Goal: Task Accomplishment & Management: Complete application form

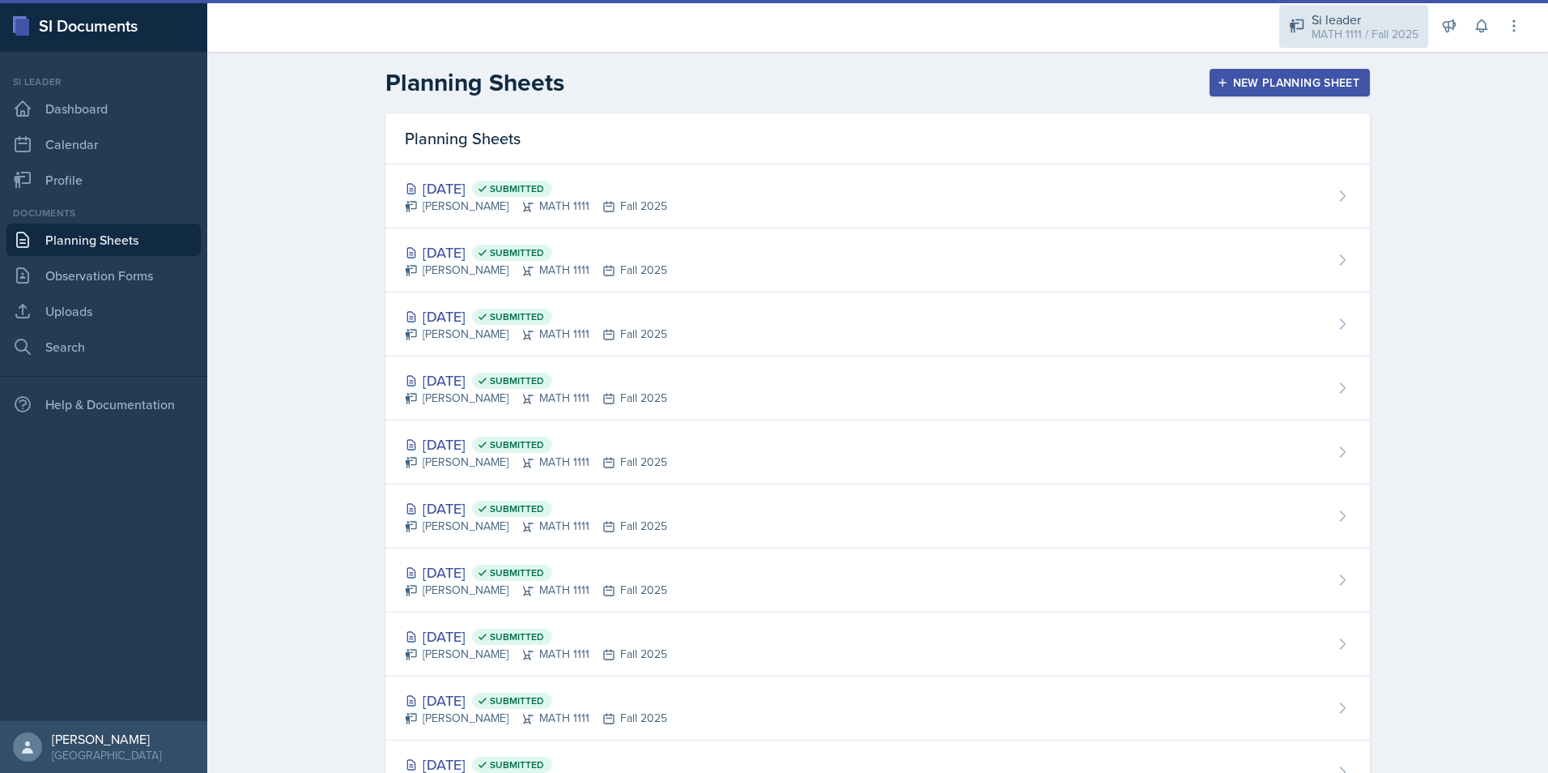
click at [1354, 37] on div "MATH 1111 / Fall 2025" at bounding box center [1365, 34] width 107 height 17
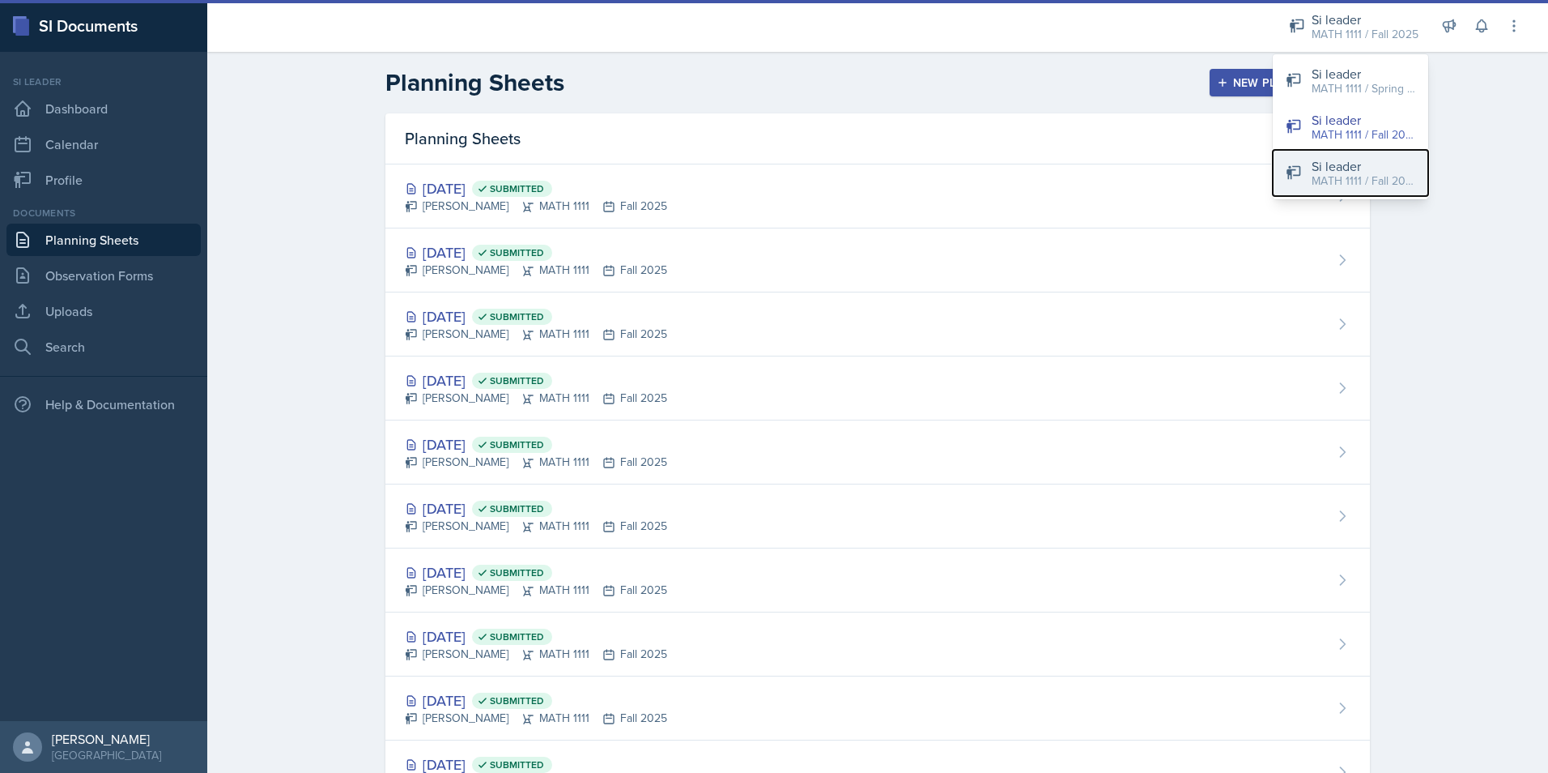
click at [1369, 178] on div "MATH 1111 / Fall 2025" at bounding box center [1364, 180] width 104 height 17
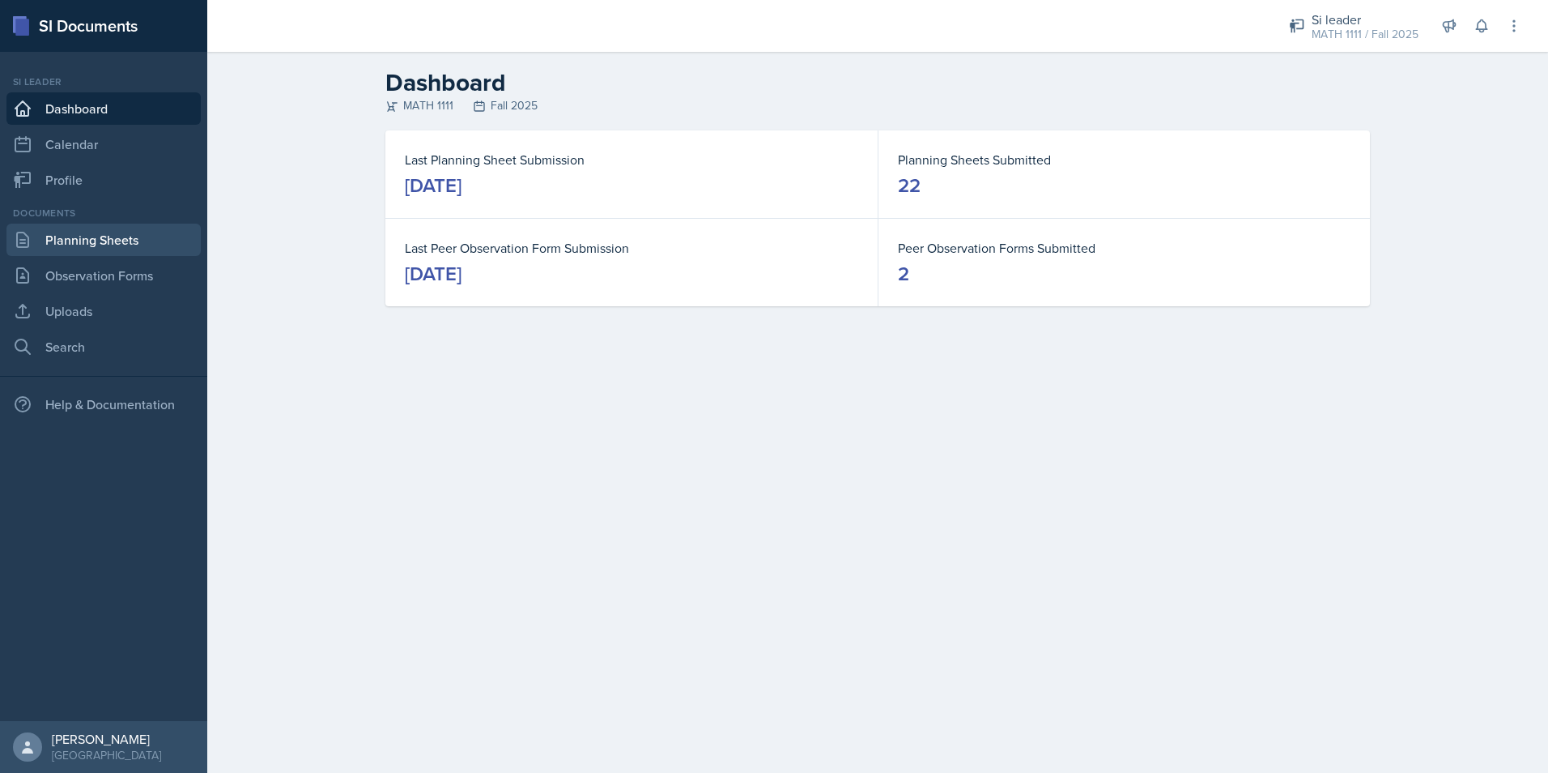
click at [110, 251] on link "Planning Sheets" at bounding box center [103, 240] width 194 height 32
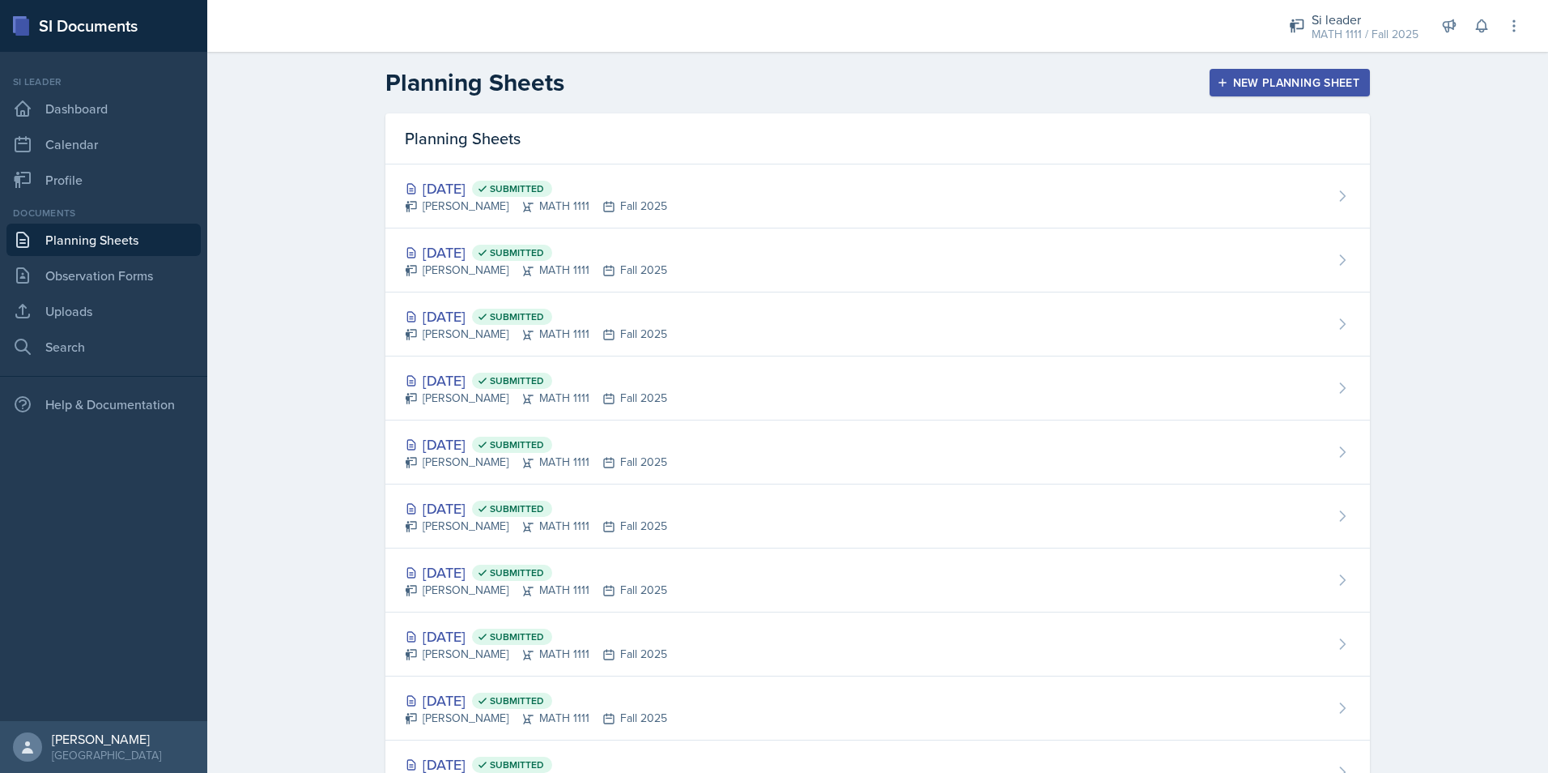
click at [1269, 79] on div "New Planning Sheet" at bounding box center [1289, 82] width 139 height 13
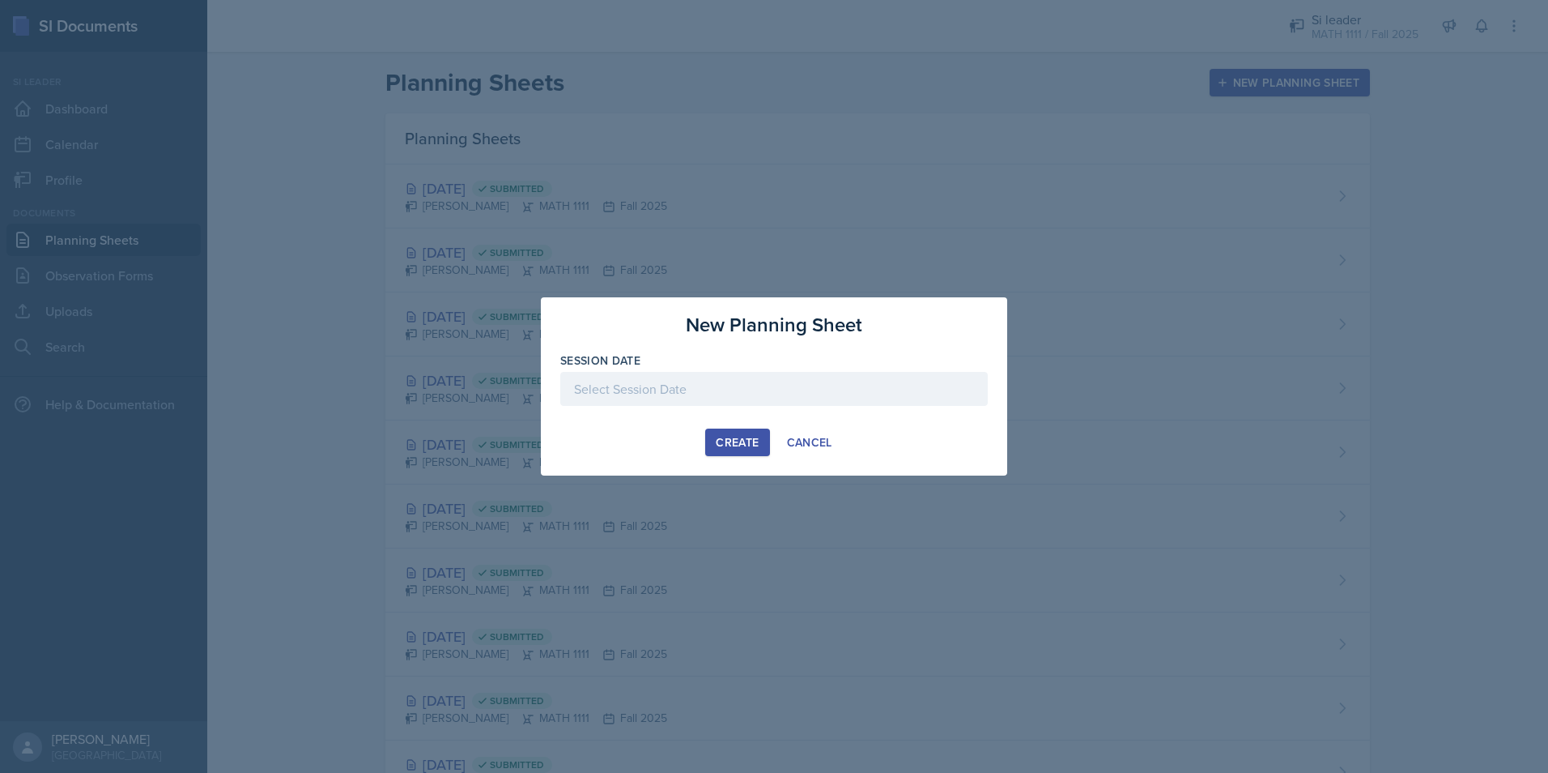
click at [696, 393] on div at bounding box center [774, 389] width 428 height 34
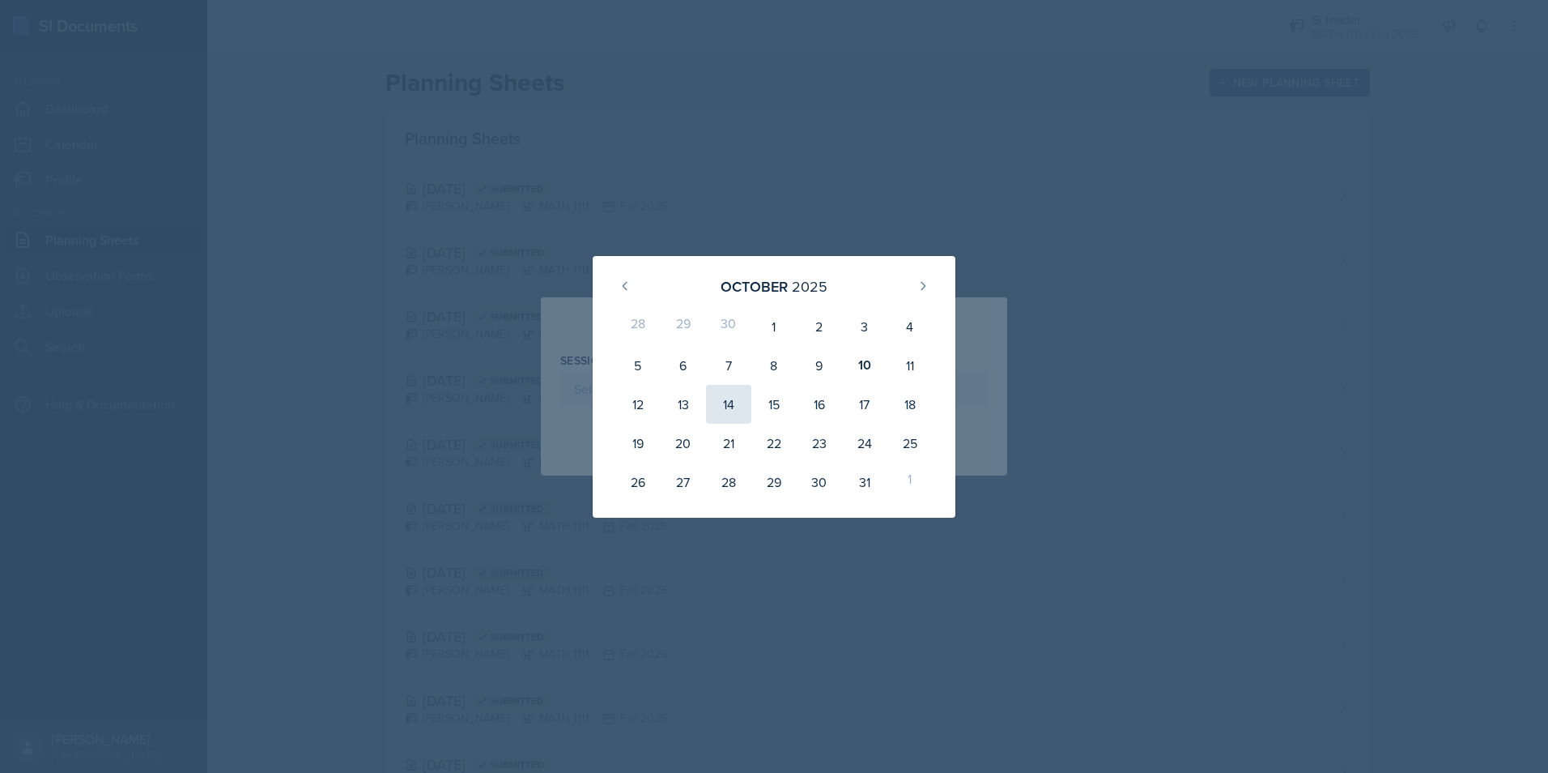
click at [739, 398] on div "14" at bounding box center [728, 404] width 45 height 39
type input "[DATE]"
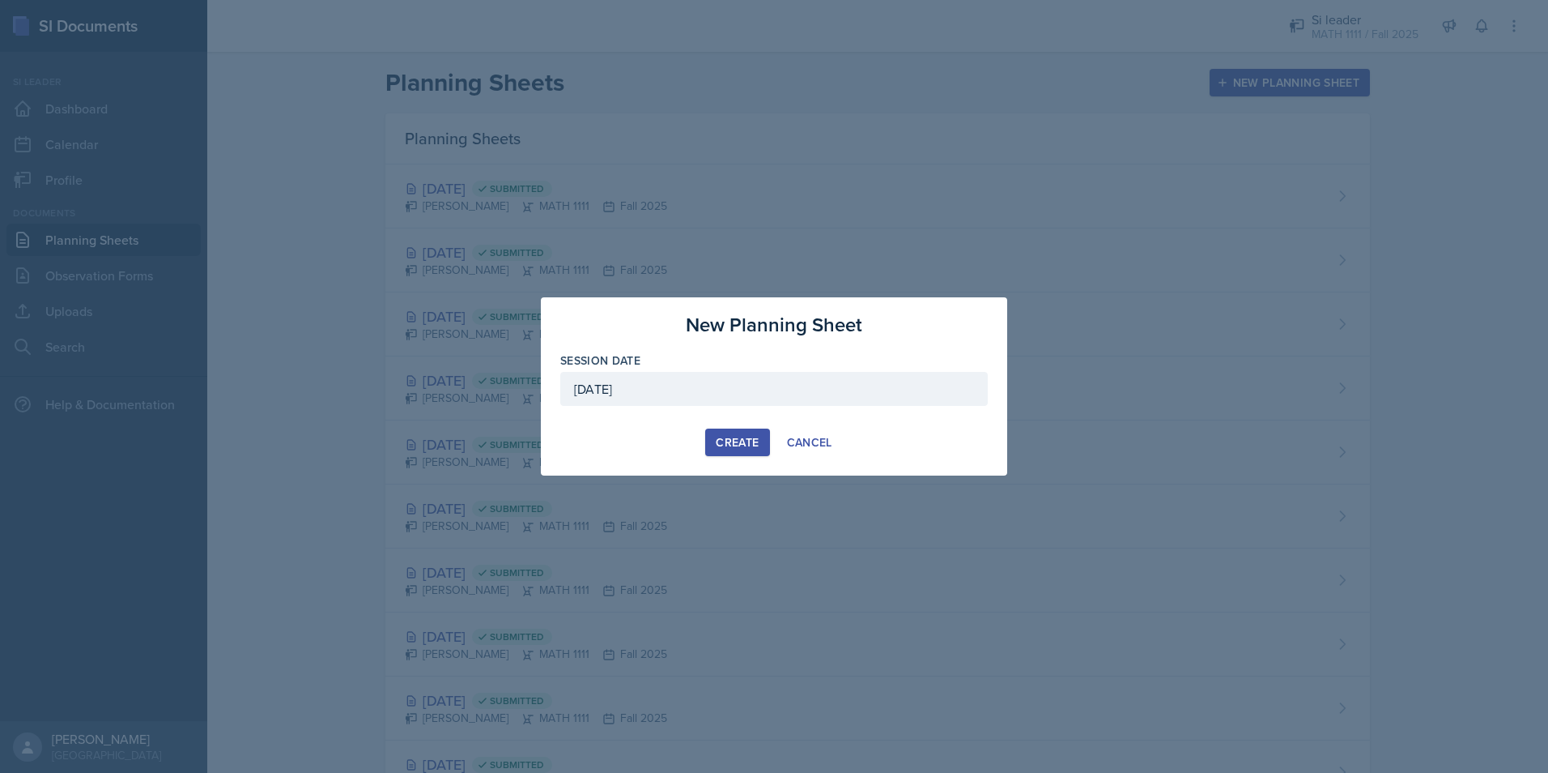
click at [742, 436] on div "Create" at bounding box center [737, 442] width 43 height 13
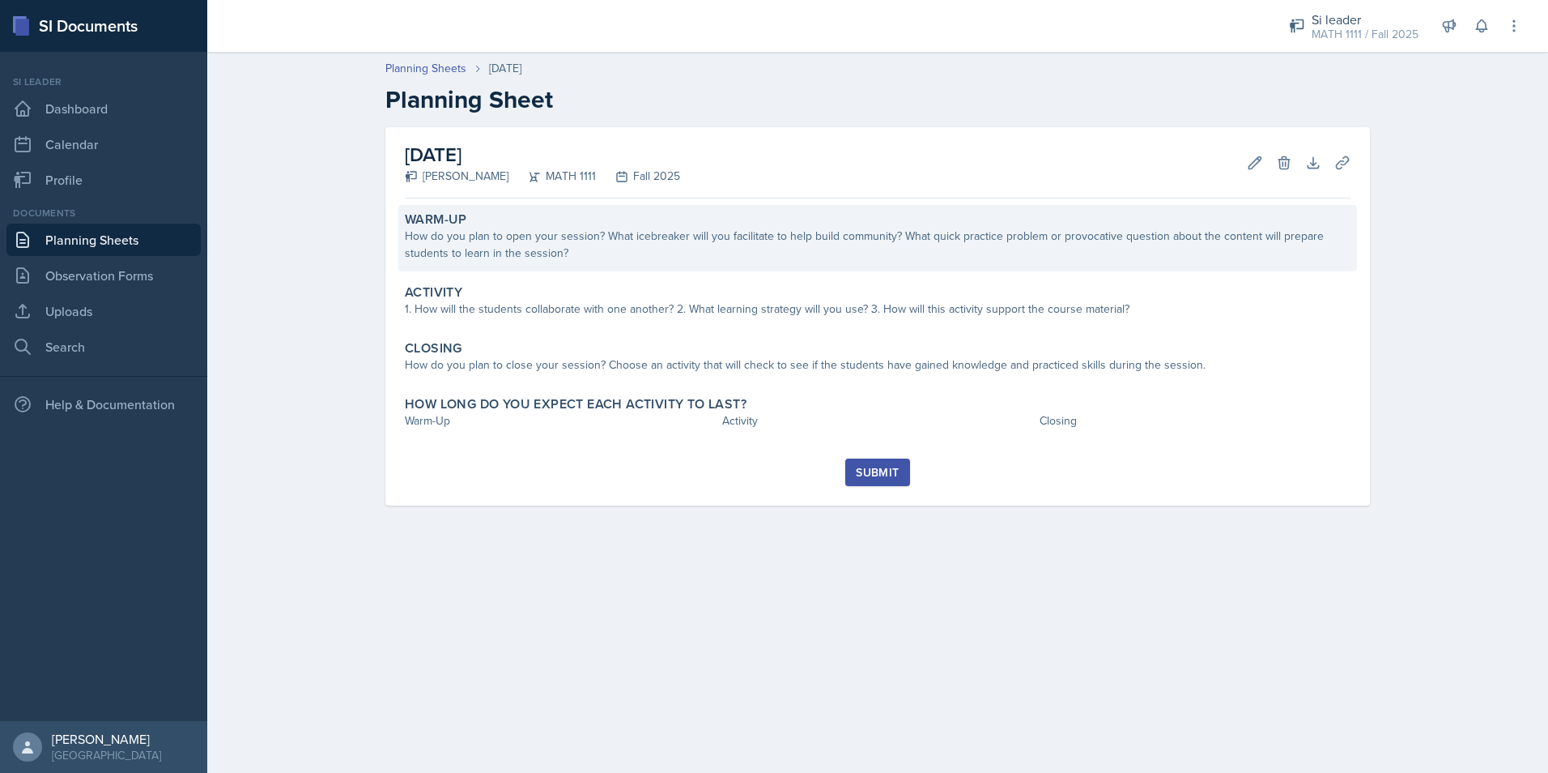
click at [836, 262] on div "Warm-Up How do you plan to open your session? What icebreaker will you facilita…" at bounding box center [877, 238] width 959 height 66
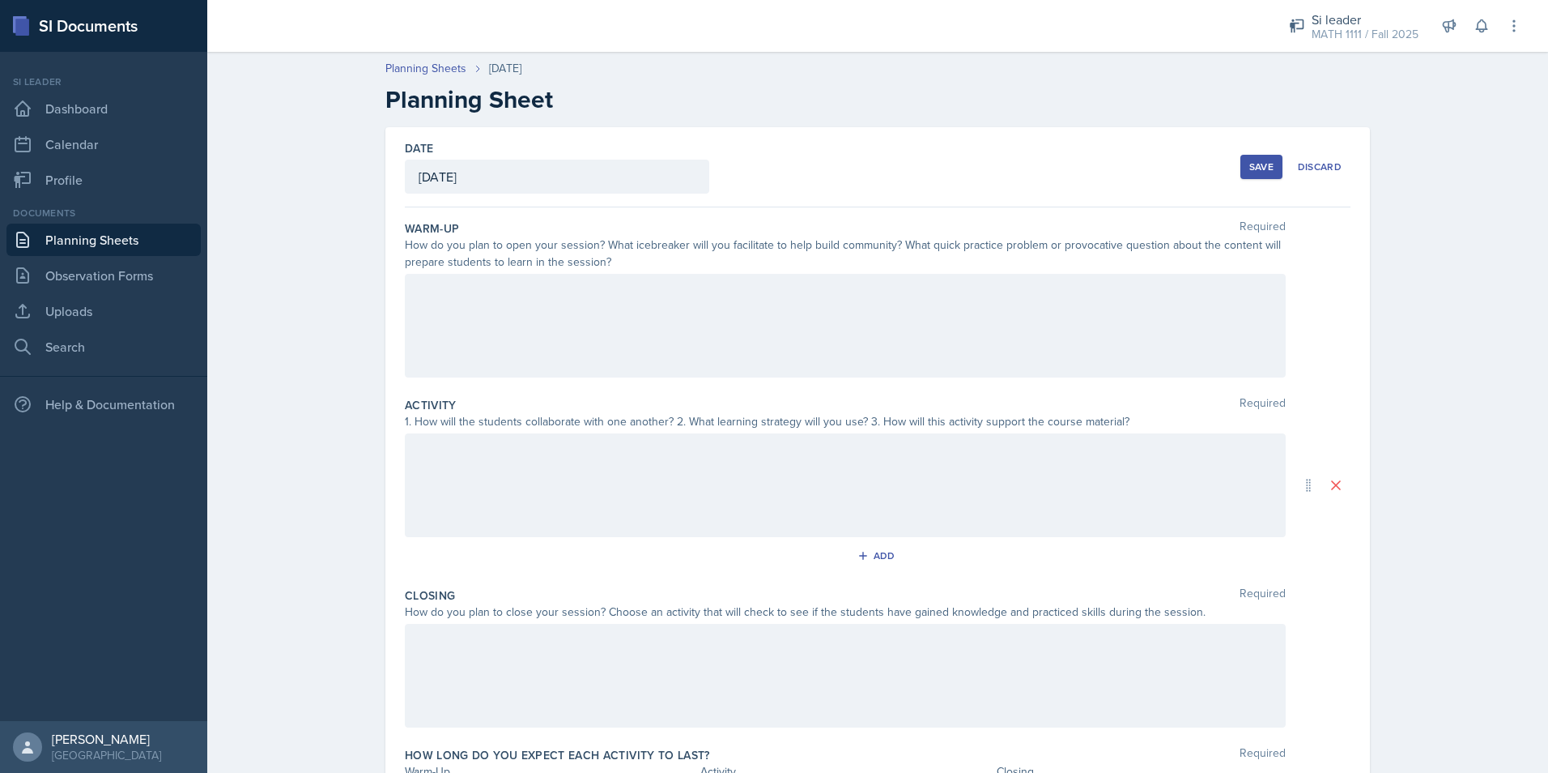
click at [740, 311] on div at bounding box center [845, 326] width 881 height 104
click at [424, 285] on icon at bounding box center [430, 291] width 16 height 16
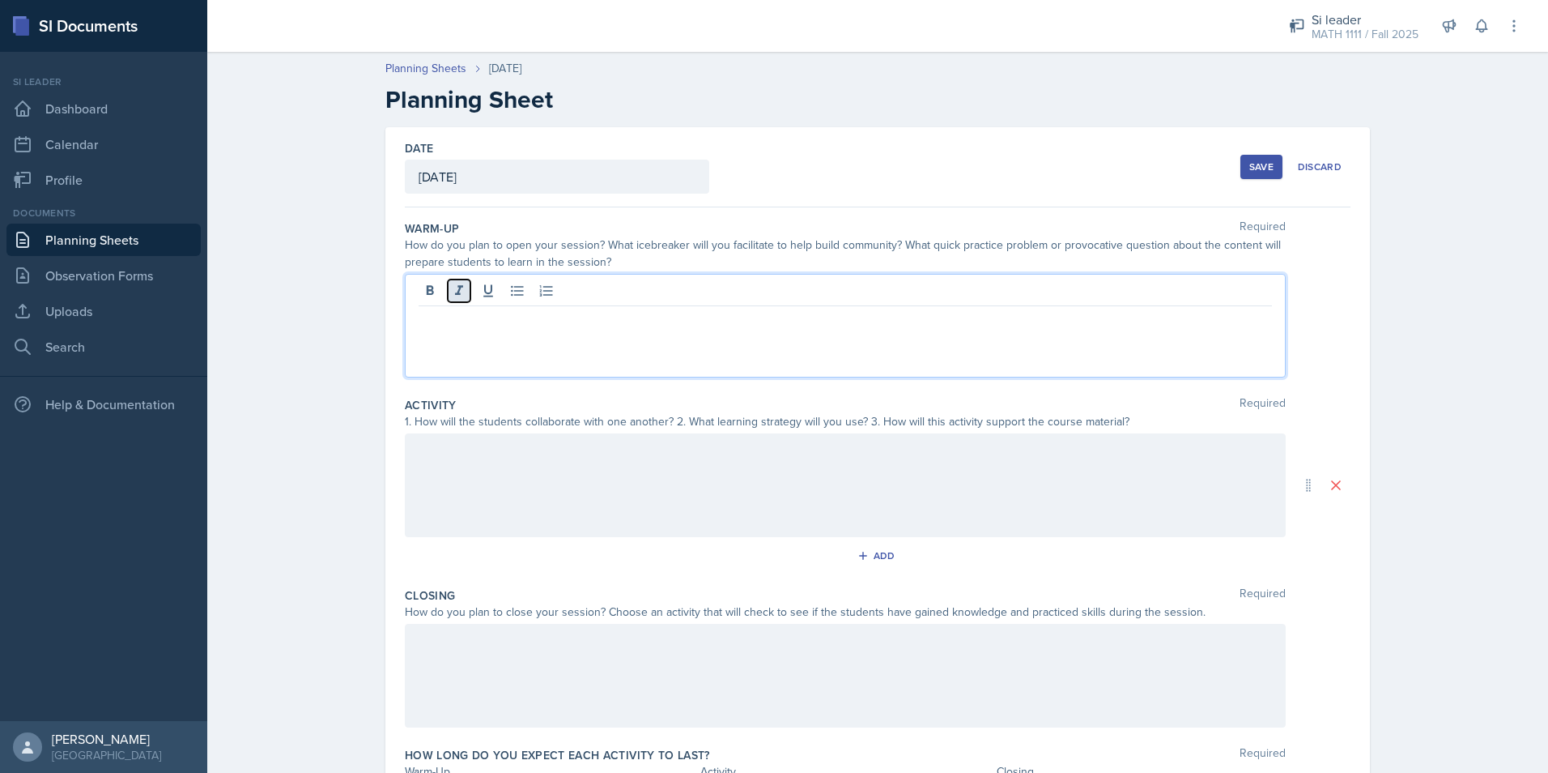
click at [451, 292] on icon at bounding box center [459, 291] width 16 height 16
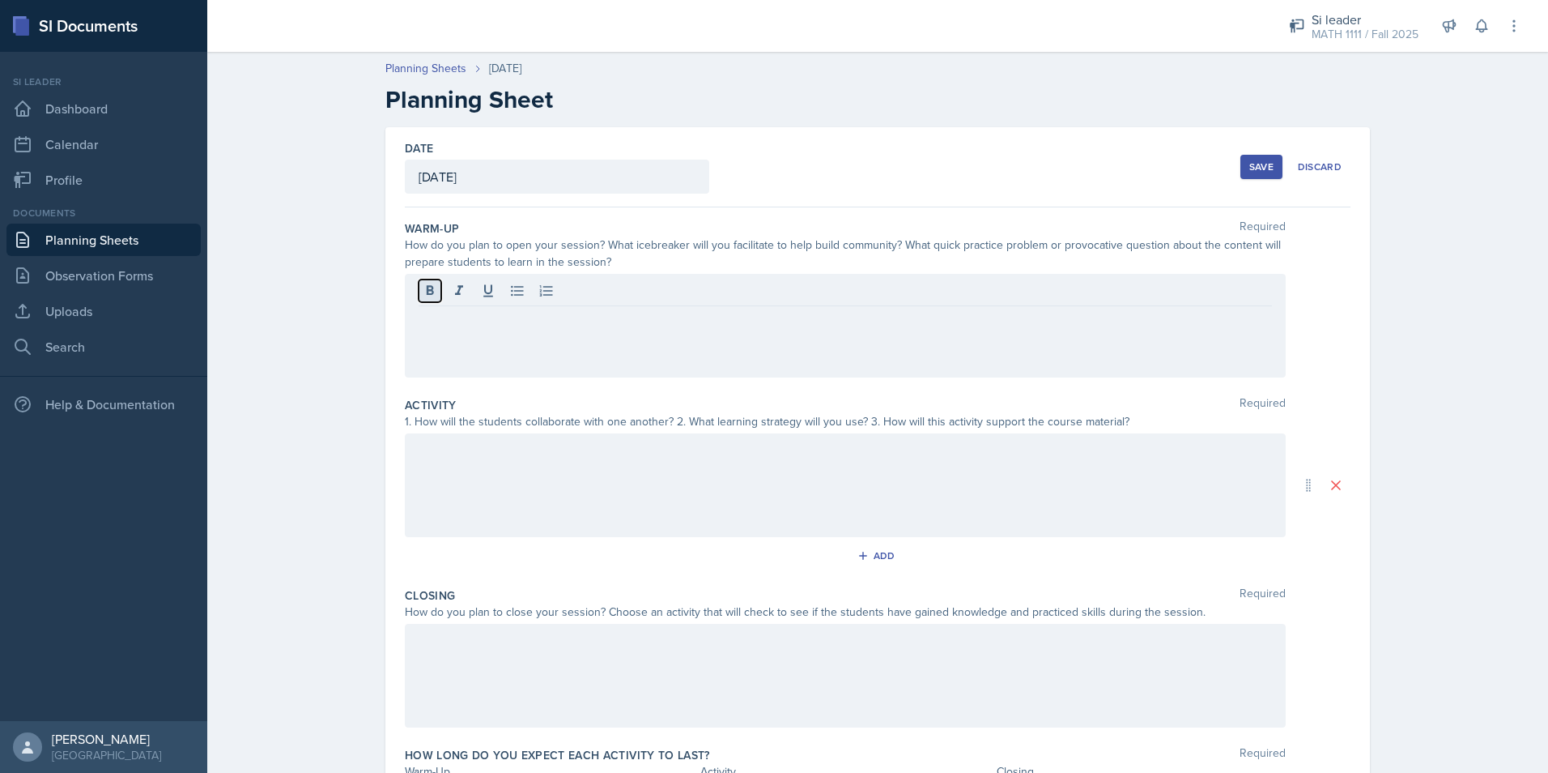
click at [429, 292] on icon at bounding box center [430, 291] width 16 height 16
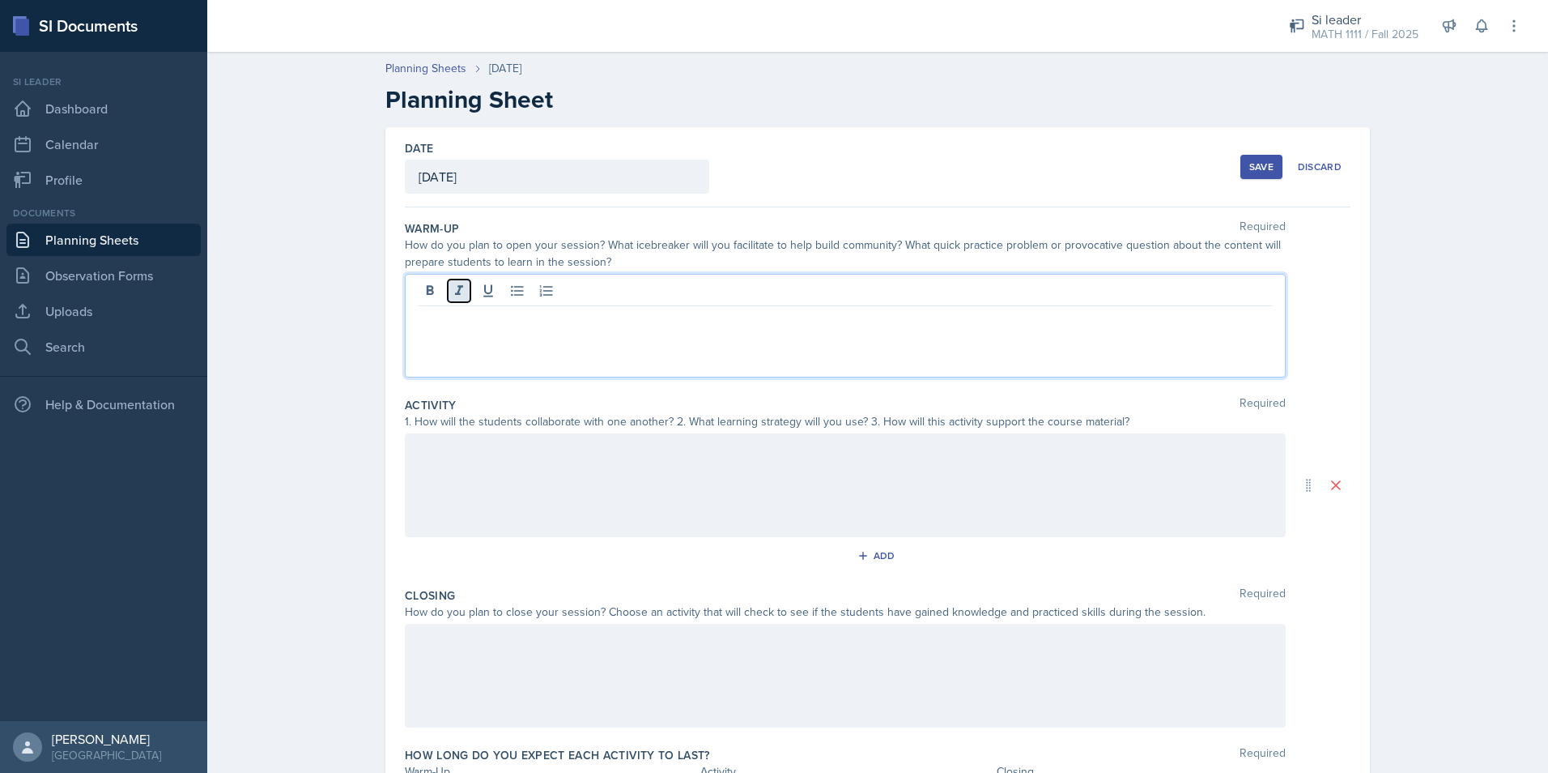
click at [448, 299] on button at bounding box center [459, 290] width 23 height 23
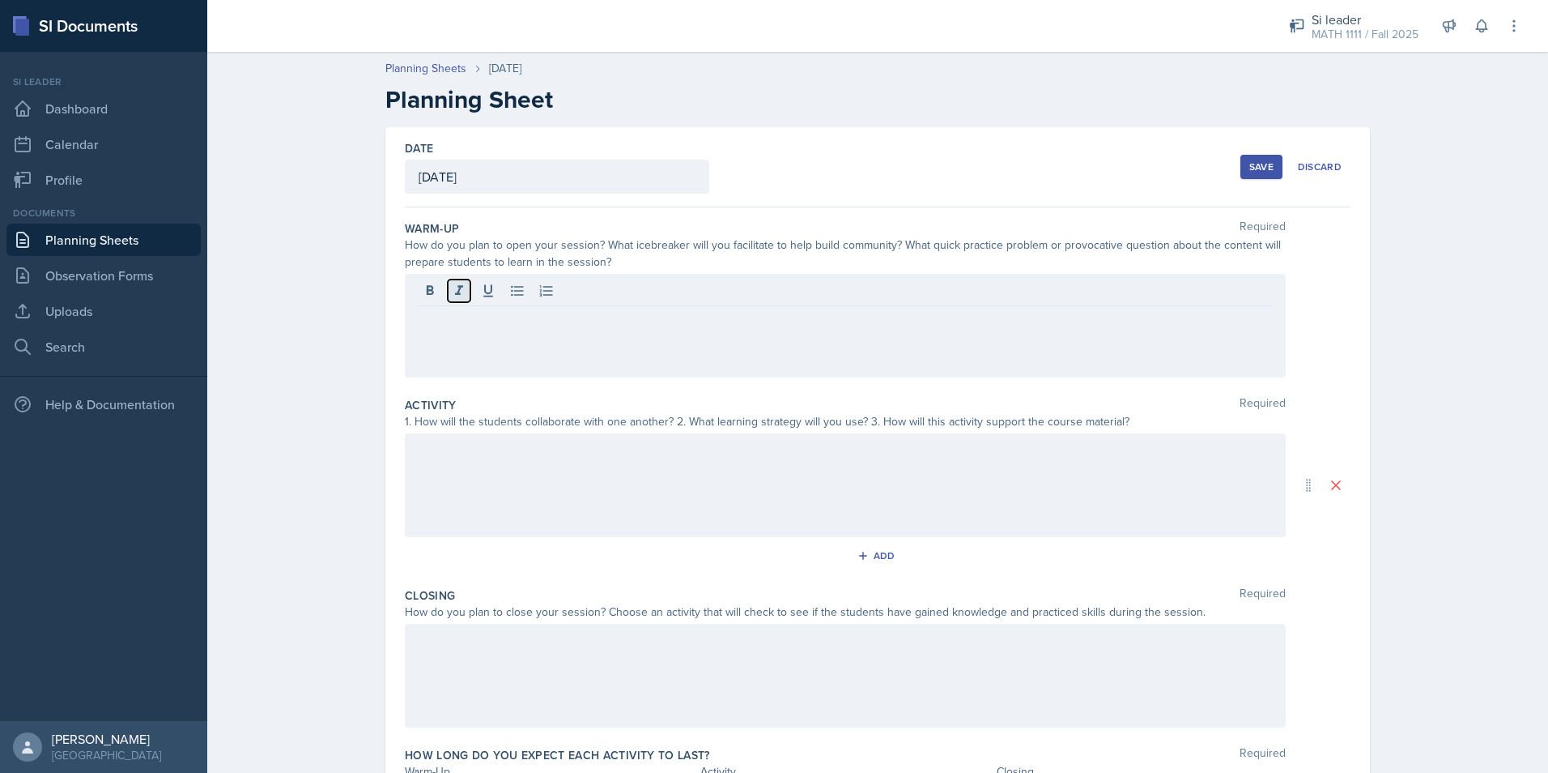
click at [448, 299] on button at bounding box center [459, 290] width 23 height 23
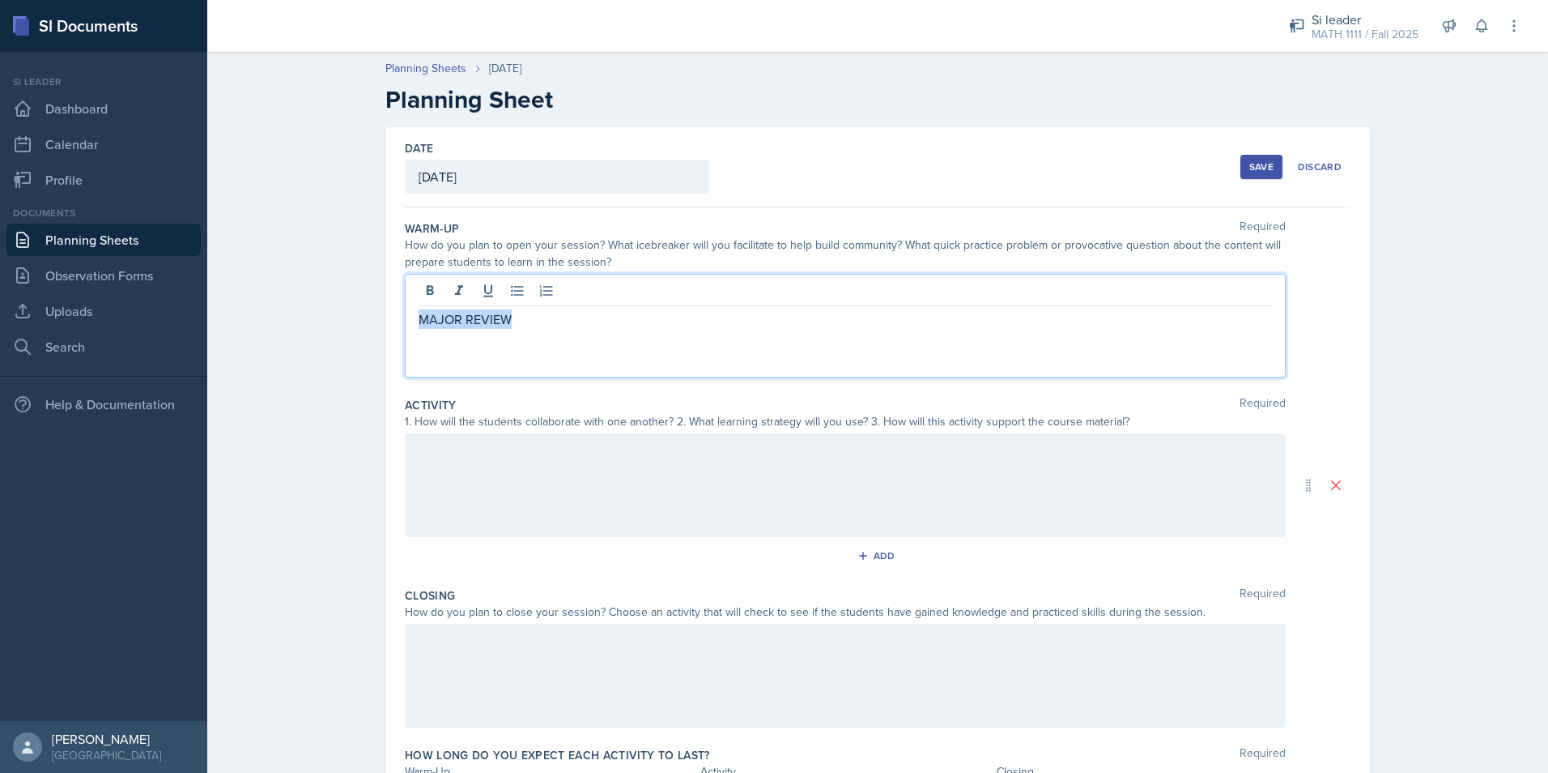
drag, startPoint x: 509, startPoint y: 326, endPoint x: 391, endPoint y: 318, distance: 118.5
click at [391, 318] on div "Date [DATE] [DATE] 28 29 30 1 2 3 4 5 6 7 8 9 10 11 12 13 14 15 16 17 18 19 20 …" at bounding box center [877, 485] width 985 height 716
click at [442, 315] on div "MAJOR REVIEW" at bounding box center [845, 326] width 881 height 104
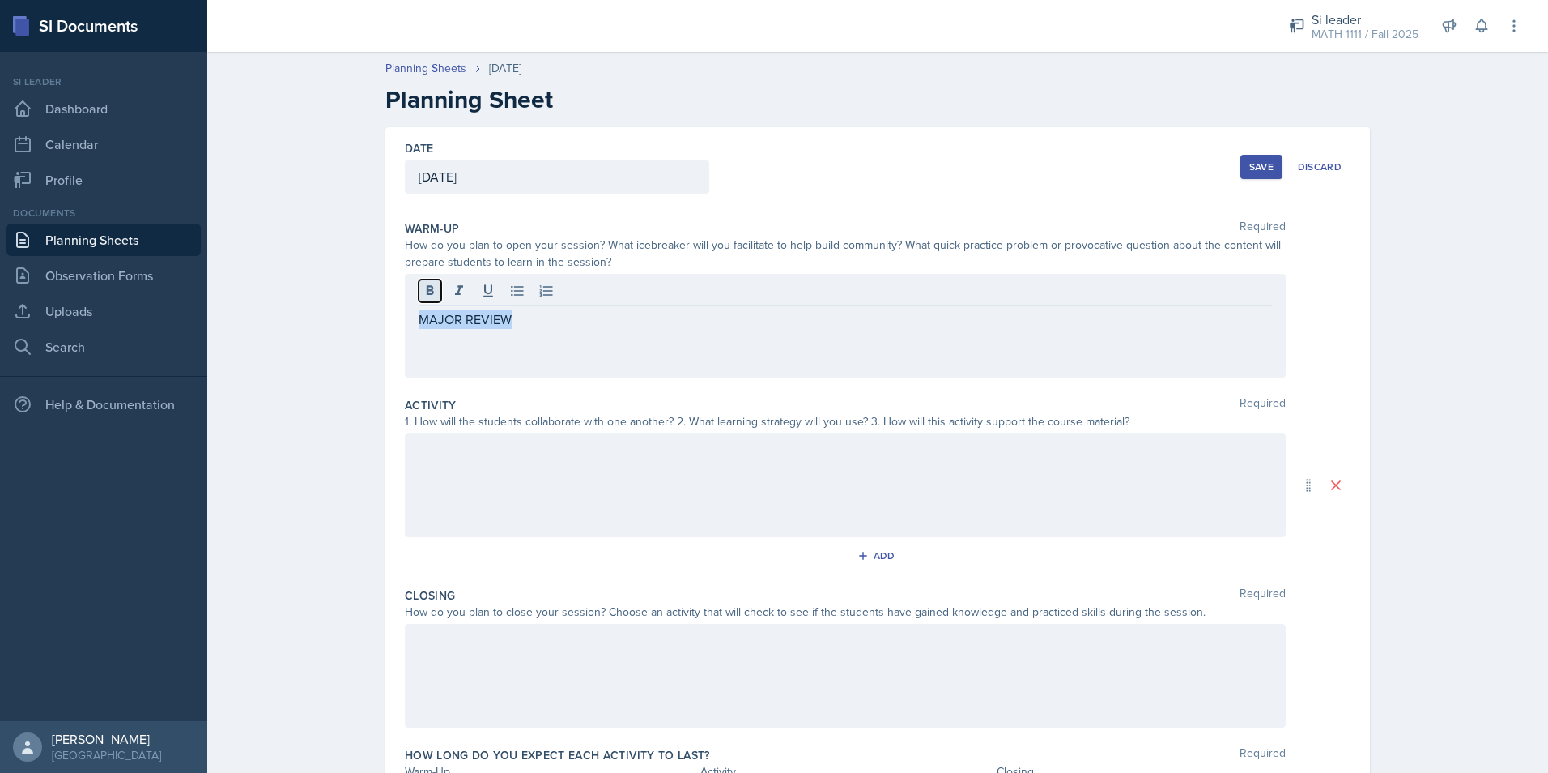
click at [419, 287] on button at bounding box center [430, 290] width 23 height 23
click at [448, 292] on button at bounding box center [459, 290] width 23 height 23
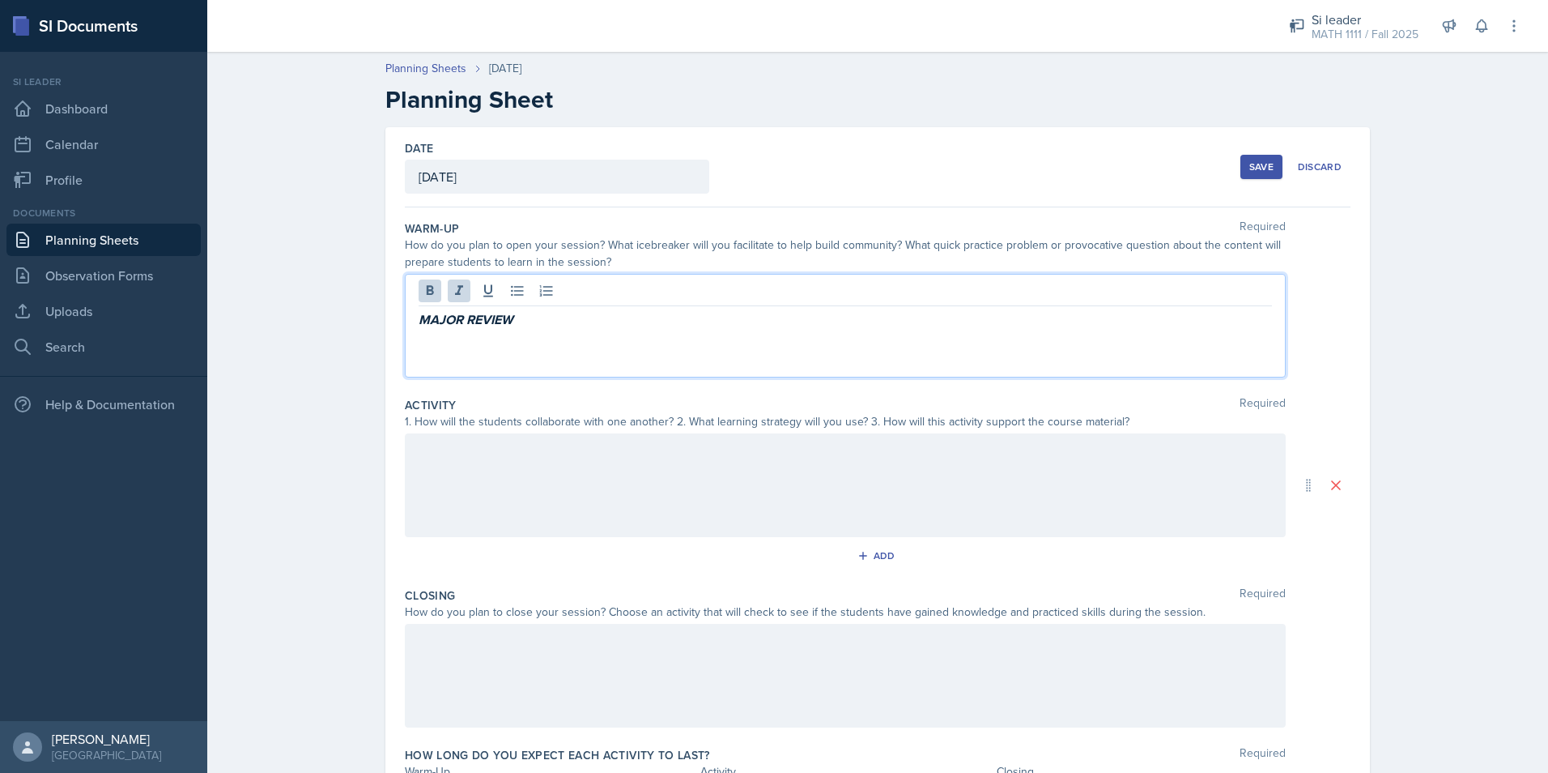
click at [538, 321] on p "MAJOR REVIEW" at bounding box center [846, 319] width 854 height 20
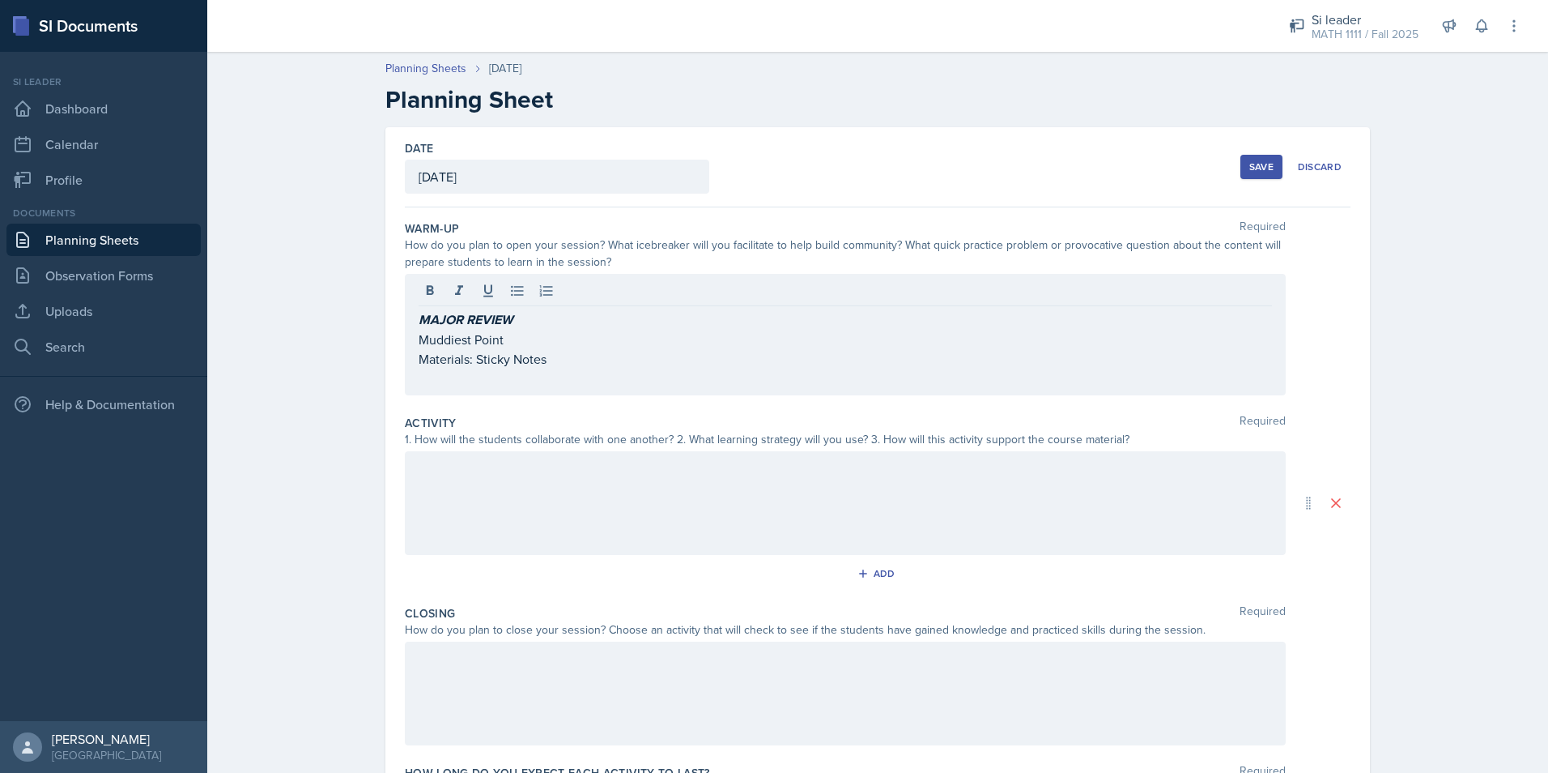
click at [525, 292] on div at bounding box center [846, 292] width 854 height 27
click at [517, 290] on icon at bounding box center [517, 291] width 16 height 16
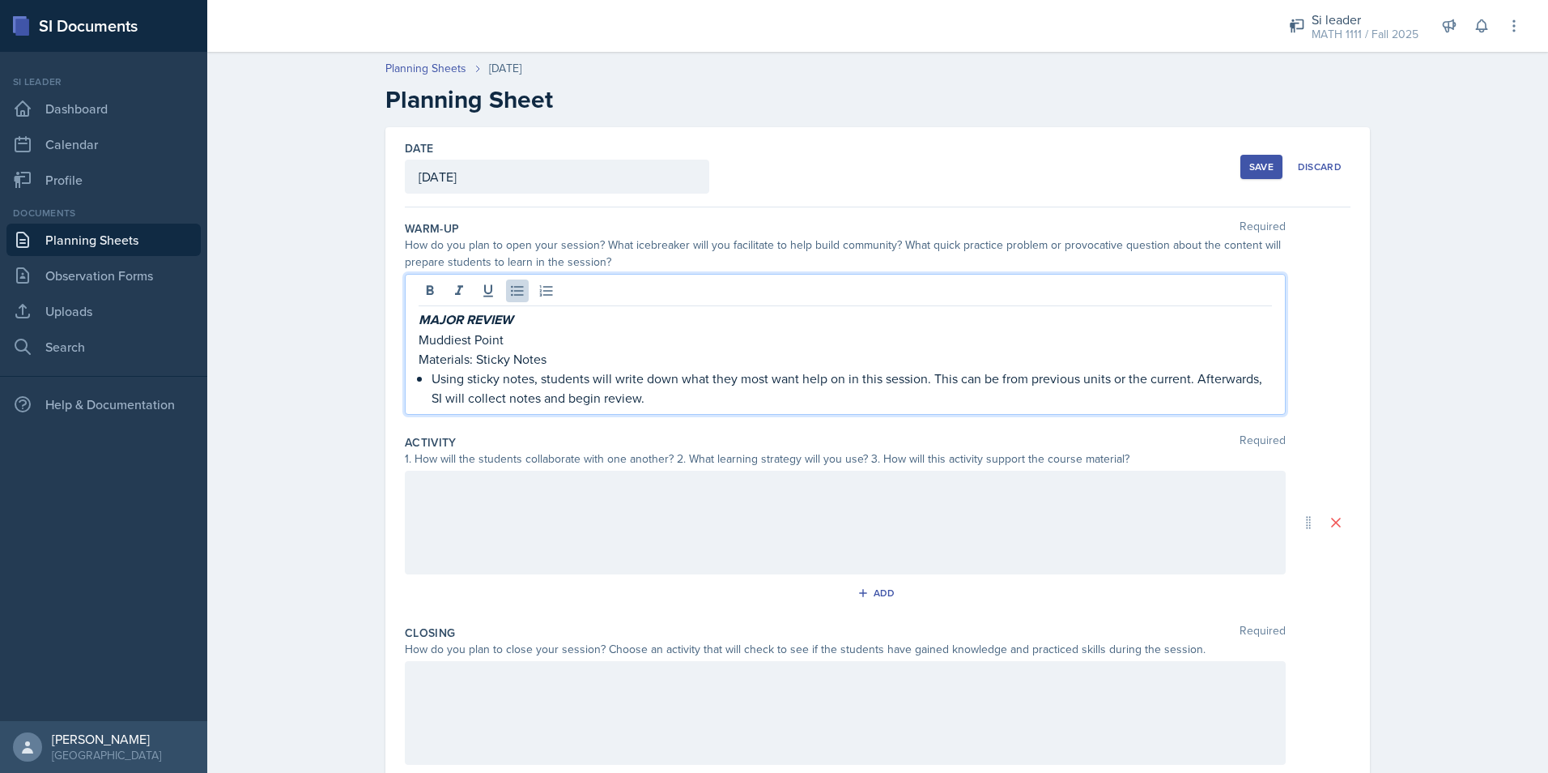
click at [441, 513] on div at bounding box center [845, 523] width 881 height 104
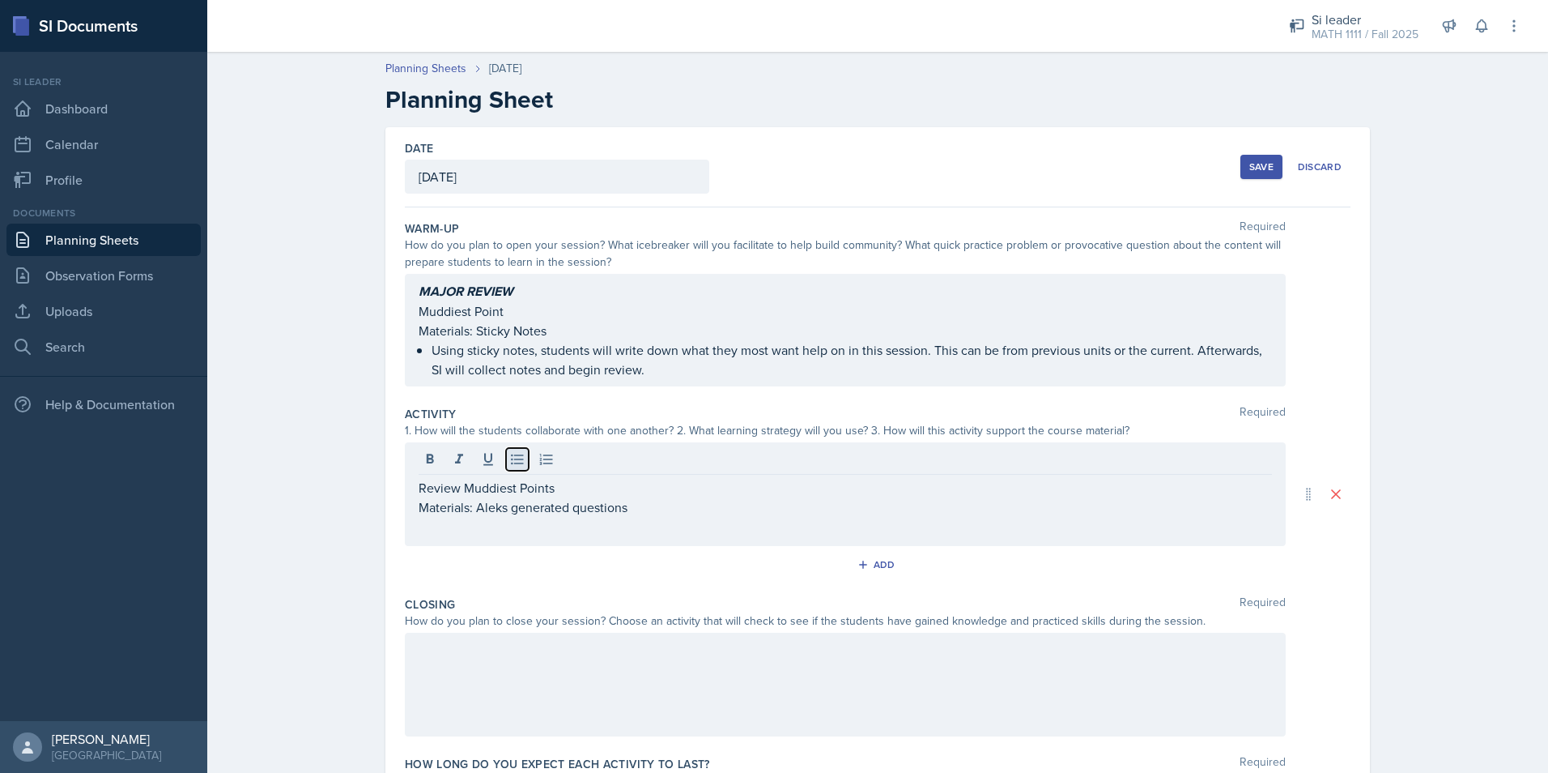
click at [513, 456] on icon at bounding box center [517, 459] width 16 height 16
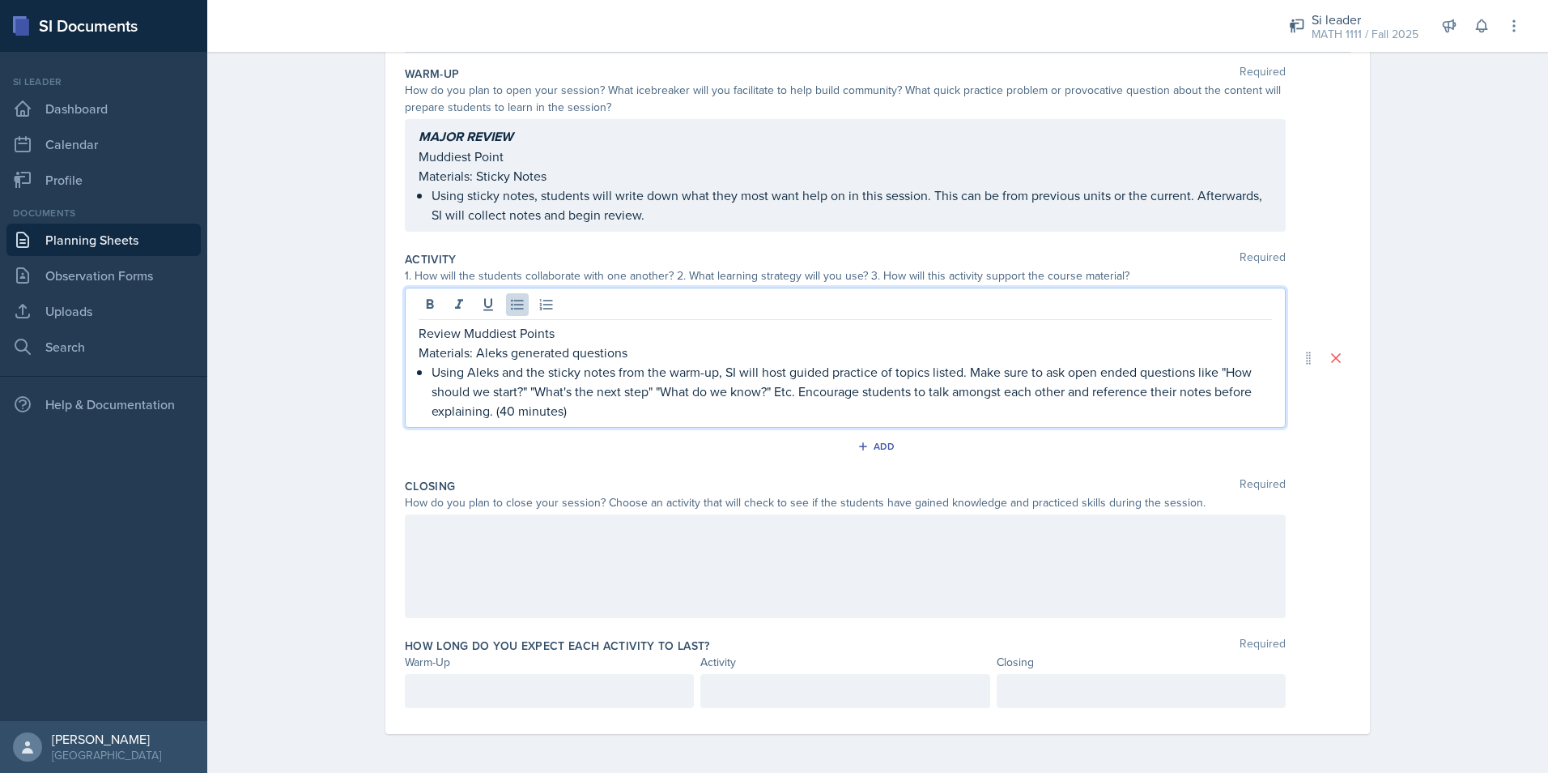
click at [705, 578] on div at bounding box center [845, 566] width 881 height 104
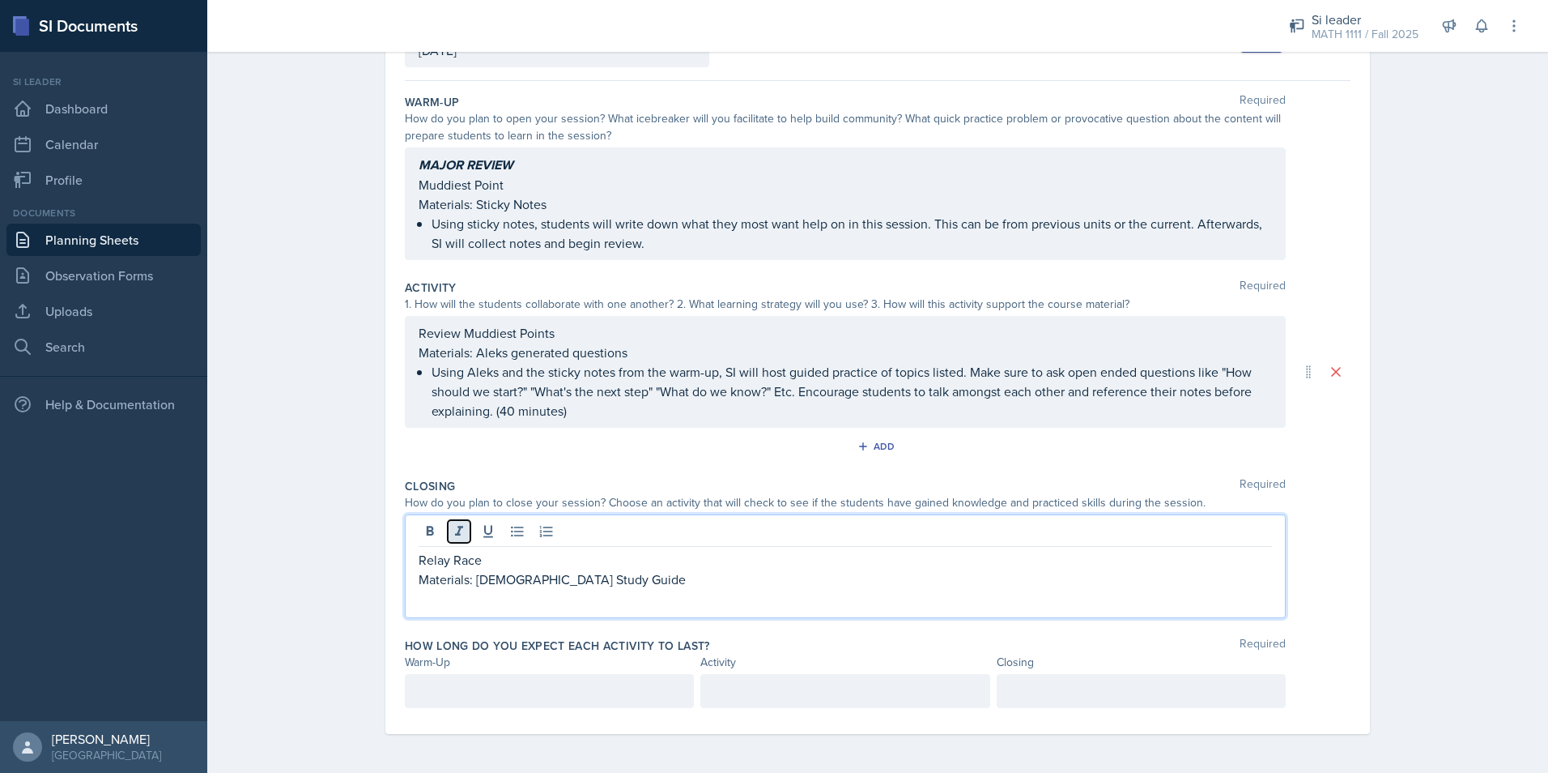
click at [456, 528] on icon at bounding box center [459, 531] width 16 height 16
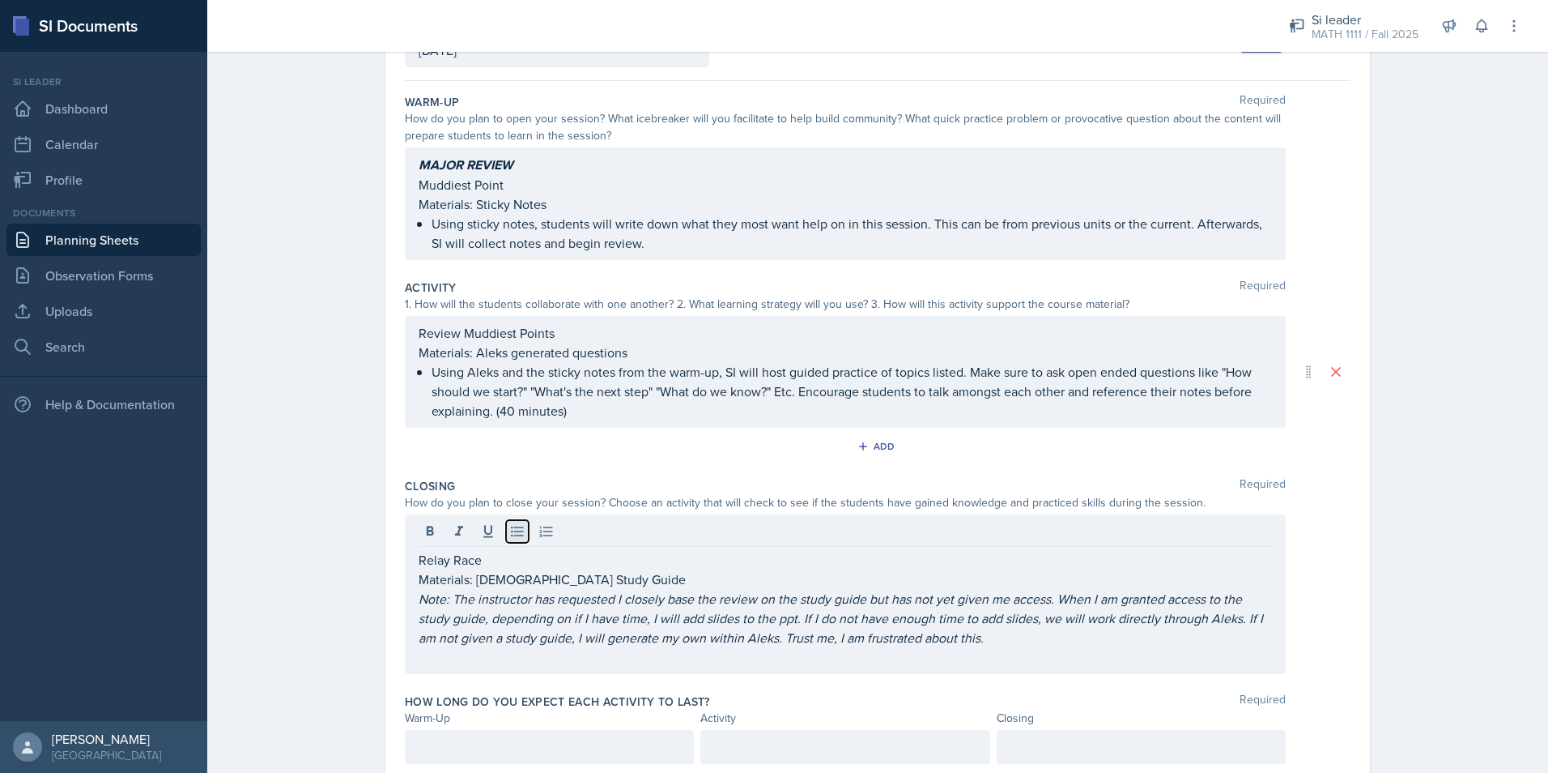
click at [511, 534] on icon at bounding box center [517, 531] width 16 height 16
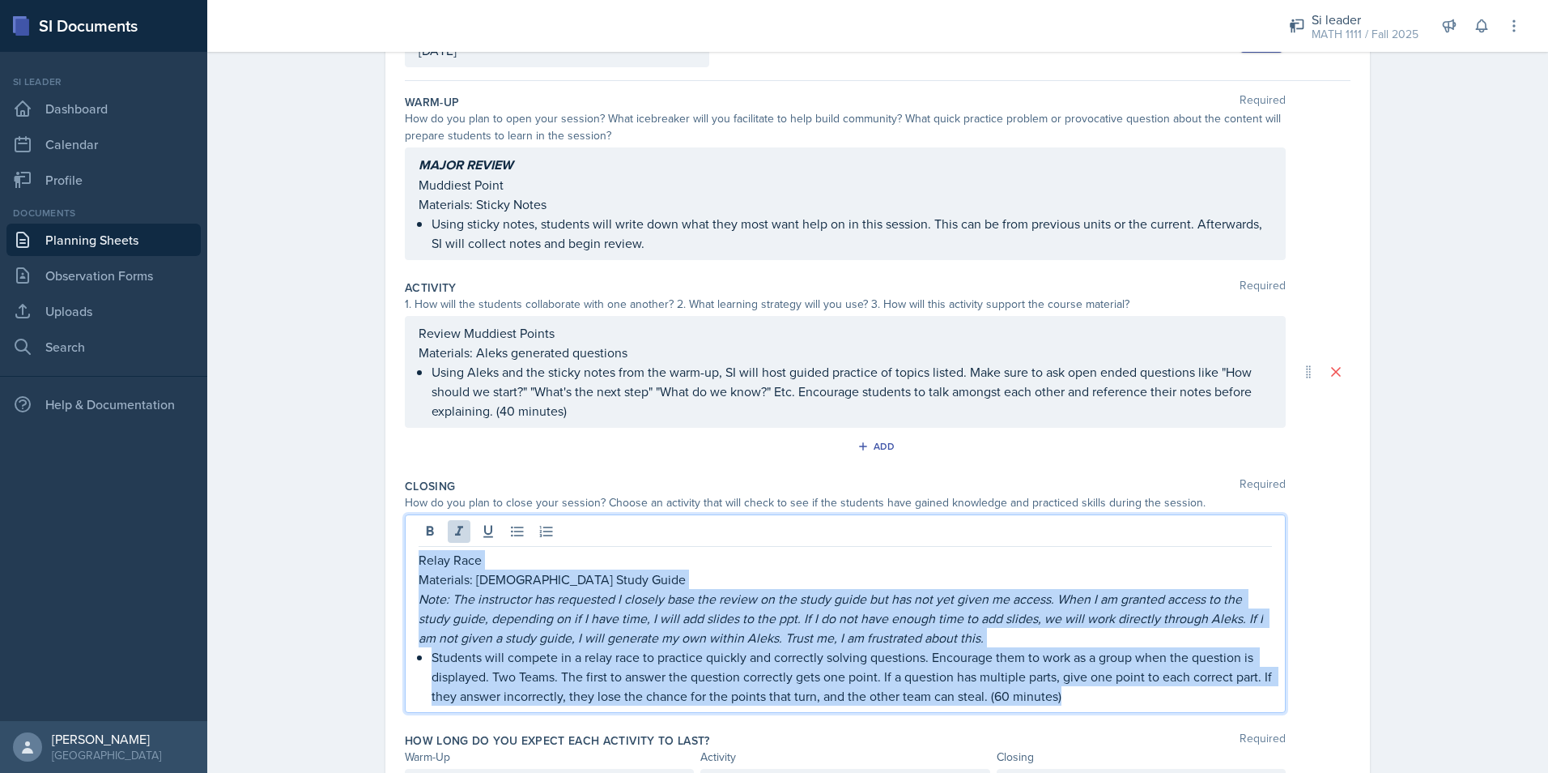
drag, startPoint x: 412, startPoint y: 561, endPoint x: 1092, endPoint y: 700, distance: 693.4
click at [1092, 700] on div "Relay Race Materials: Aleks Study Guide Note: The instructor has requested I cl…" at bounding box center [846, 627] width 854 height 155
copy div "Relay Race Materials: Aleks Study Guide Note: The instructor has requested I cl…"
click at [859, 448] on icon "button" at bounding box center [863, 446] width 8 height 8
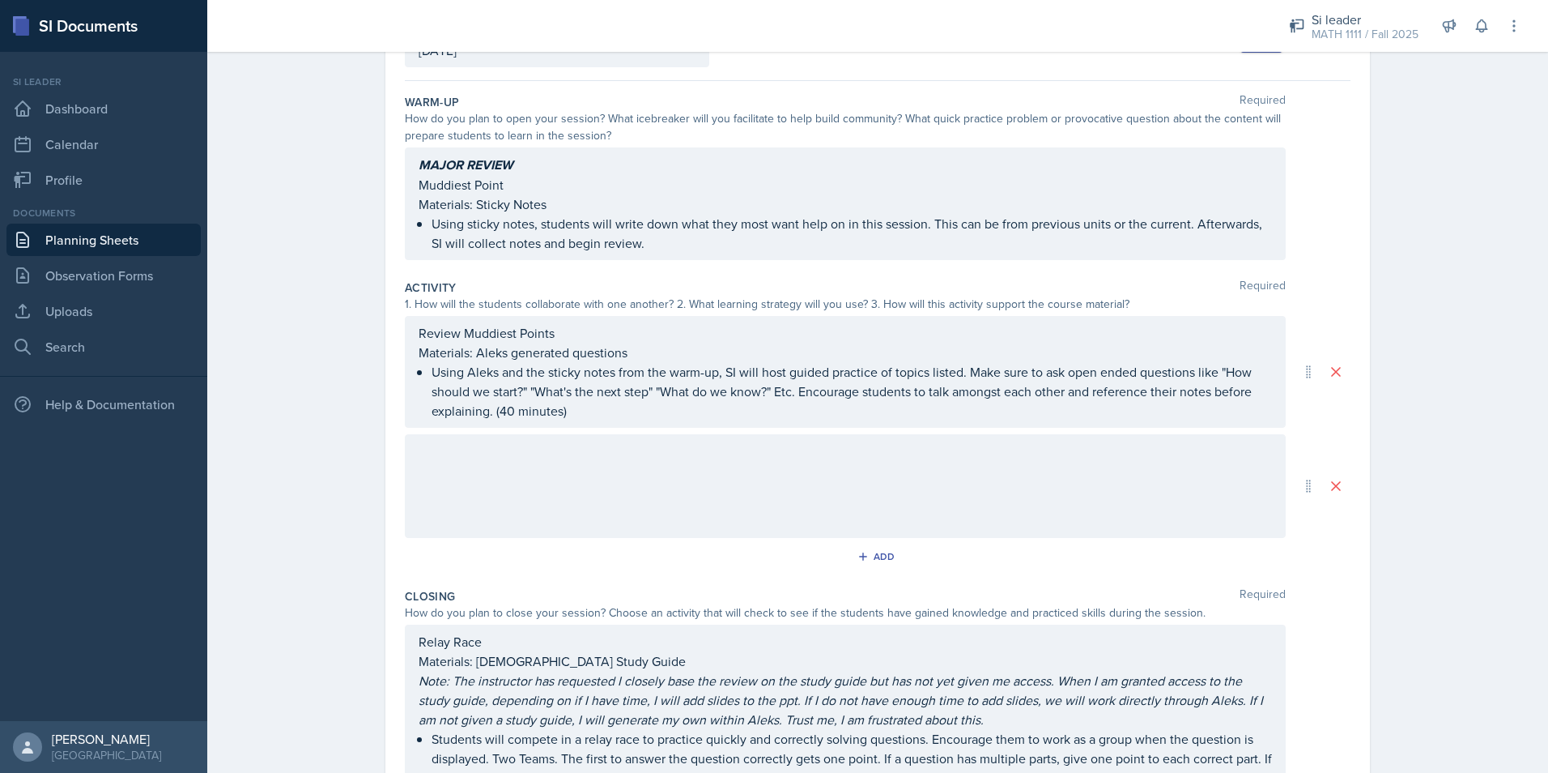
click at [455, 466] on div at bounding box center [845, 486] width 881 height 104
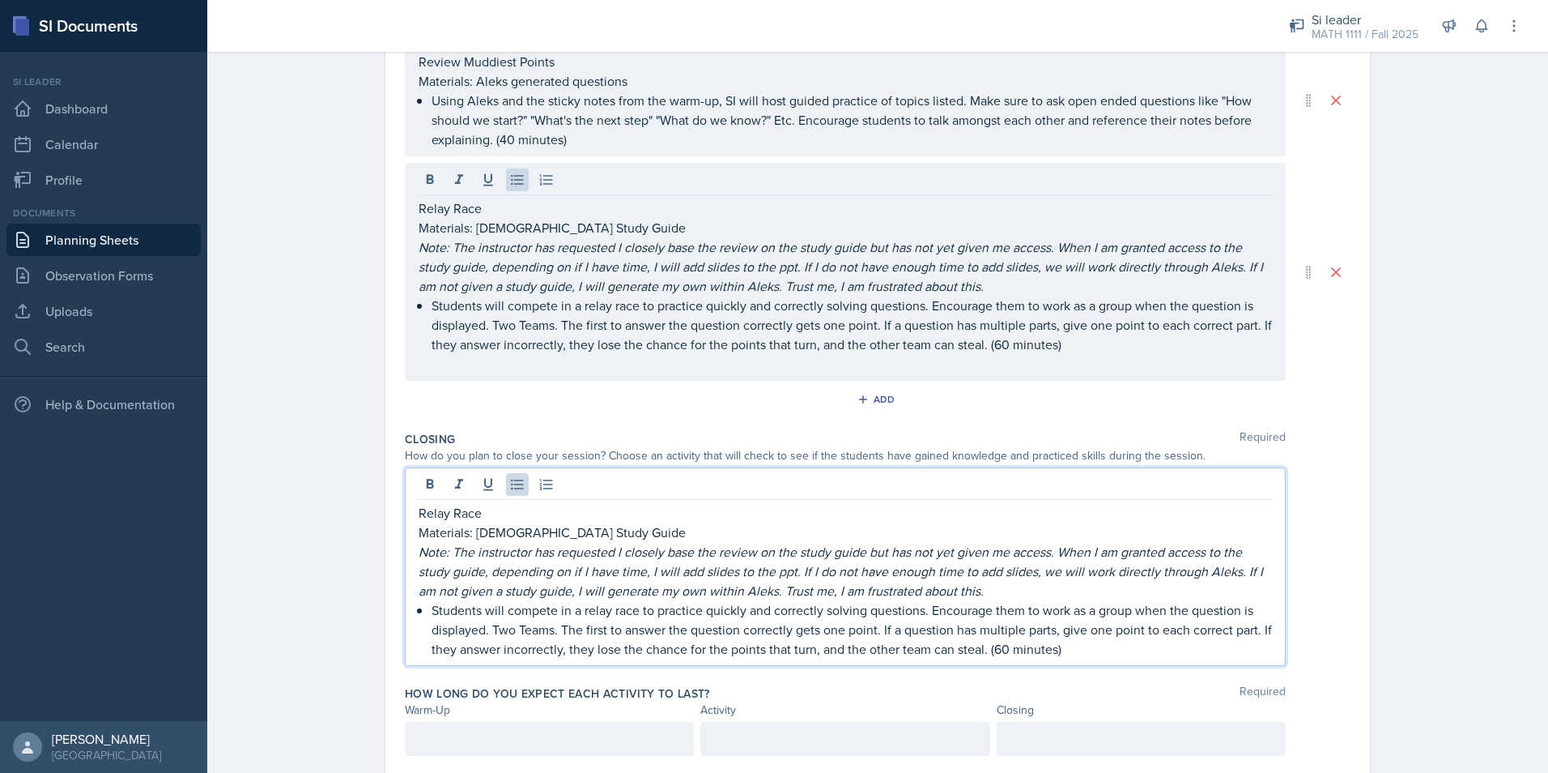
scroll to position [426, 0]
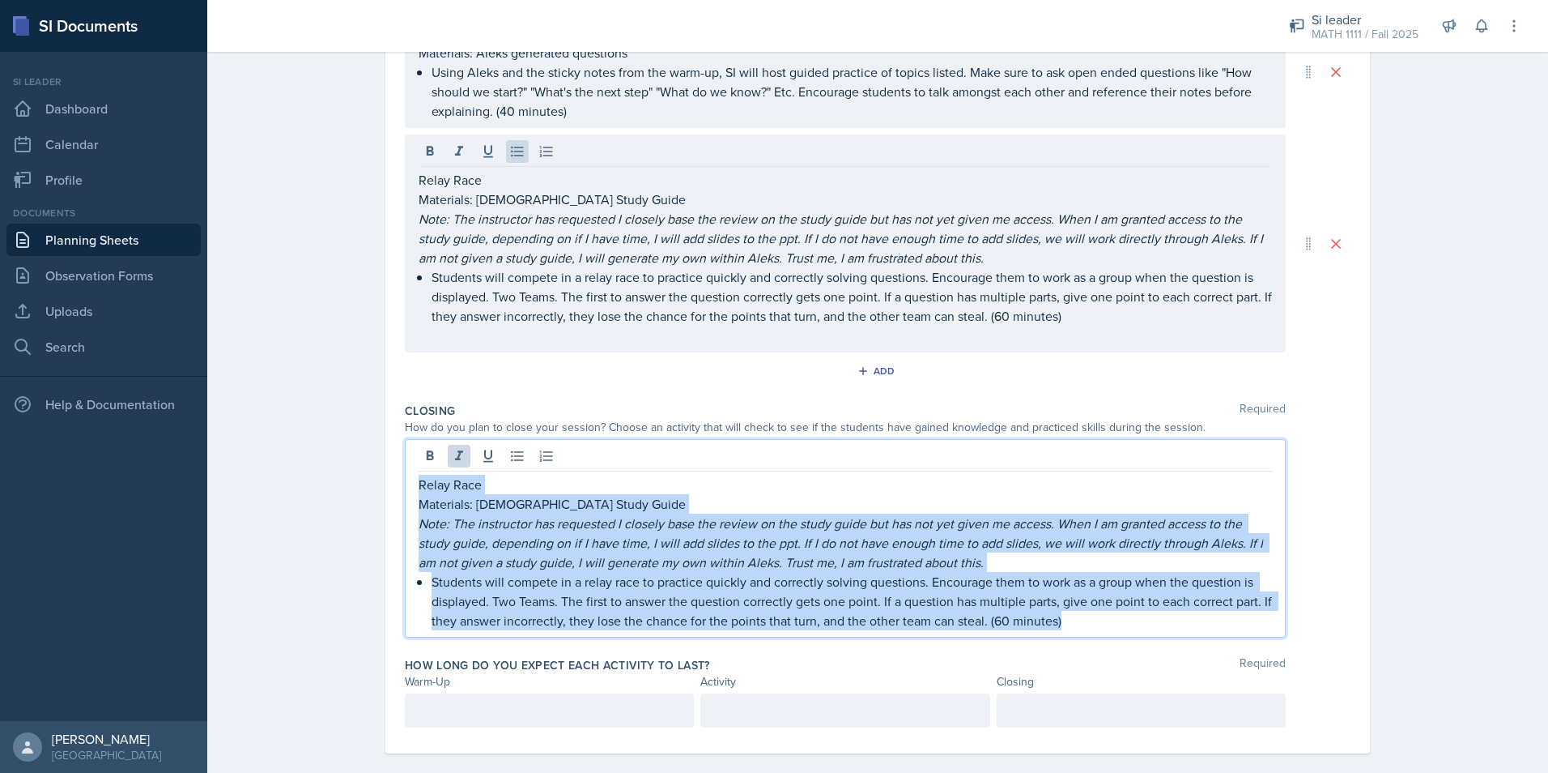
drag, startPoint x: 1085, startPoint y: 615, endPoint x: 356, endPoint y: 492, distance: 739.8
click at [360, 492] on div "Date [DATE] [DATE] 28 29 30 1 2 3 4 5 6 7 8 9 10 11 12 13 14 15 16 17 18 19 20 …" at bounding box center [878, 246] width 1037 height 1091
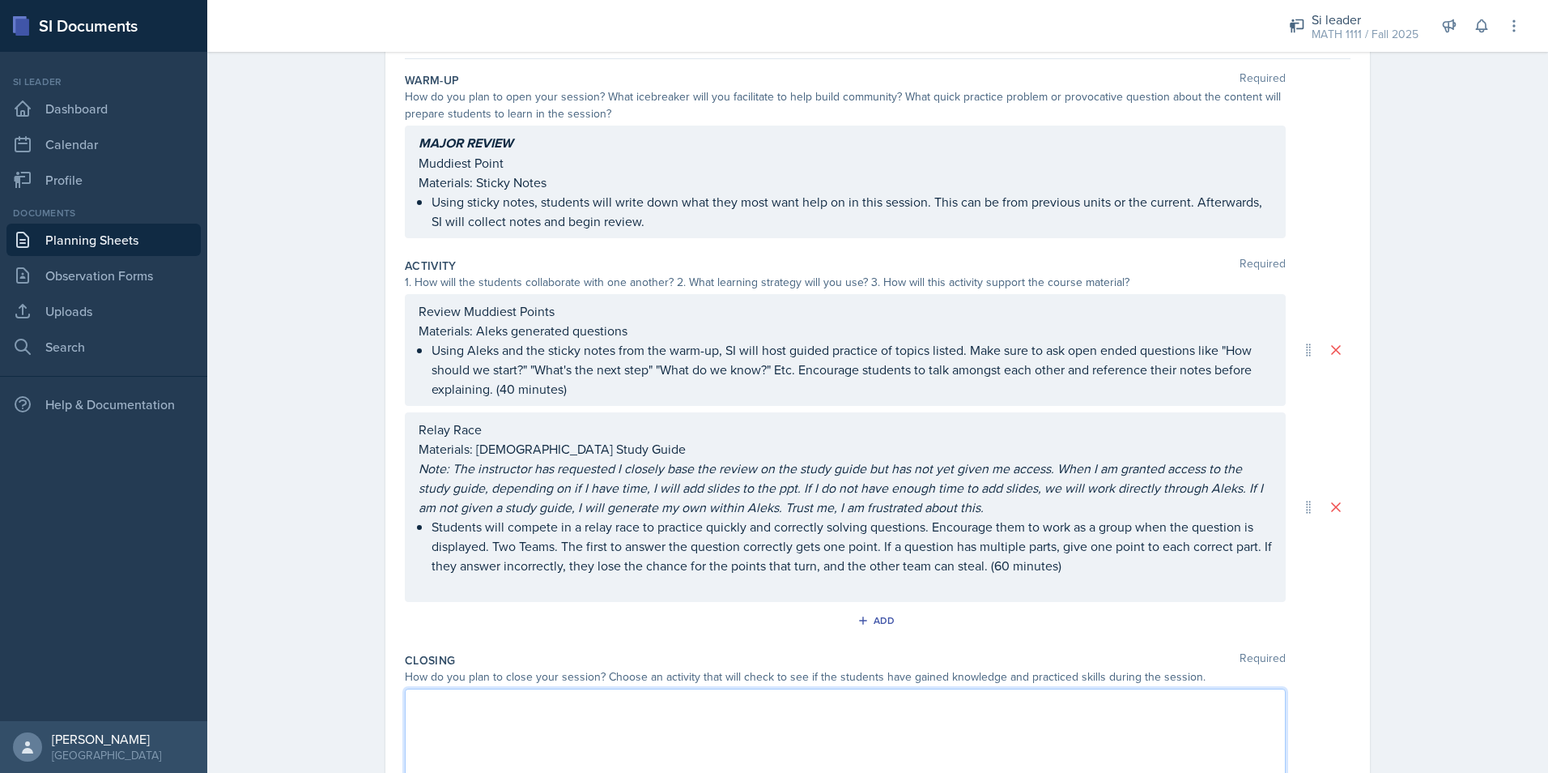
scroll to position [322, 0]
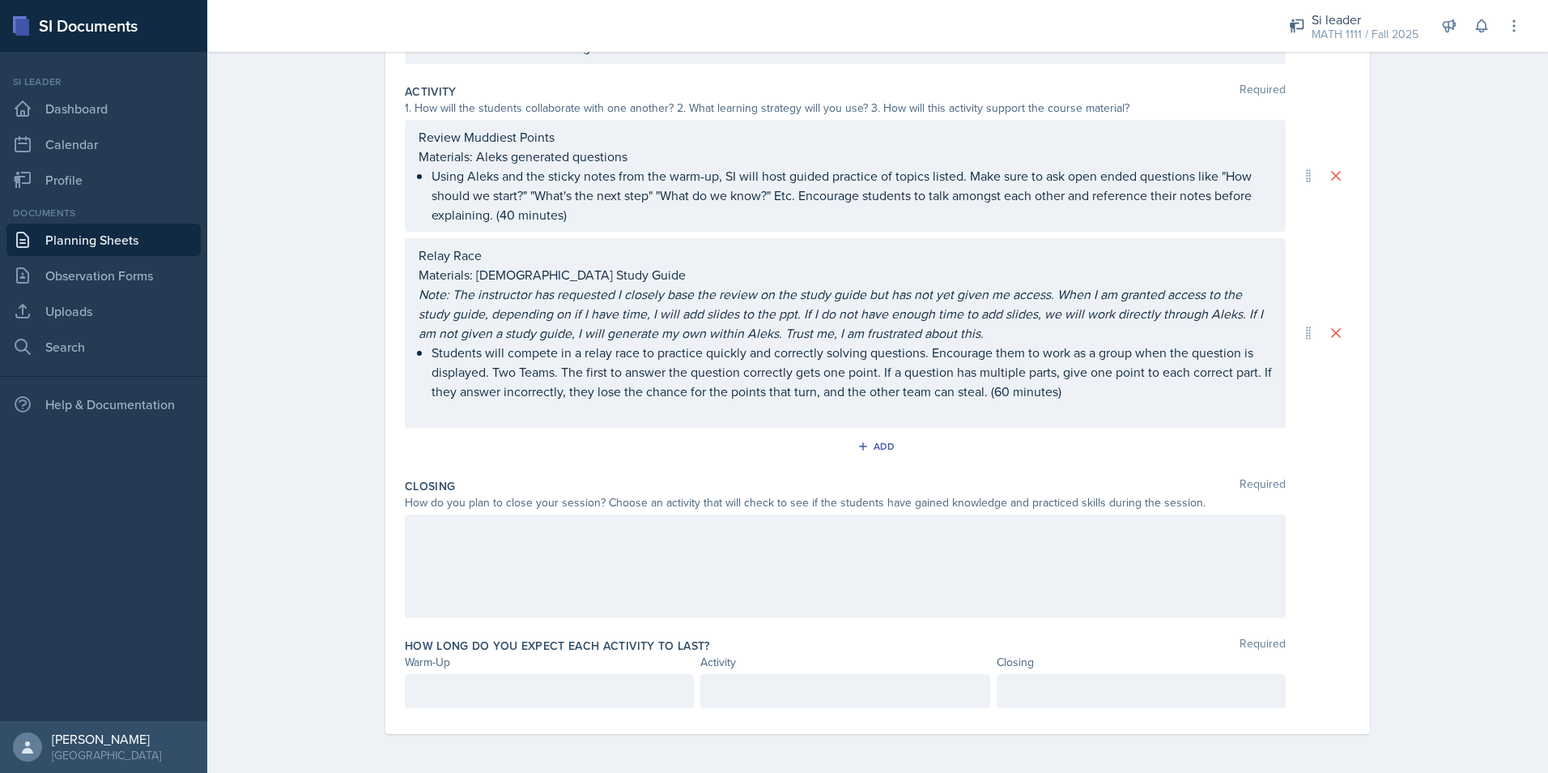
click at [484, 553] on div at bounding box center [845, 566] width 881 height 104
click at [509, 537] on icon at bounding box center [517, 531] width 16 height 16
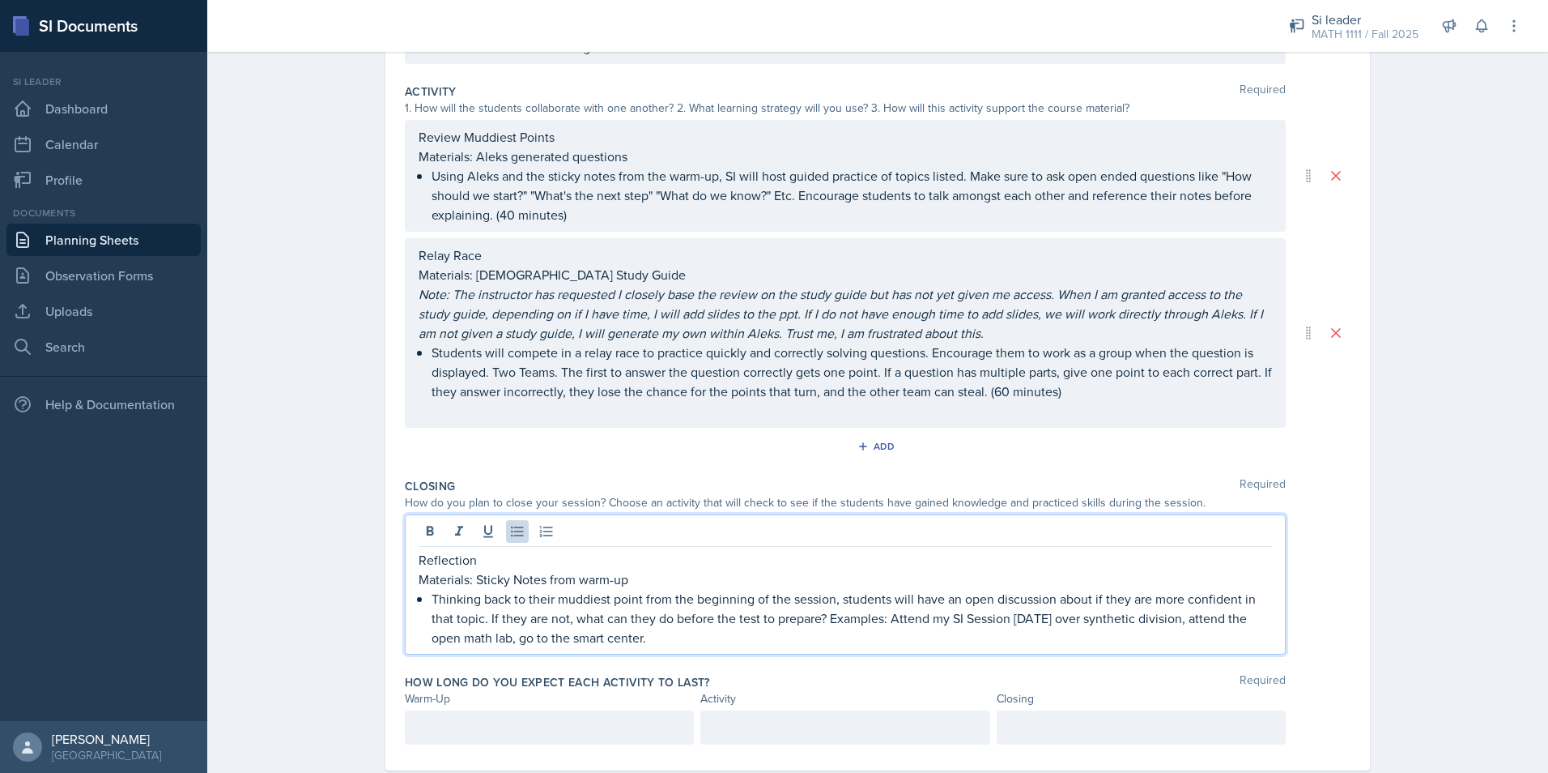
scroll to position [359, 0]
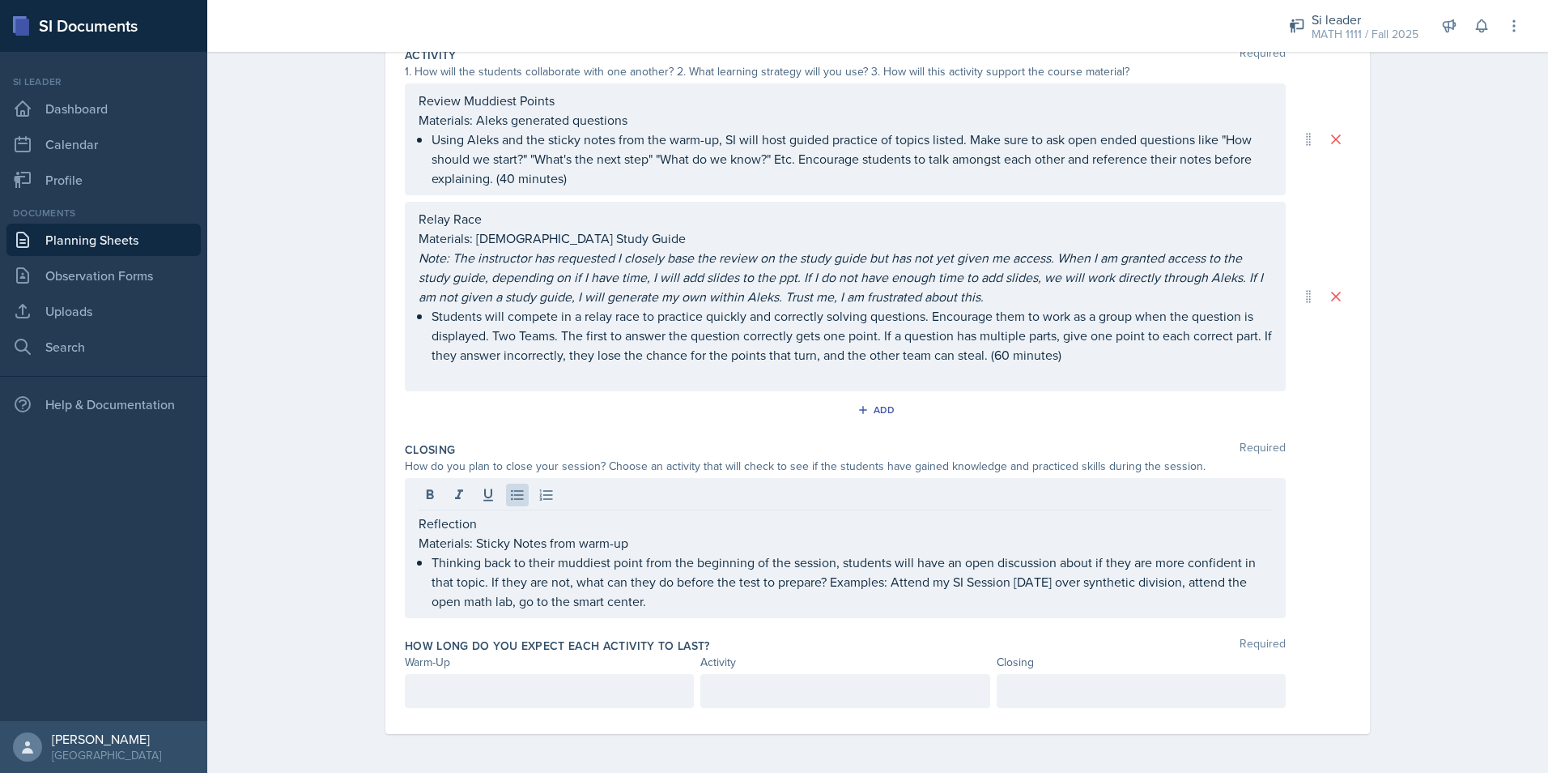
click at [628, 679] on div at bounding box center [549, 691] width 289 height 34
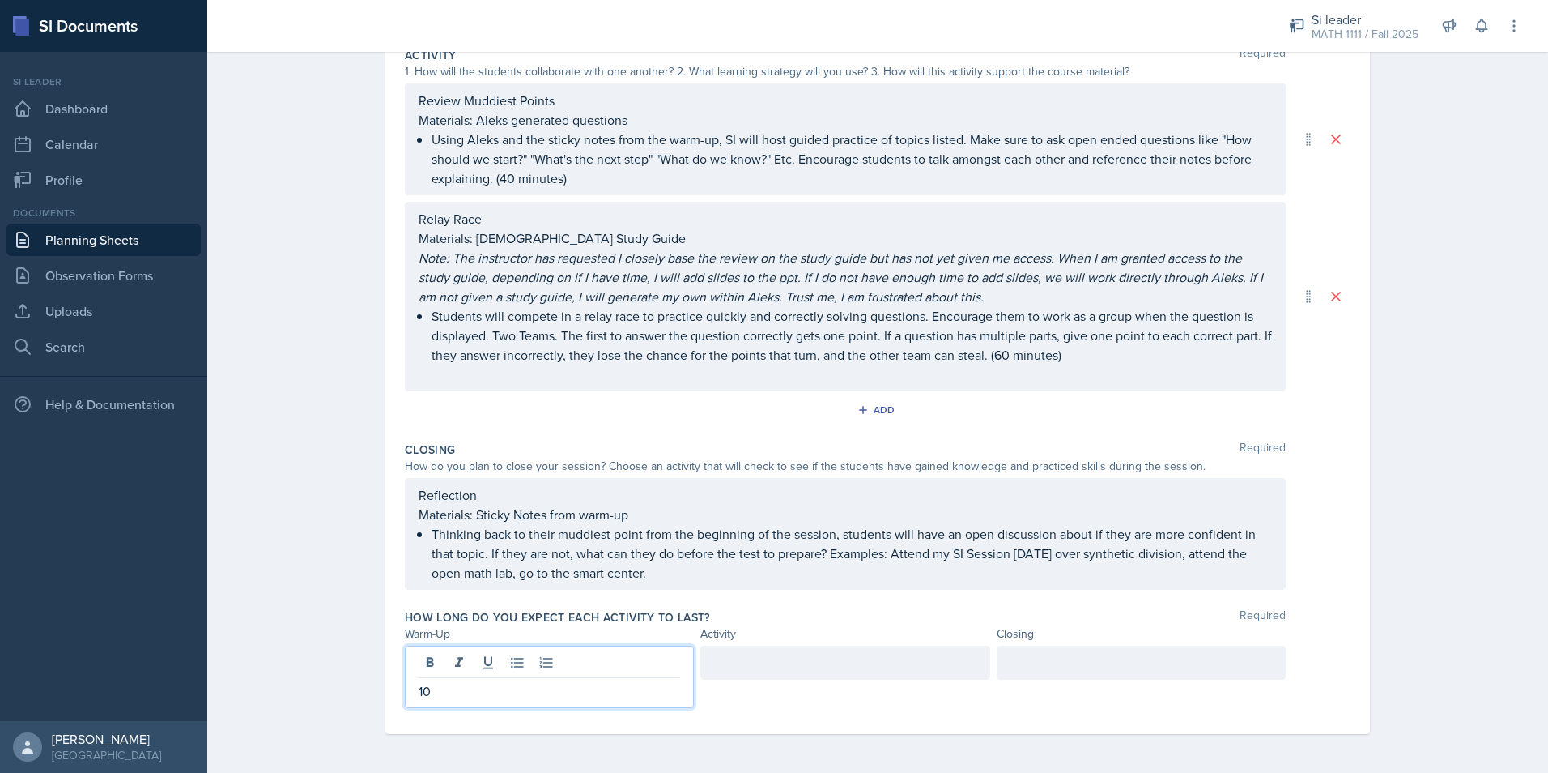
click at [792, 654] on div at bounding box center [845, 662] width 289 height 34
click at [1011, 665] on div at bounding box center [1141, 662] width 289 height 34
click at [1441, 405] on div "Planning Sheets [DATE] Planning Sheet Date [DATE] [DATE] 28 29 30 1 2 3 4 5 6 7…" at bounding box center [877, 229] width 1341 height 1088
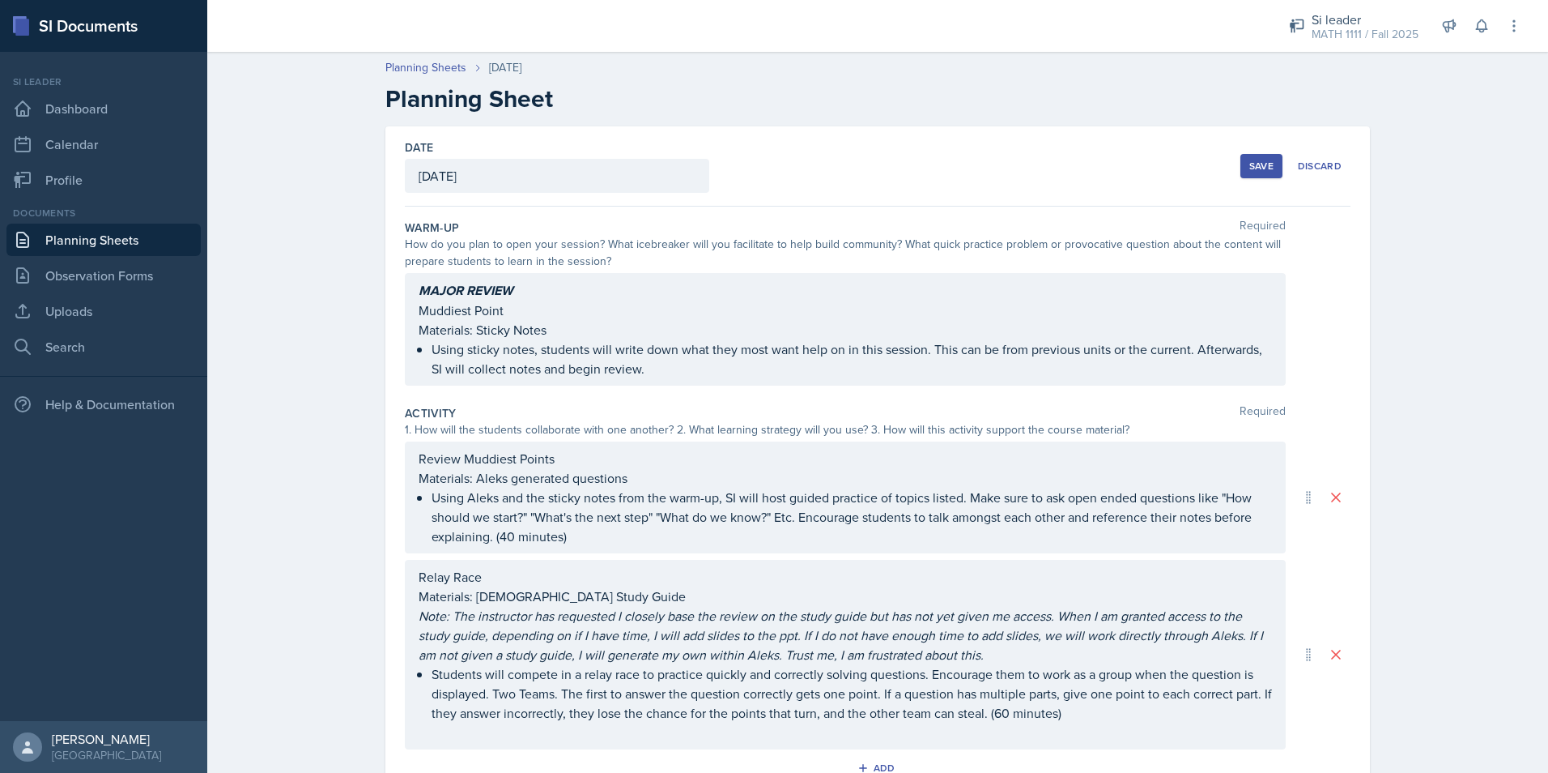
scroll to position [0, 0]
click at [1242, 168] on button "Save" at bounding box center [1262, 167] width 42 height 24
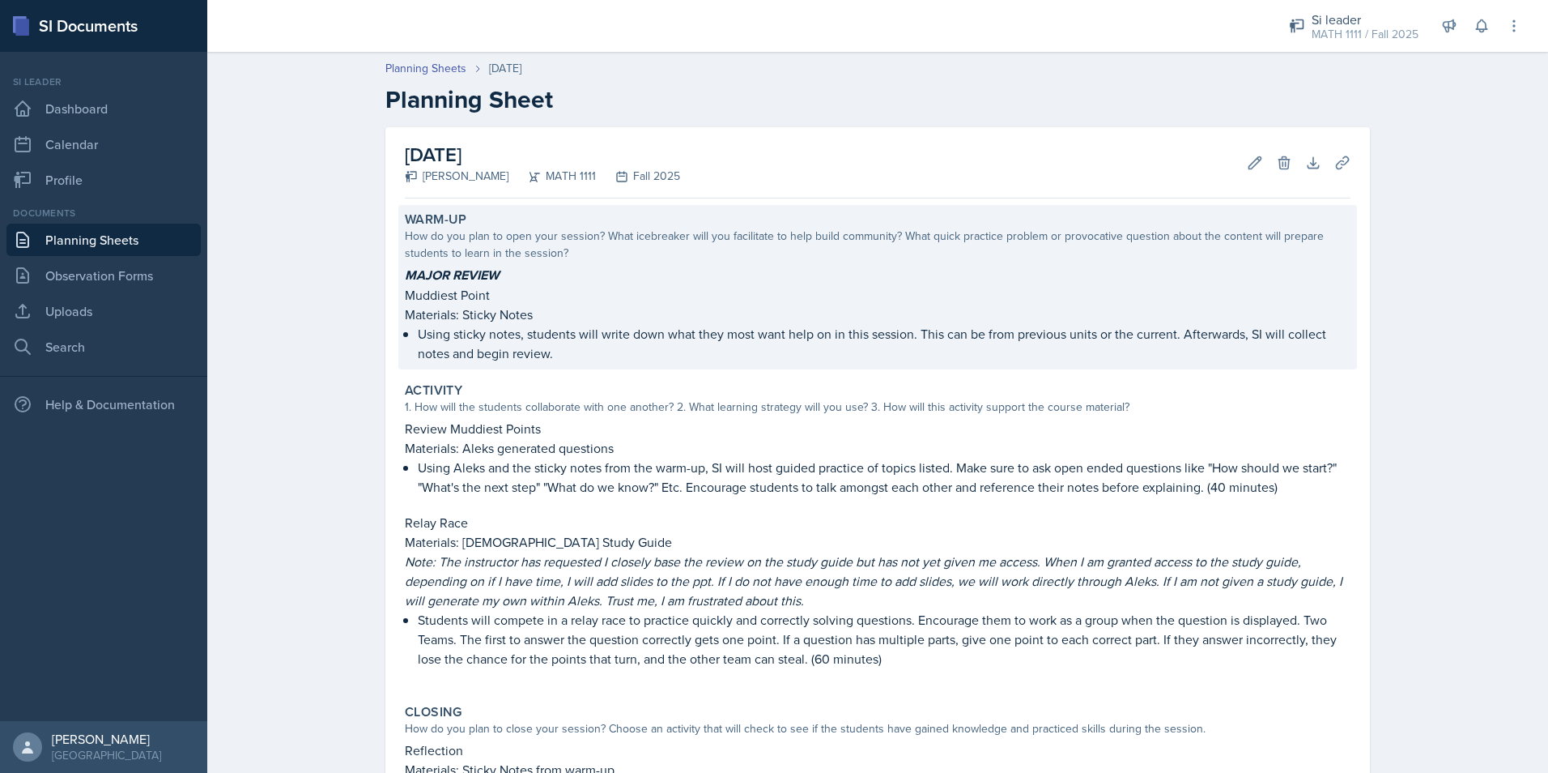
click at [664, 290] on p "Muddiest Point" at bounding box center [878, 294] width 946 height 19
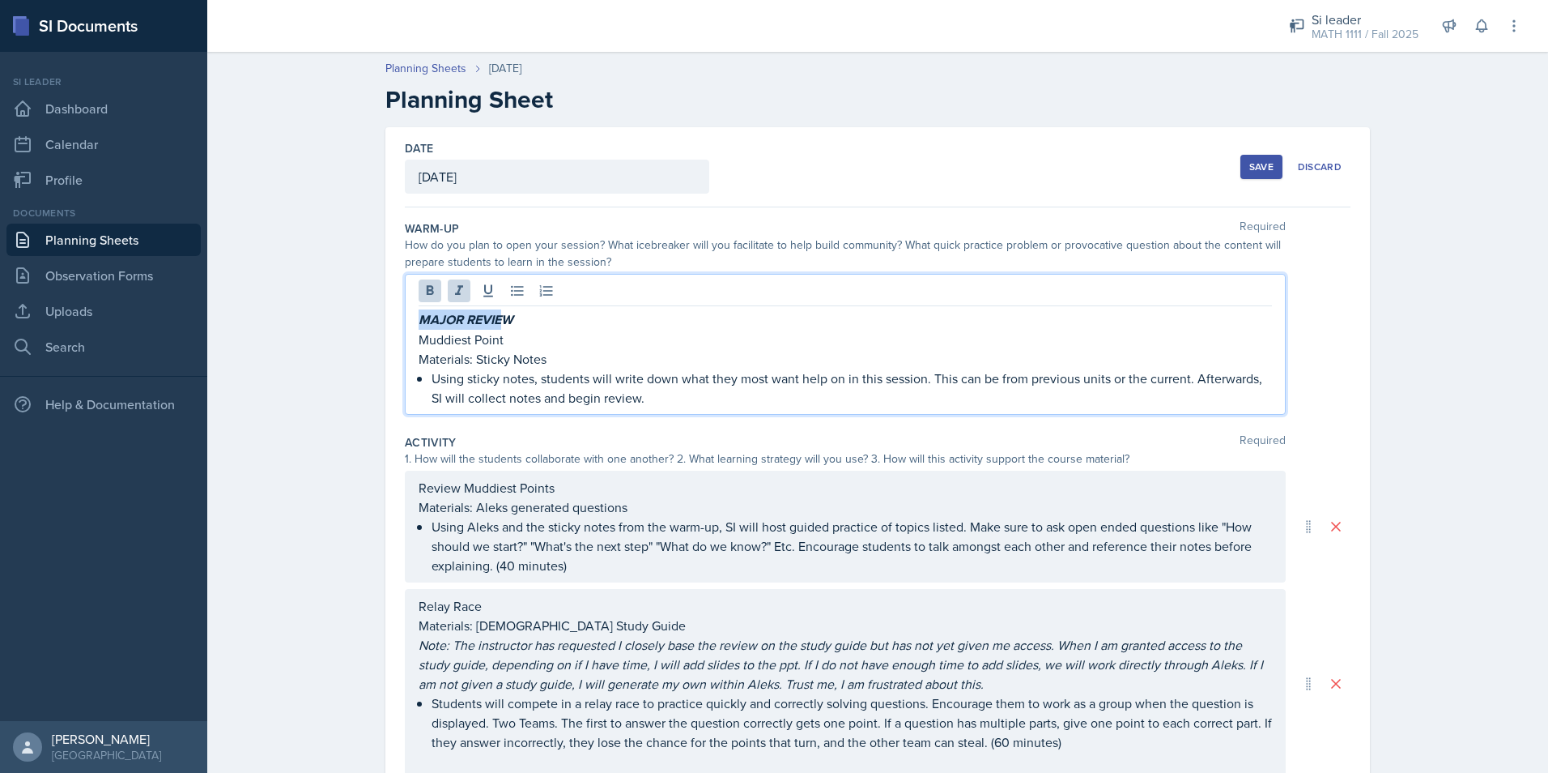
drag, startPoint x: 498, startPoint y: 313, endPoint x: 402, endPoint y: 322, distance: 96.8
click at [405, 322] on div "MAJOR REVIEW Muddiest Point Materials: Sticky Notes Using sticky notes, student…" at bounding box center [845, 344] width 881 height 141
click at [551, 335] on p "Muddiest Point" at bounding box center [846, 339] width 854 height 19
drag, startPoint x: 468, startPoint y: 353, endPoint x: 424, endPoint y: 347, distance: 45.0
click at [424, 347] on p "Muddiest Point" at bounding box center [846, 339] width 854 height 19
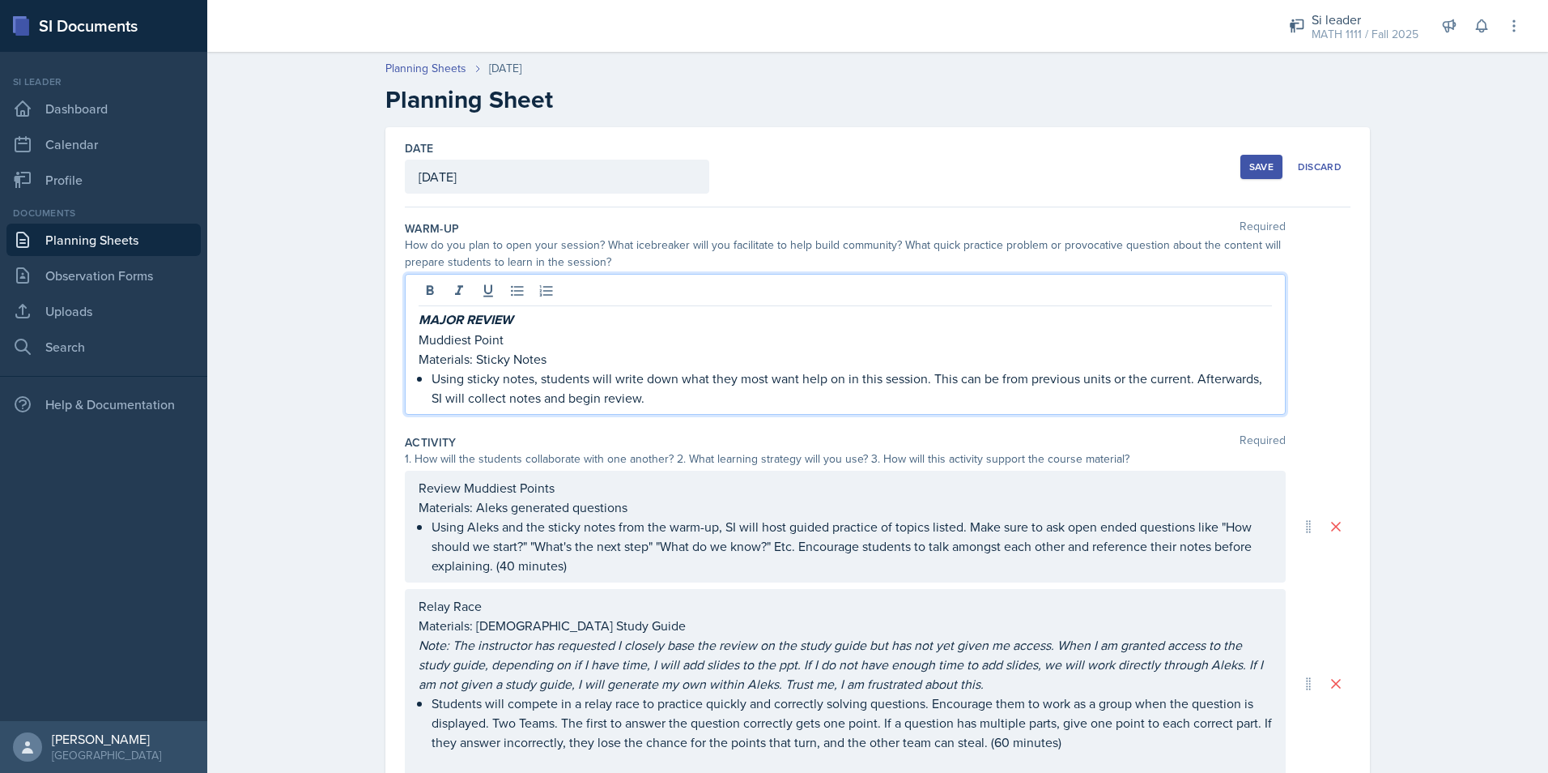
click at [407, 339] on div "MAJOR REVIEW Muddiest Point Materials: Sticky Notes Using sticky notes, student…" at bounding box center [845, 344] width 881 height 141
click at [419, 333] on p "Muddiest Point" at bounding box center [846, 339] width 854 height 19
drag, startPoint x: 414, startPoint y: 333, endPoint x: 512, endPoint y: 346, distance: 98.8
click at [512, 346] on p "Muddiest Point" at bounding box center [846, 339] width 854 height 19
click at [430, 293] on icon at bounding box center [430, 291] width 16 height 16
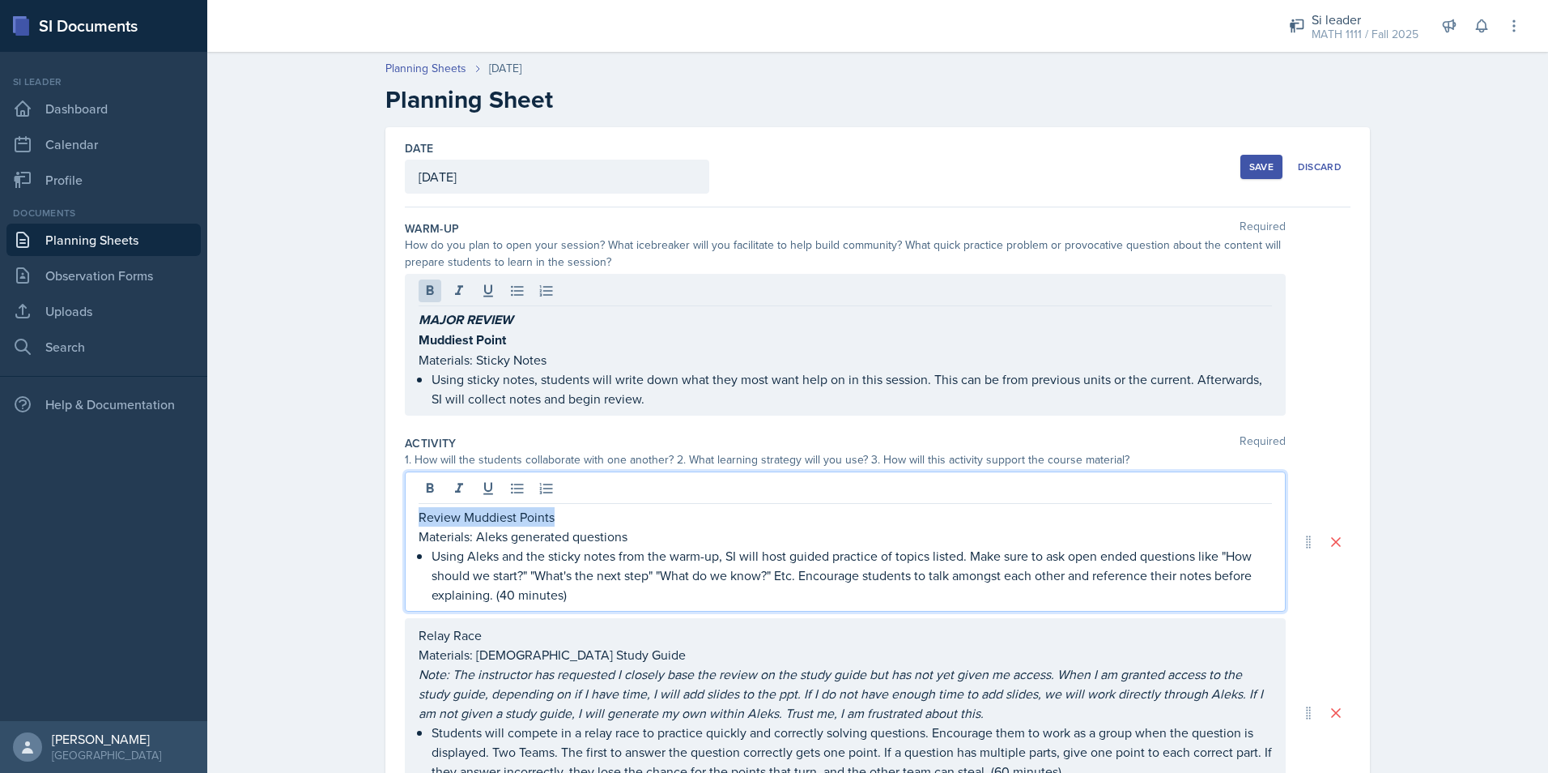
drag, startPoint x: 414, startPoint y: 489, endPoint x: 563, endPoint y: 492, distance: 149.0
click at [563, 492] on div "Review Muddiest Points Materials: Aleks generated questions Using Aleks and the…" at bounding box center [845, 541] width 881 height 140
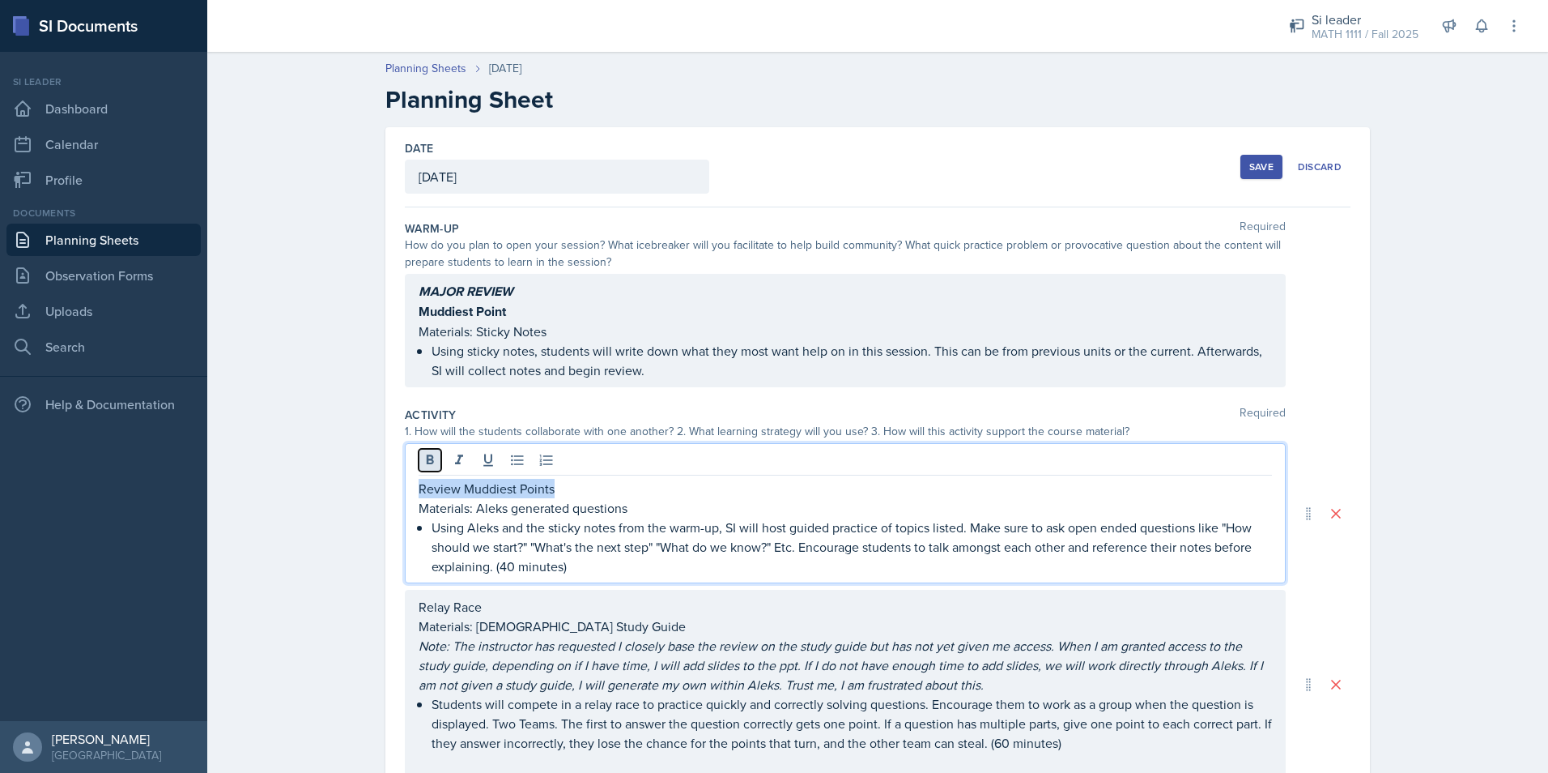
click at [432, 463] on icon at bounding box center [430, 460] width 16 height 16
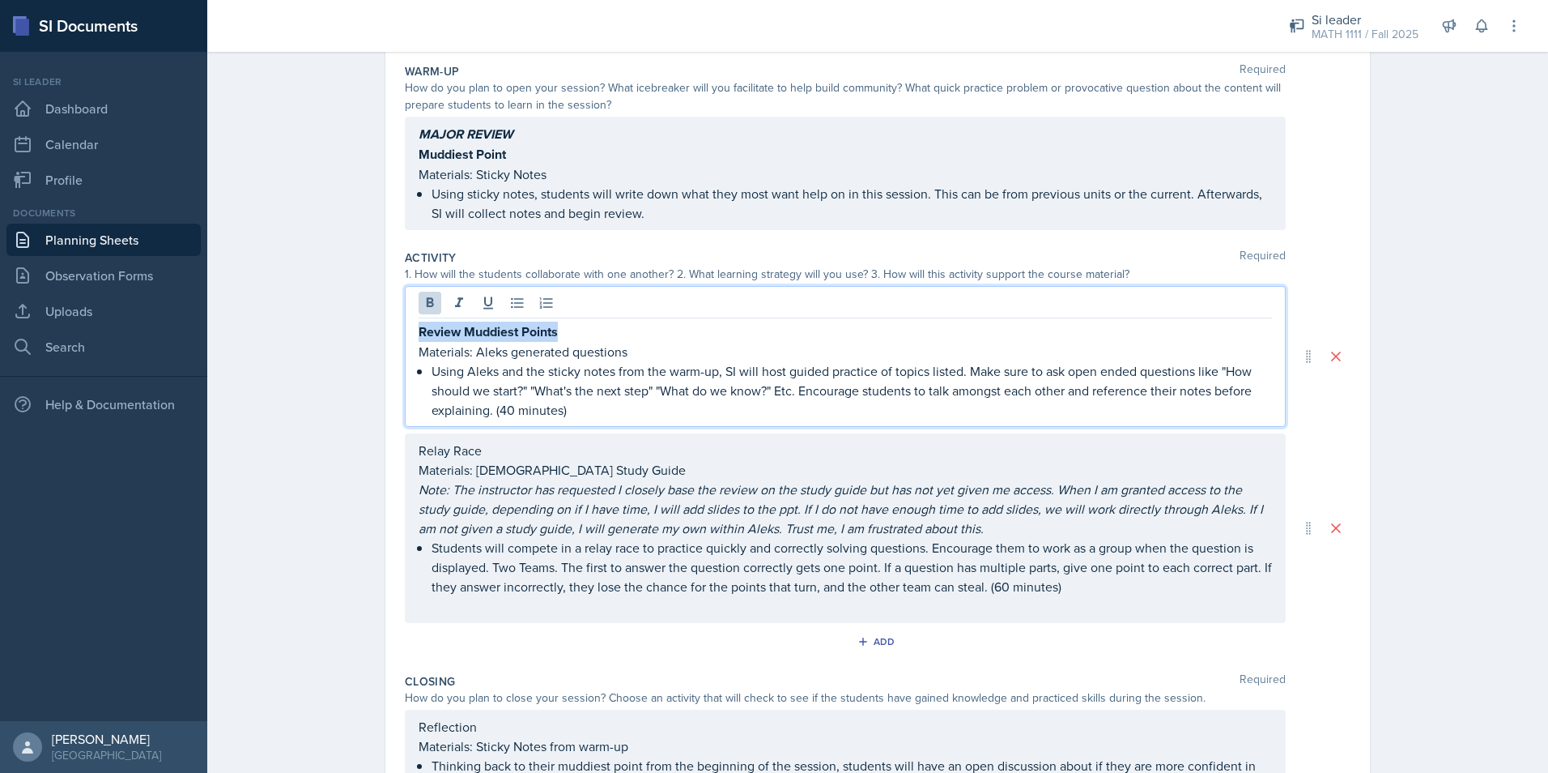
scroll to position [162, 0]
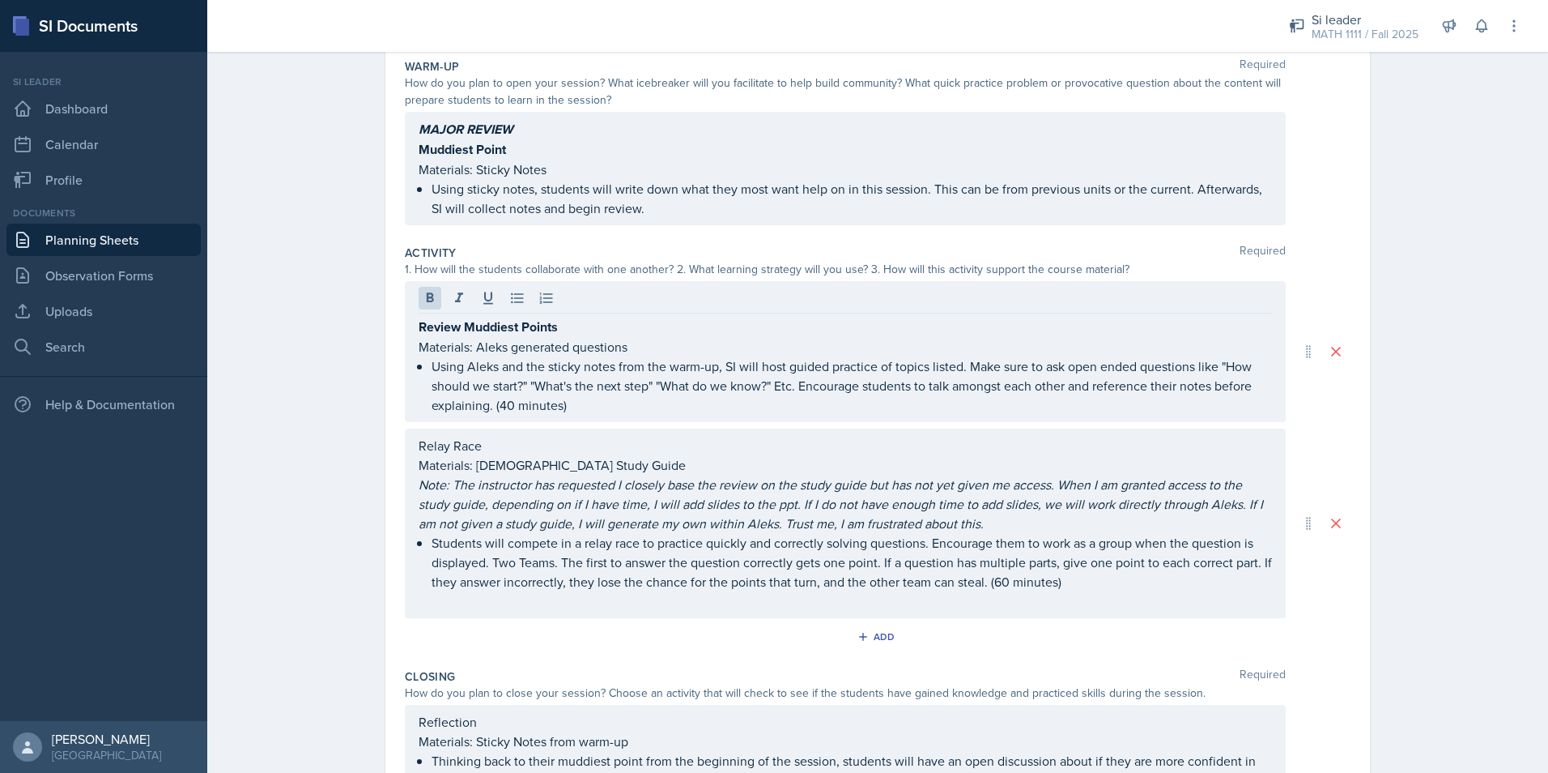
drag, startPoint x: 411, startPoint y: 450, endPoint x: 483, endPoint y: 452, distance: 72.1
click at [484, 452] on div "Relay Race Materials: Aleks Study Guide Note: The instructor has requested I cl…" at bounding box center [845, 523] width 881 height 190
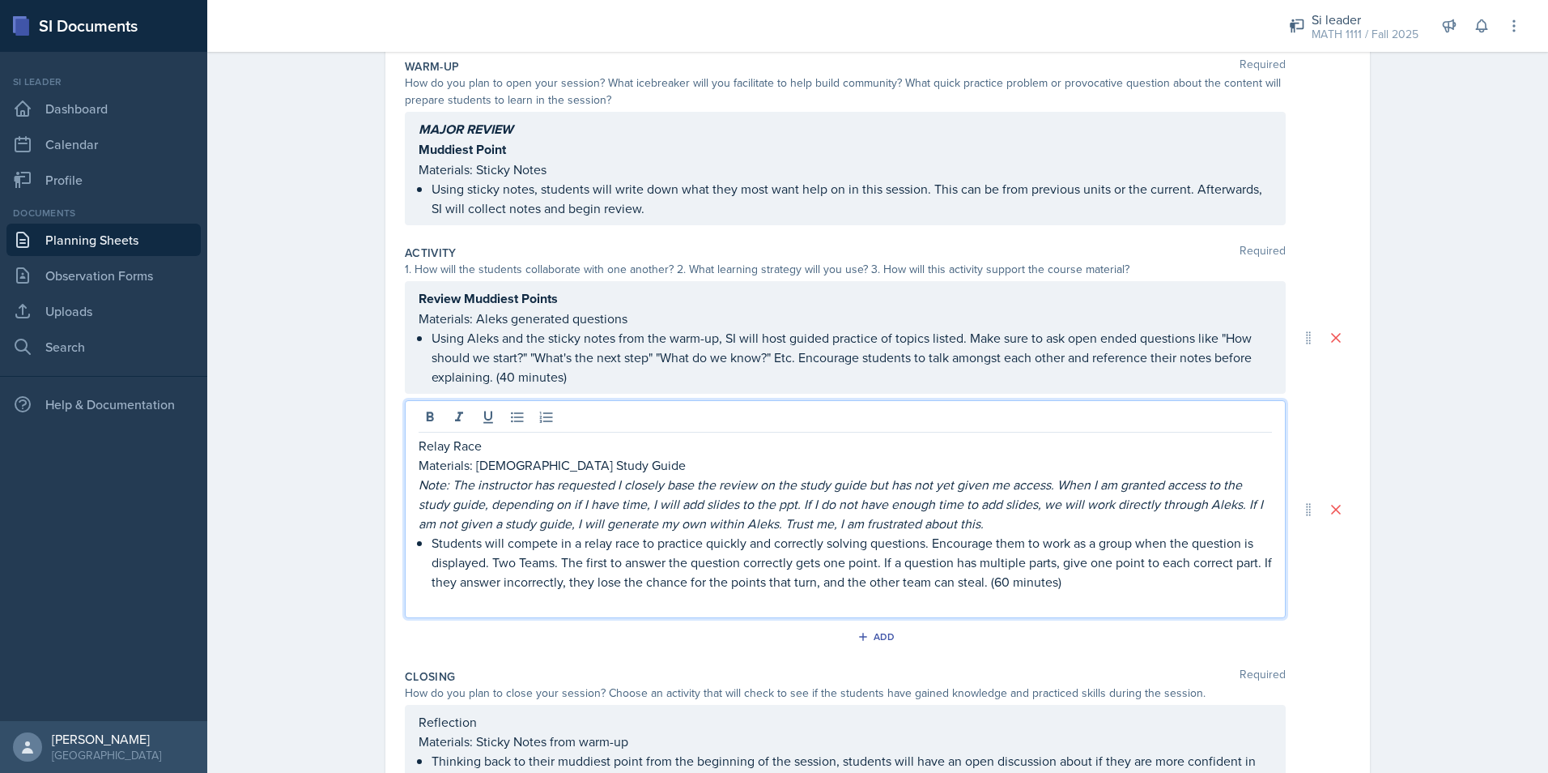
scroll to position [190, 0]
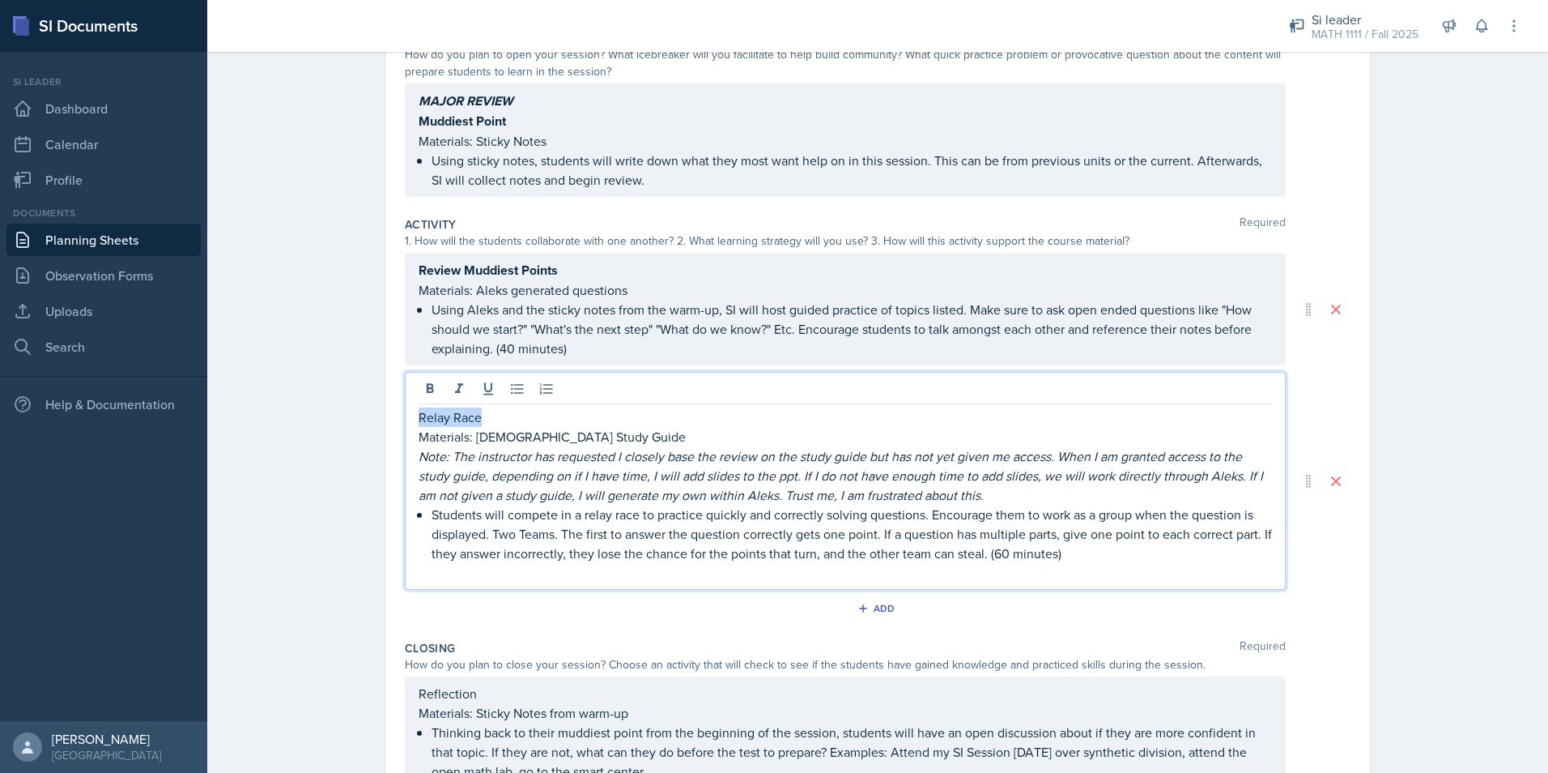
drag, startPoint x: 474, startPoint y: 419, endPoint x: 411, endPoint y: 416, distance: 62.4
click at [411, 416] on div "Relay Race Materials: Aleks Study Guide Note: The instructor has requested I cl…" at bounding box center [845, 481] width 881 height 218
click at [428, 385] on icon at bounding box center [430, 389] width 16 height 16
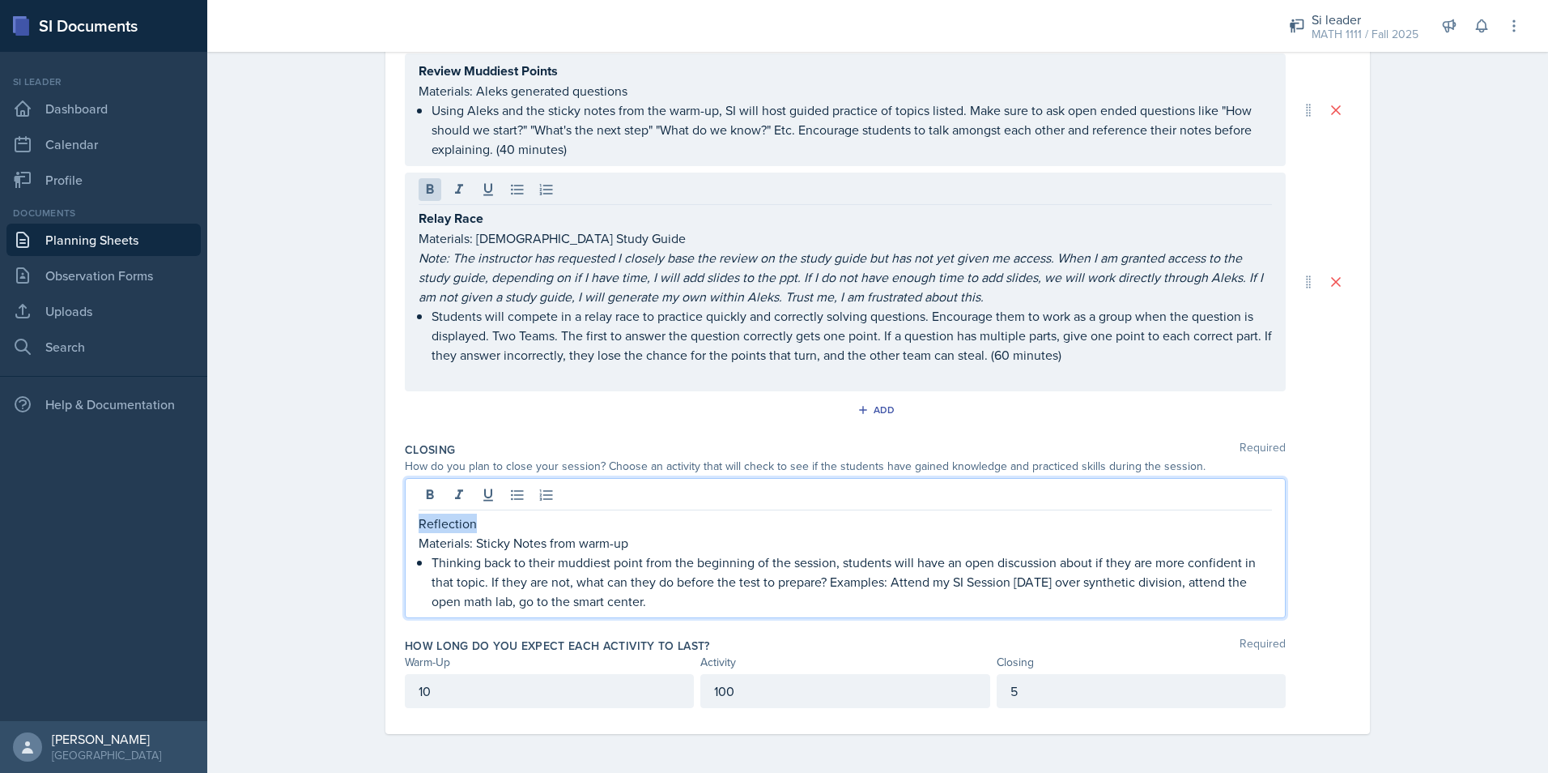
drag, startPoint x: 492, startPoint y: 517, endPoint x: 403, endPoint y: 523, distance: 88.5
click at [405, 523] on div "Reflection Materials: Sticky Notes from warm-up Thinking back to their muddiest…" at bounding box center [845, 548] width 881 height 140
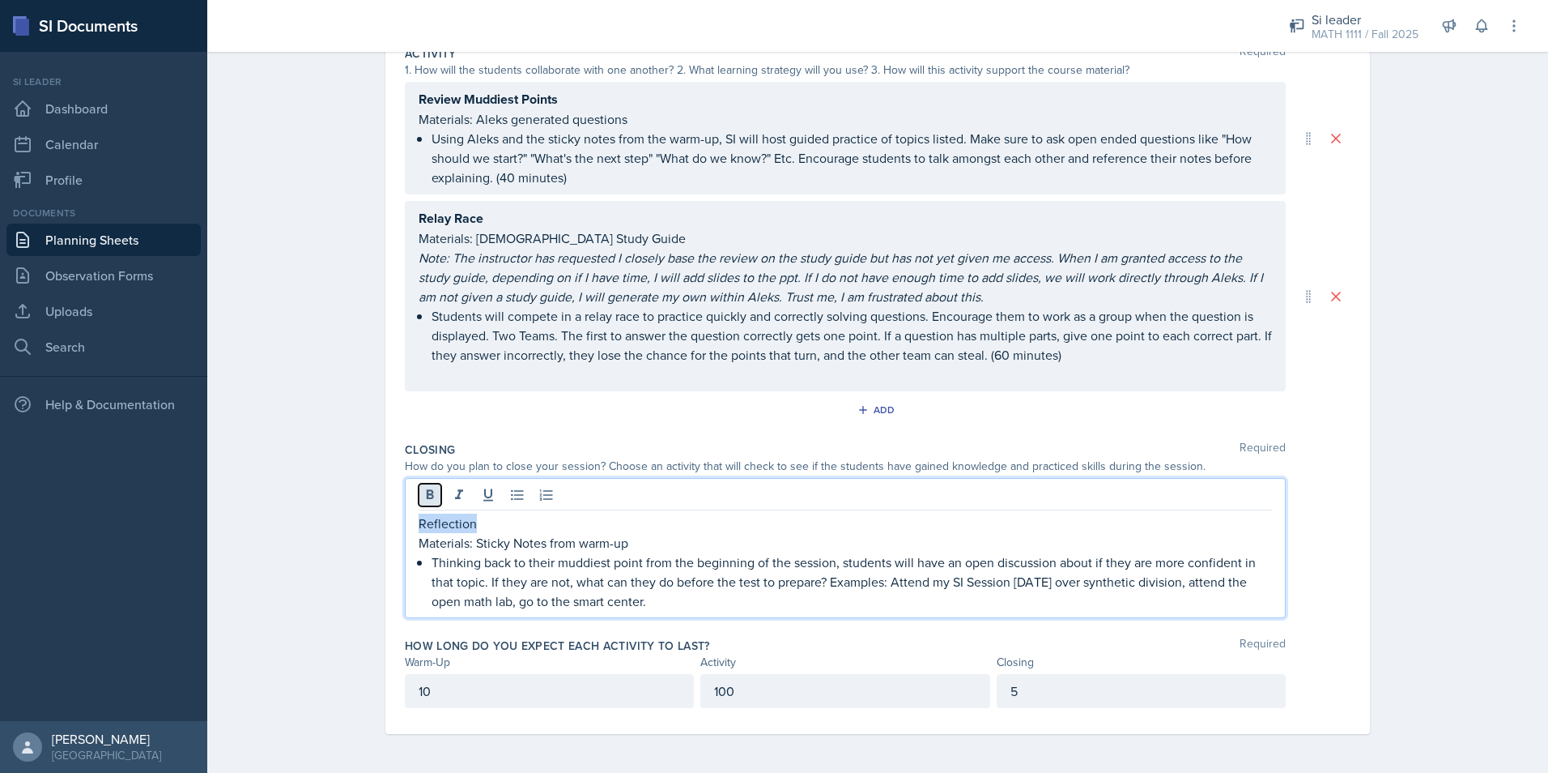
click at [420, 485] on button at bounding box center [430, 494] width 23 height 23
click at [535, 569] on p "Thinking back to their muddiest point from the beginning of the session, studen…" at bounding box center [852, 582] width 841 height 58
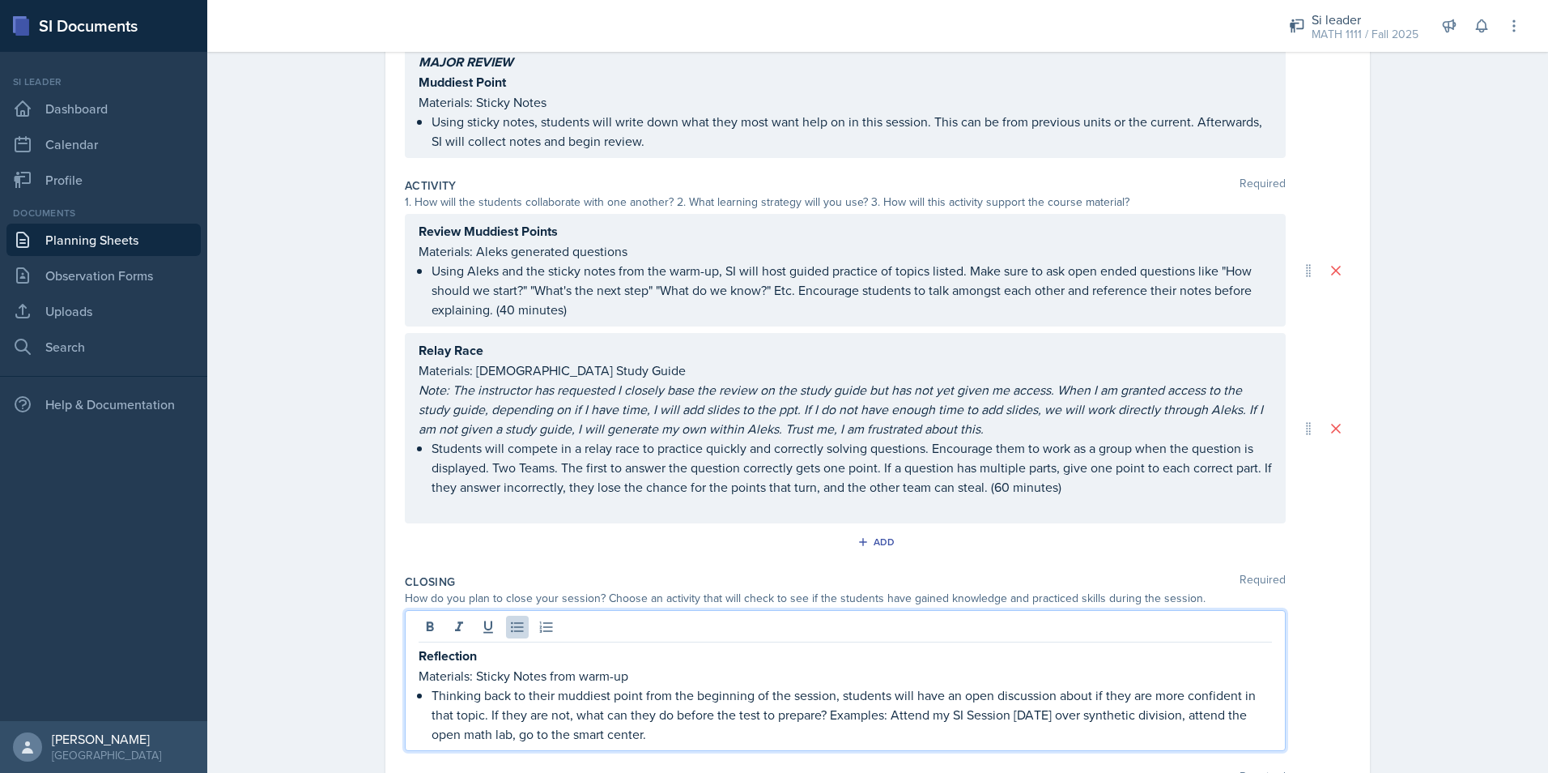
scroll to position [243, 0]
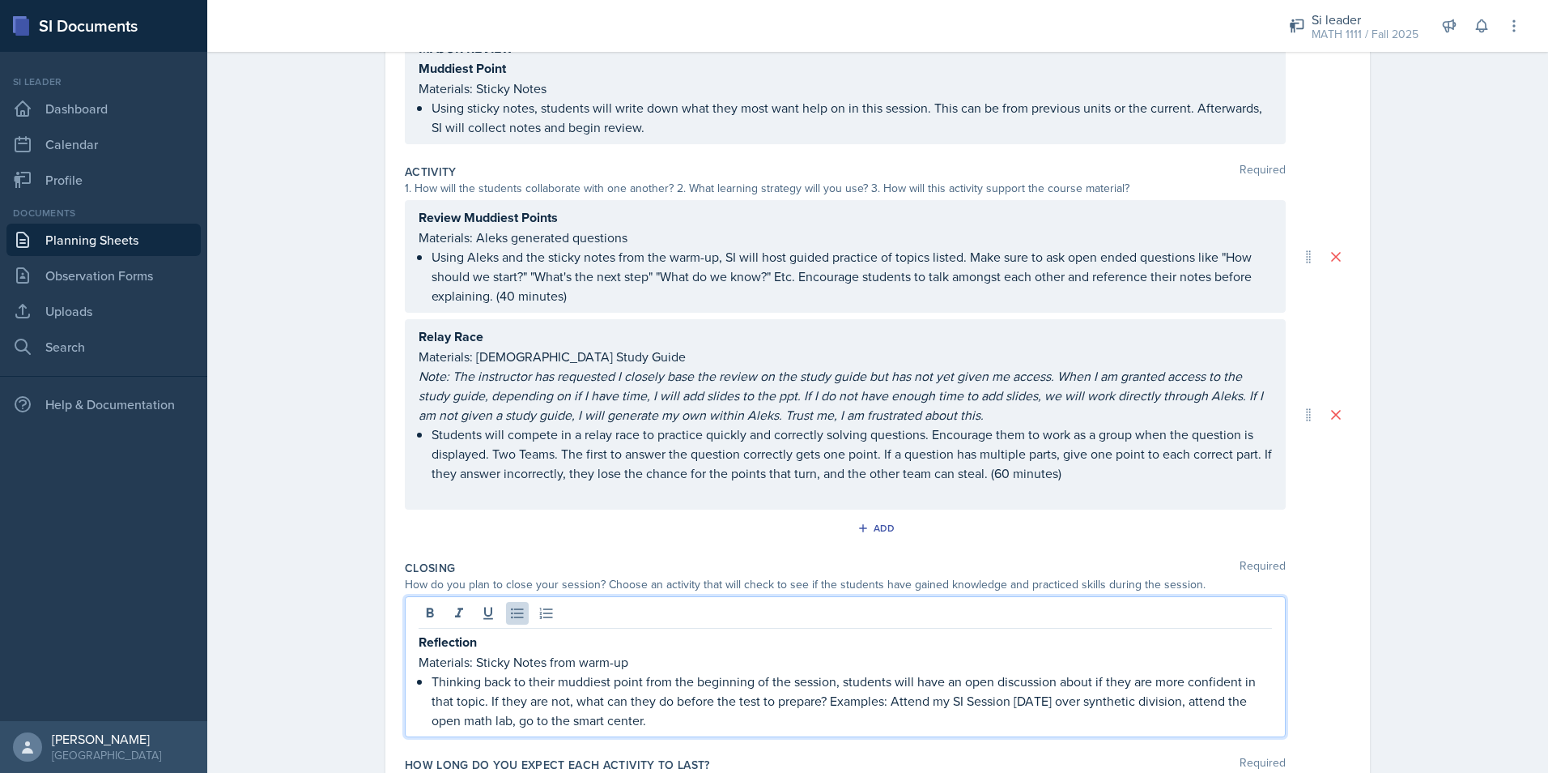
click at [686, 722] on p "Thinking back to their muddiest point from the beginning of the session, studen…" at bounding box center [852, 700] width 841 height 58
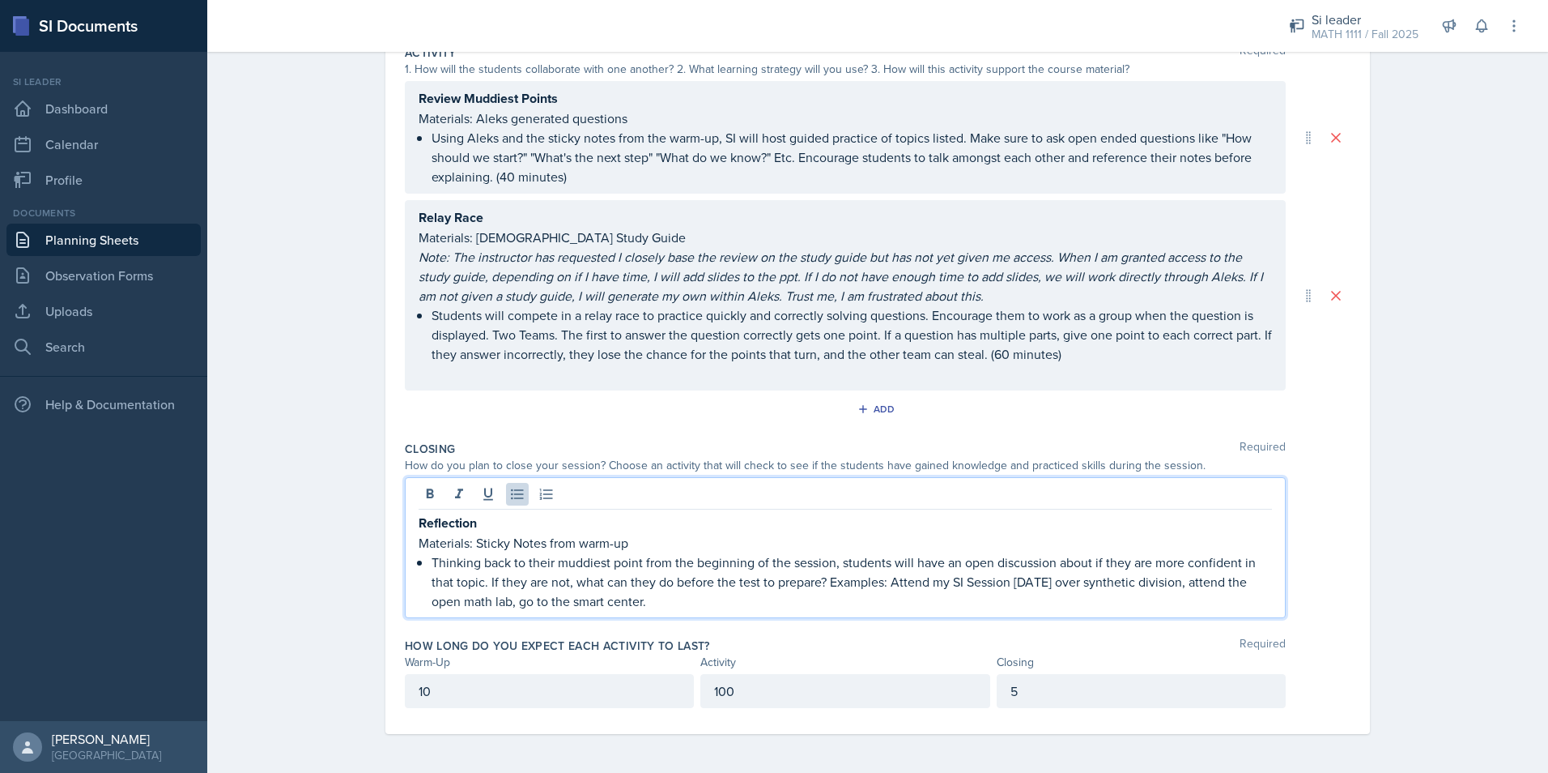
scroll to position [0, 0]
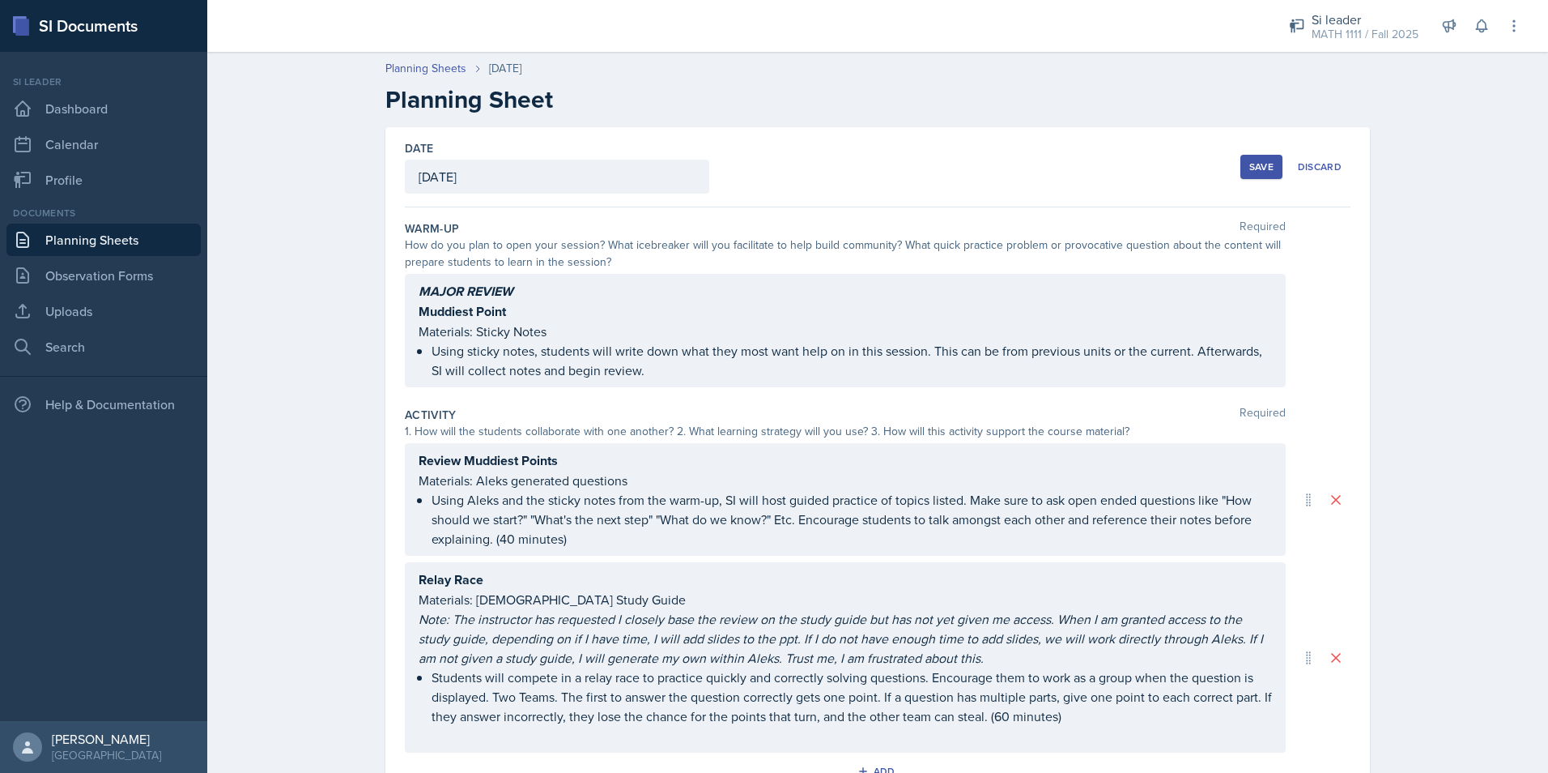
click at [1250, 172] on div "Save" at bounding box center [1262, 166] width 24 height 13
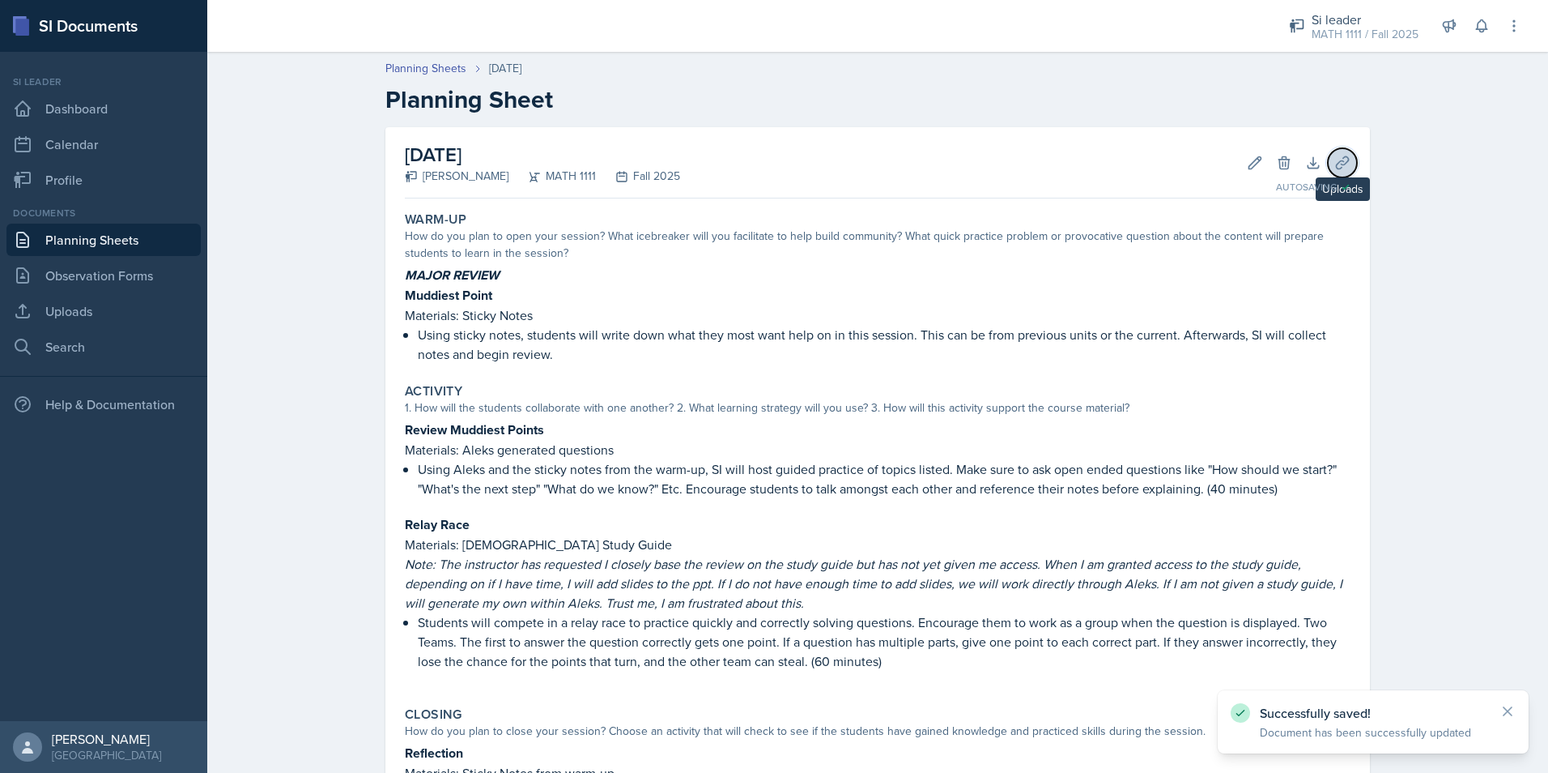
click at [1335, 160] on icon at bounding box center [1343, 163] width 16 height 16
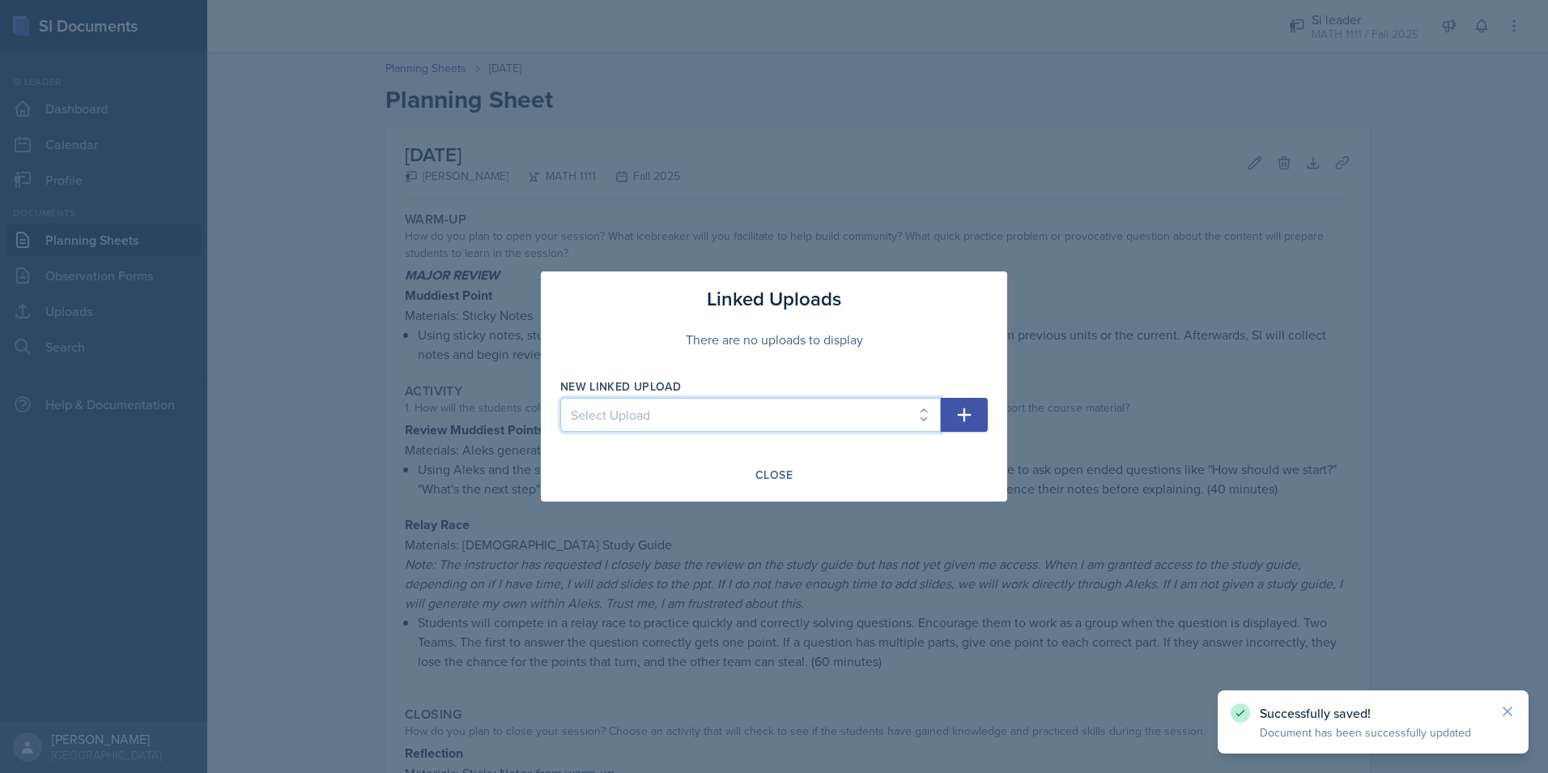
click at [615, 407] on select "Select Upload Mock Session Plan 8/26 Canva PDF 8/28 Canva PDF 8/28 Worksheet 9/…" at bounding box center [750, 415] width 381 height 34
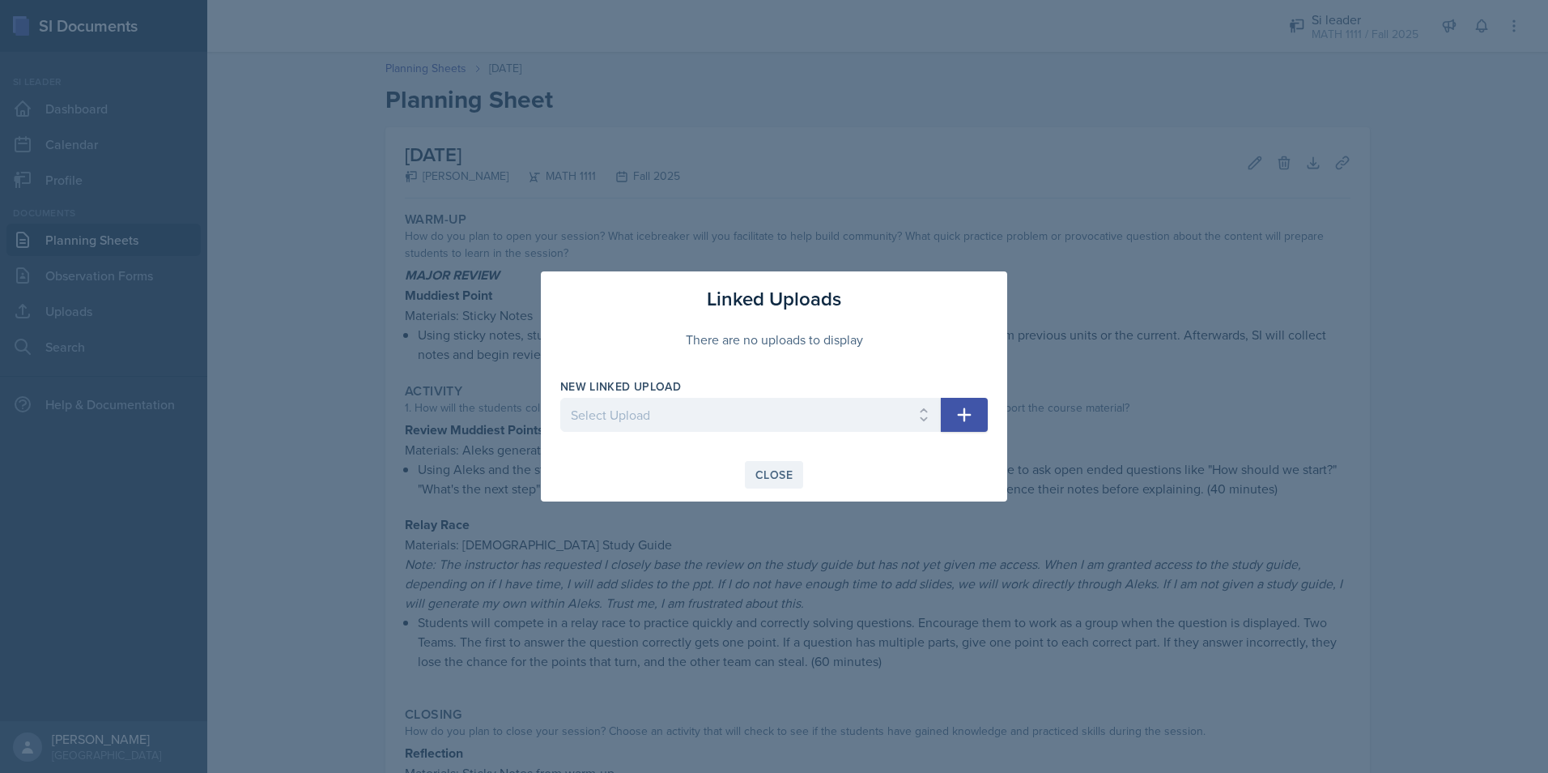
click at [771, 471] on div "Close" at bounding box center [774, 474] width 37 height 13
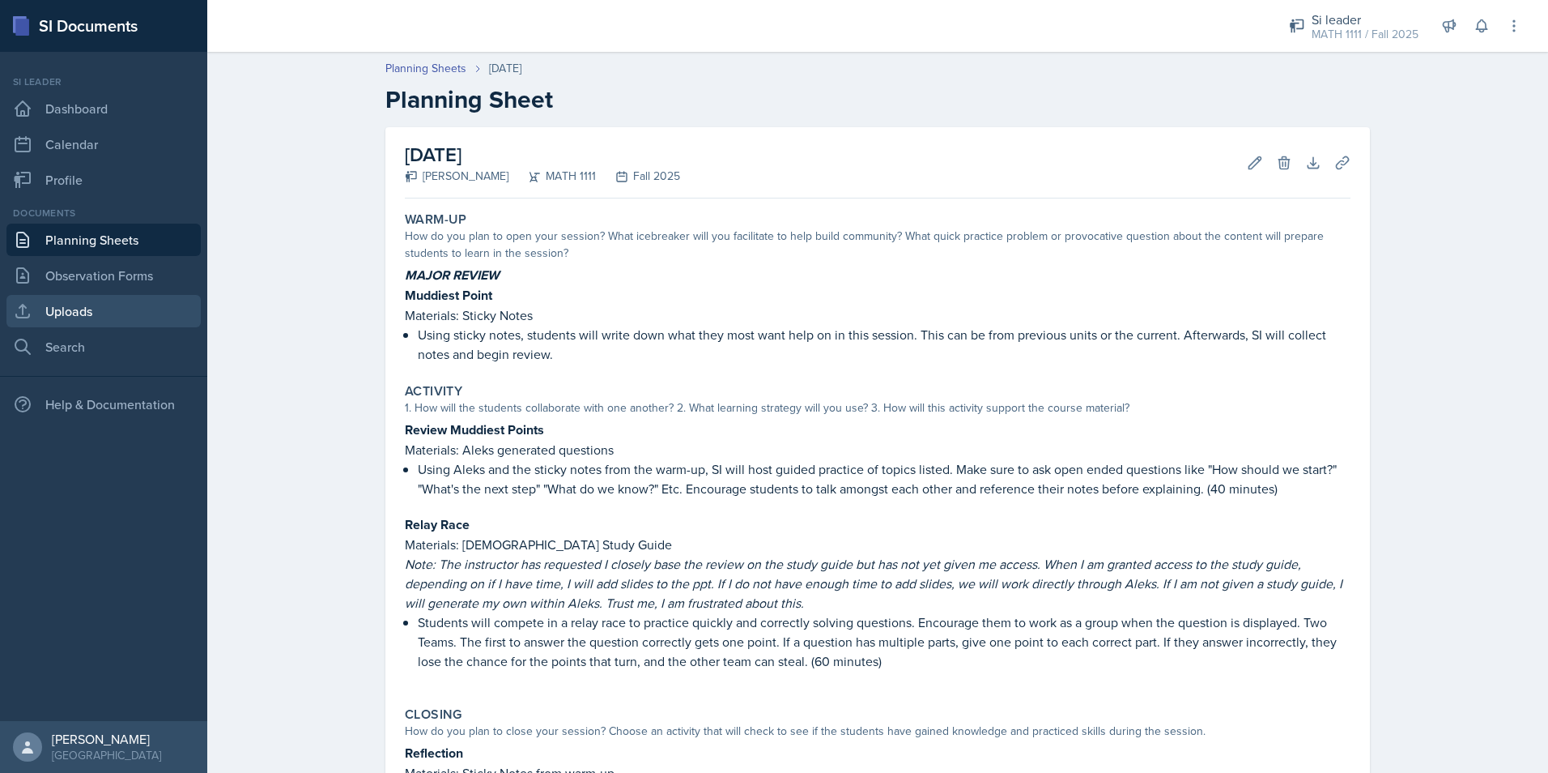
click at [151, 306] on link "Uploads" at bounding box center [103, 311] width 194 height 32
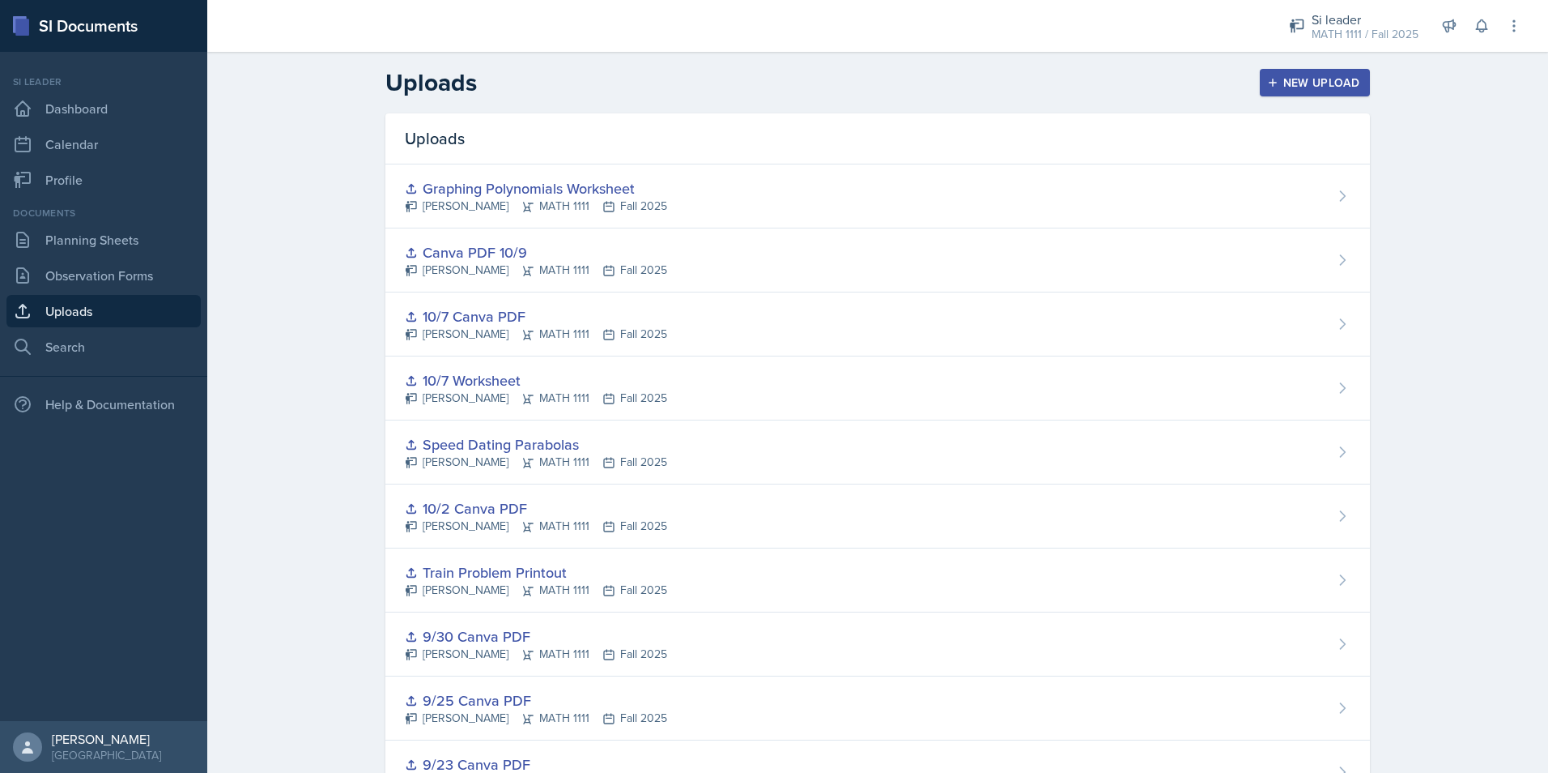
click at [1291, 83] on div "New Upload" at bounding box center [1316, 82] width 90 height 13
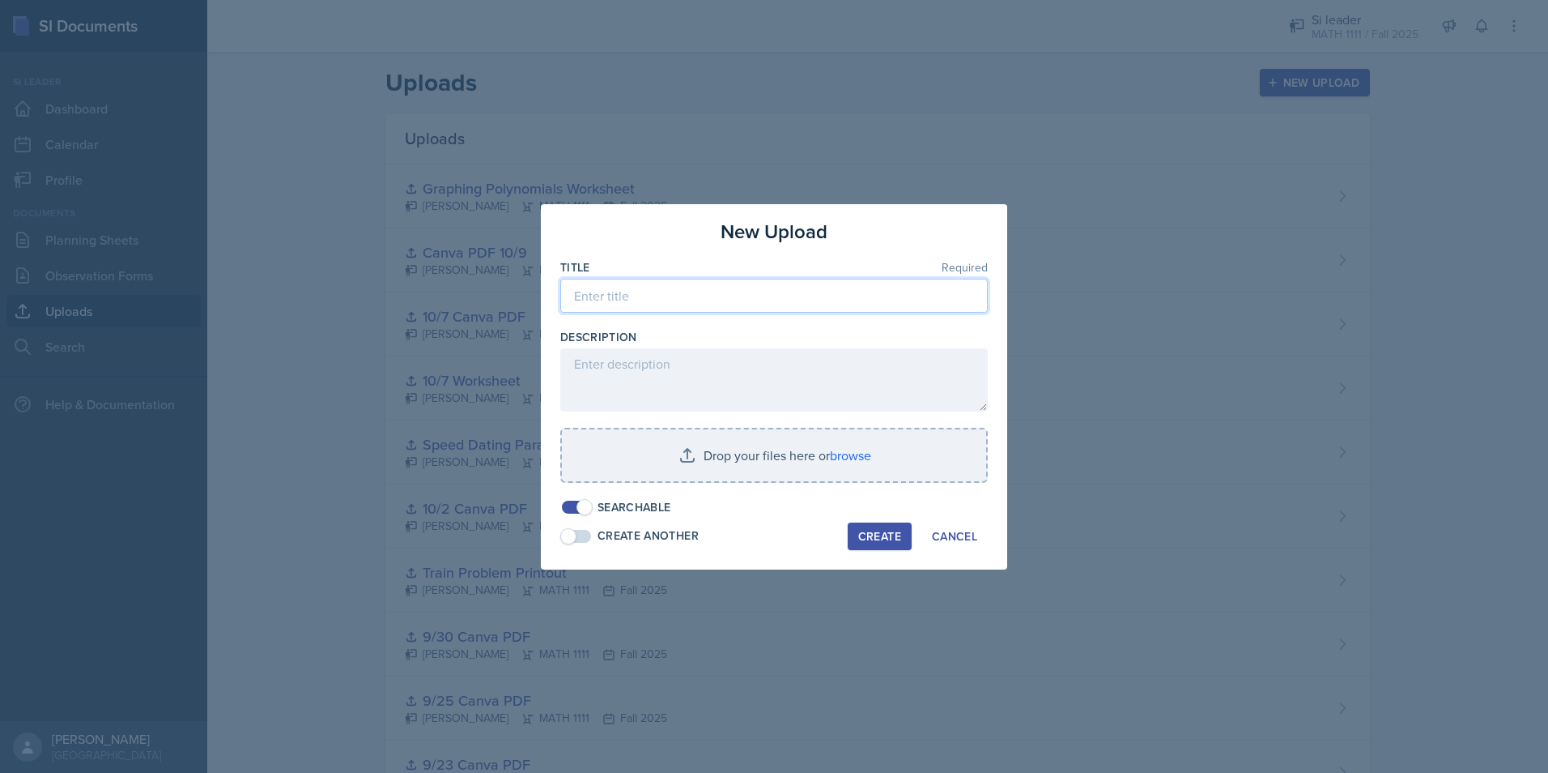
click at [700, 285] on input at bounding box center [774, 296] width 428 height 34
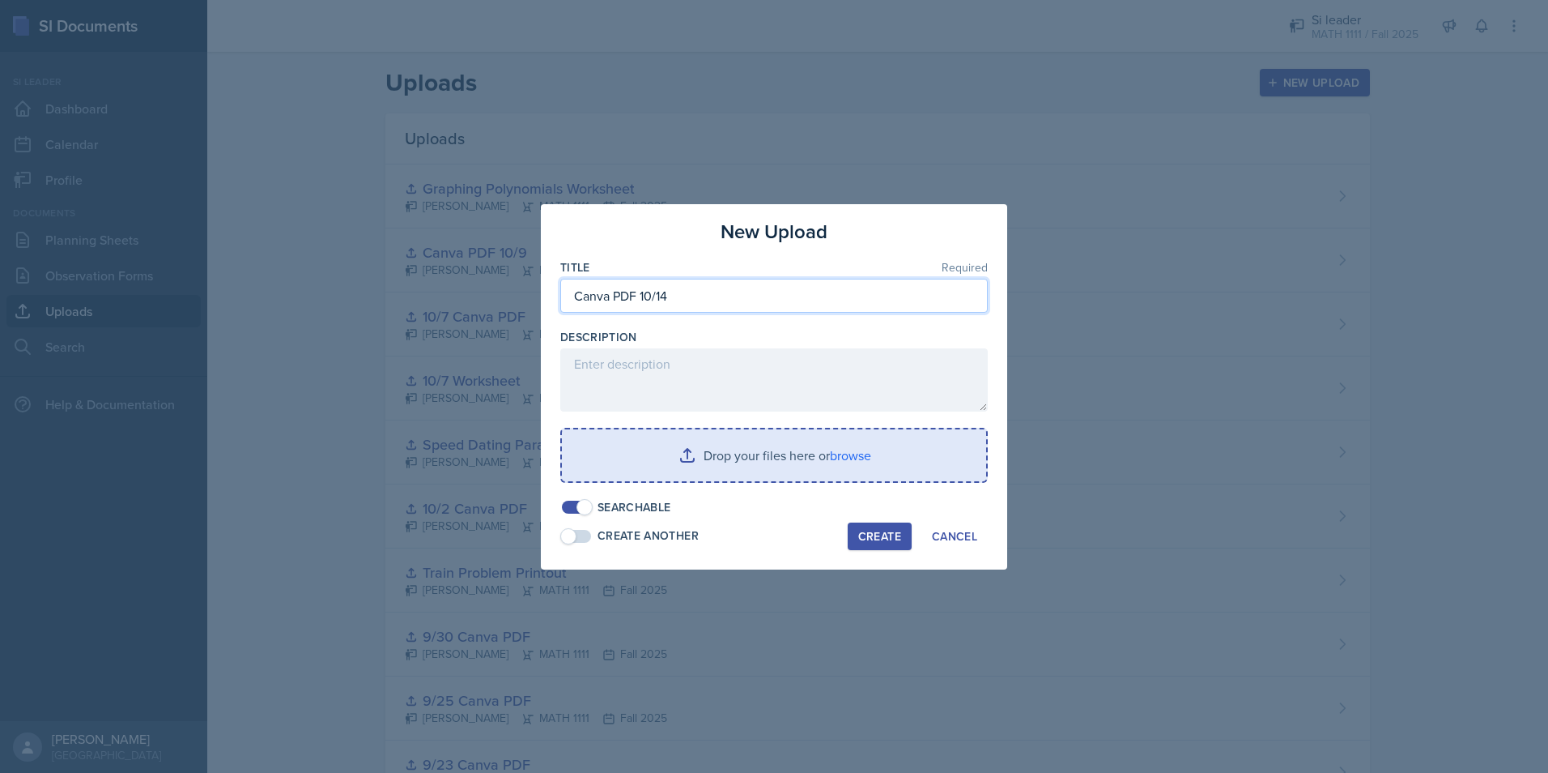
type input "Canva PDF 10/14"
click at [713, 448] on input "file" at bounding box center [774, 455] width 424 height 52
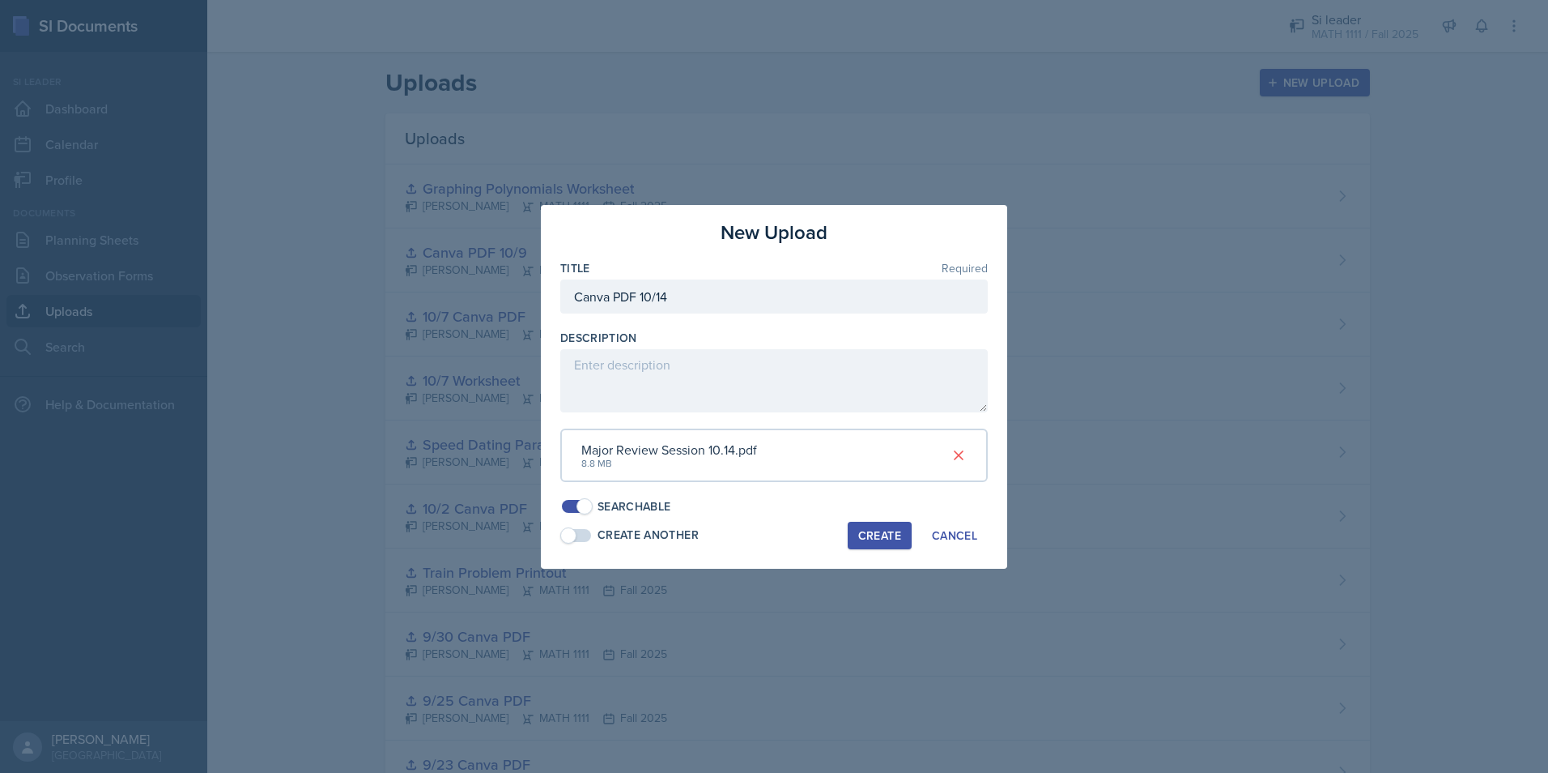
click at [885, 543] on button "Create" at bounding box center [880, 536] width 64 height 28
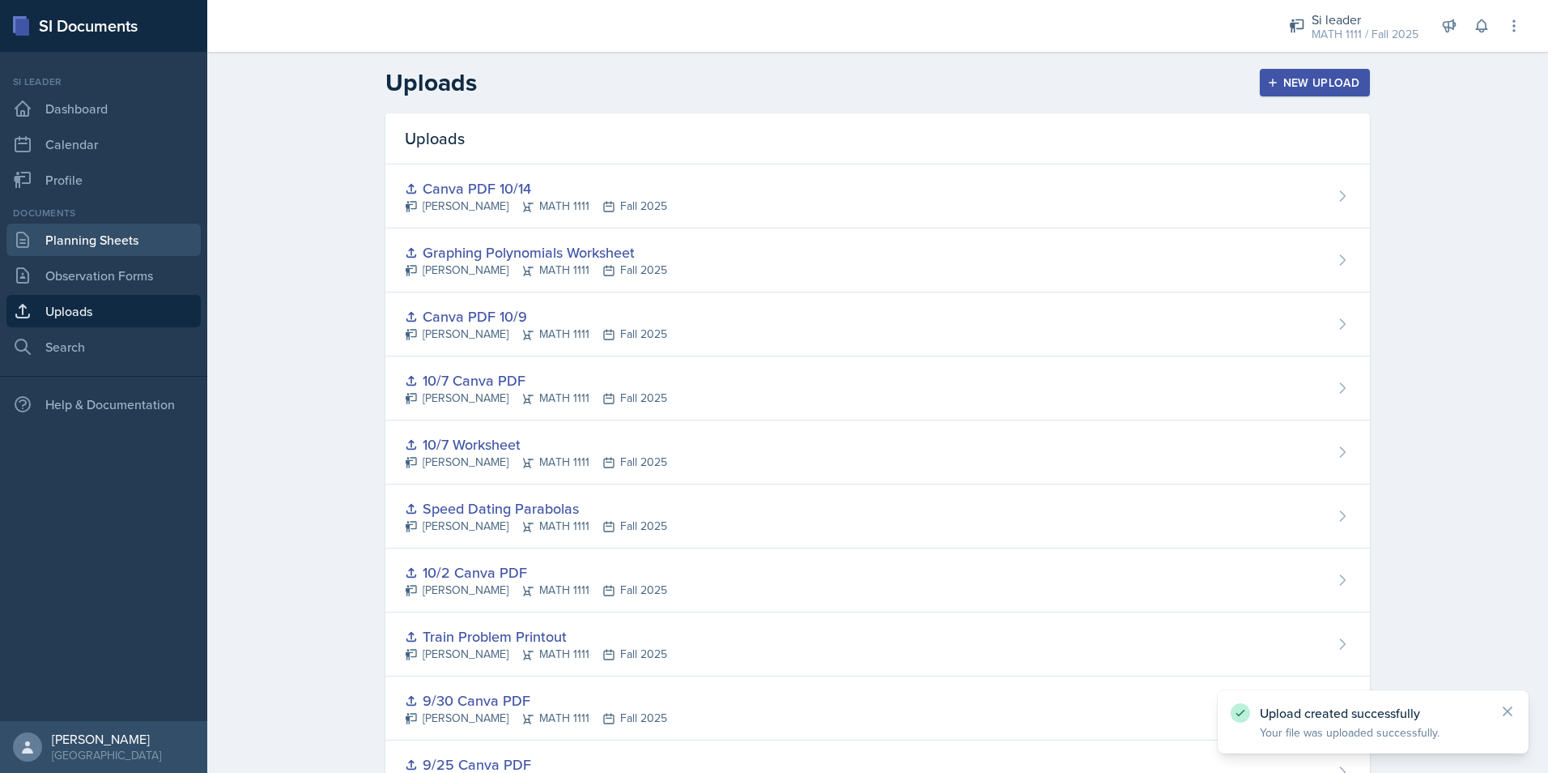
click at [155, 241] on link "Planning Sheets" at bounding box center [103, 240] width 194 height 32
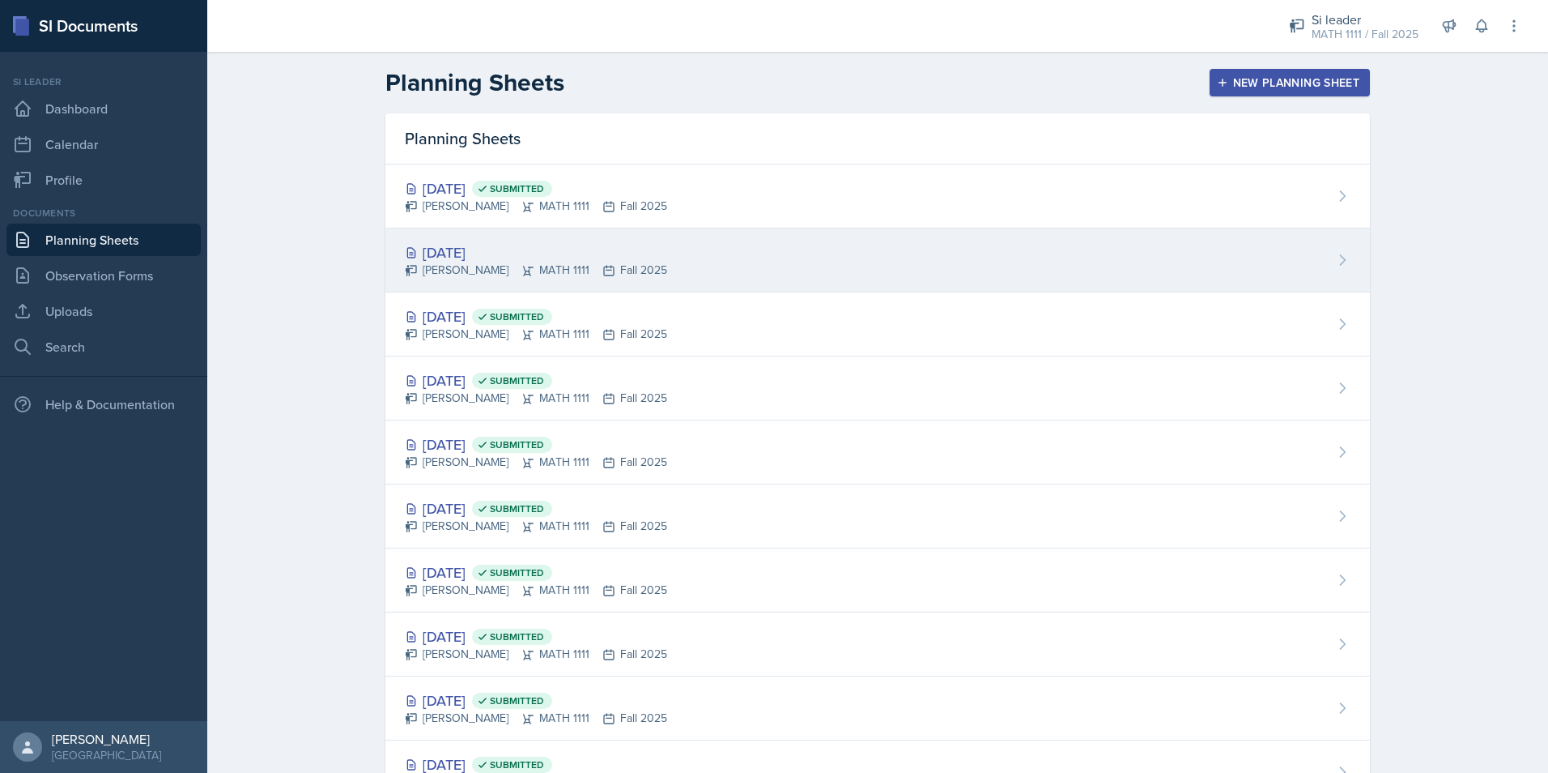
click at [430, 251] on div "[DATE]" at bounding box center [536, 252] width 262 height 22
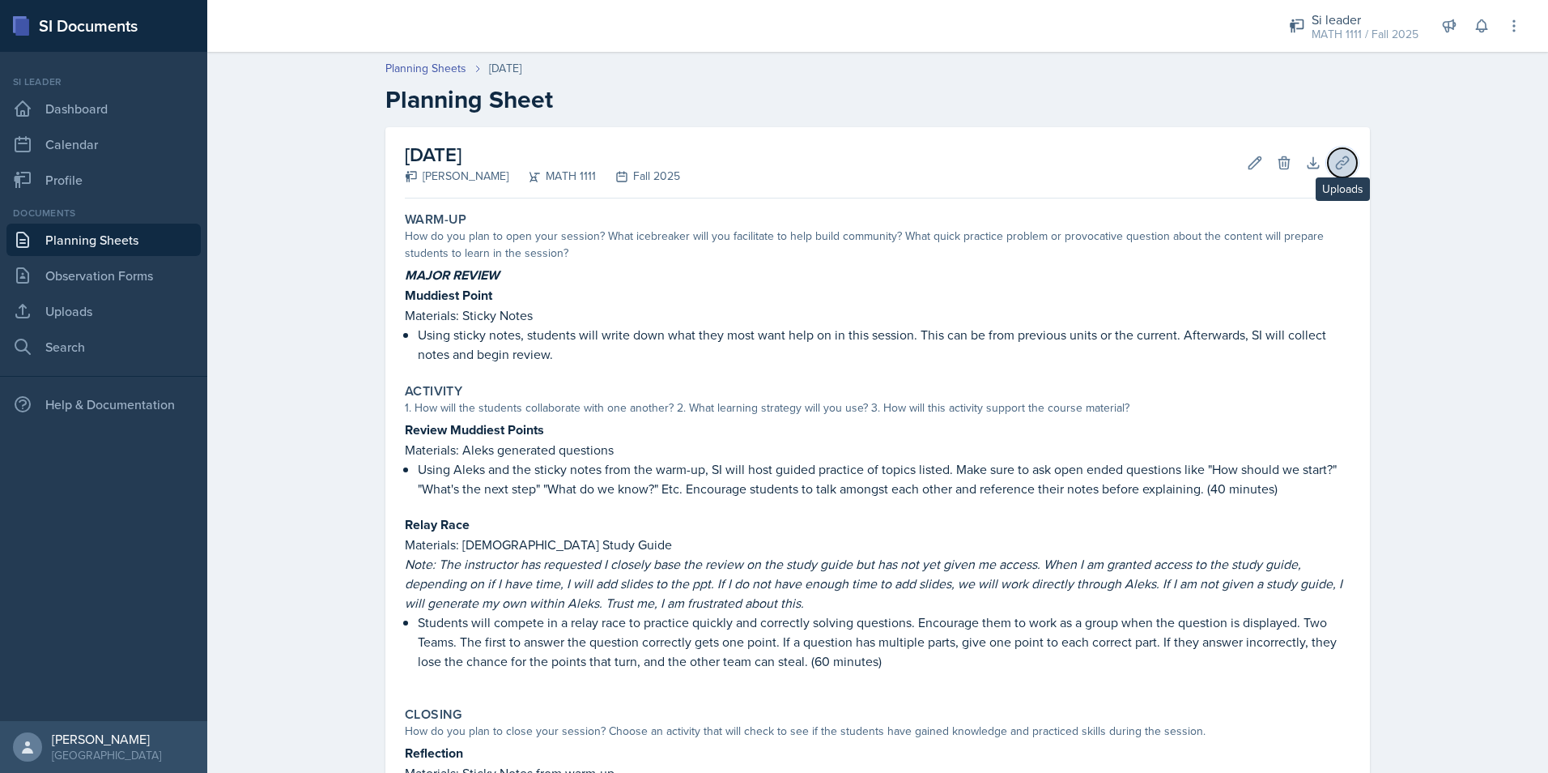
click at [1335, 156] on icon at bounding box center [1343, 163] width 16 height 16
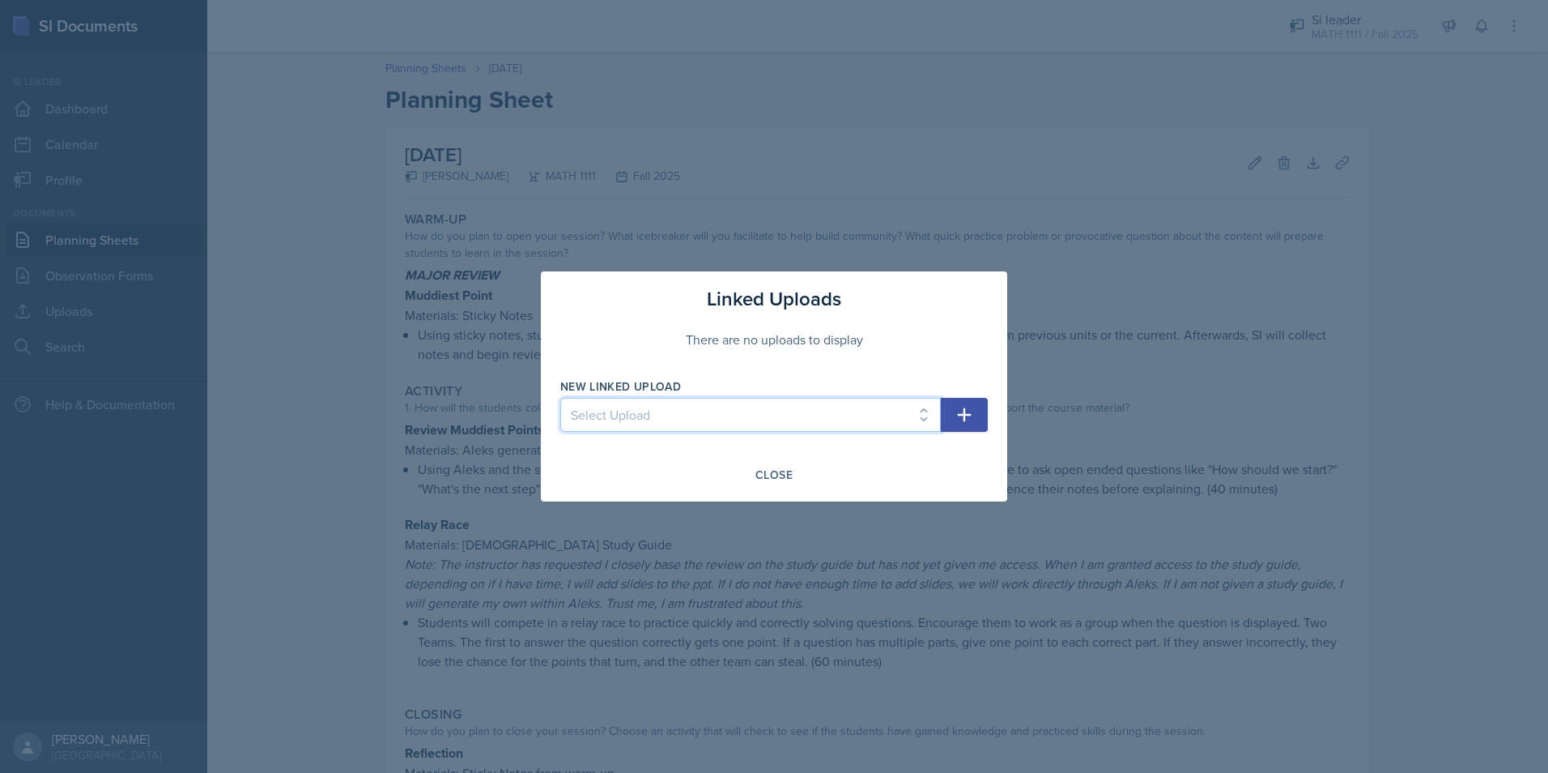
click at [693, 420] on select "Select Upload Mock Session Plan 8/26 Canva PDF 8/28 Canva PDF 8/28 Worksheet 9/…" at bounding box center [750, 415] width 381 height 34
select select "7b8b78fd-40fe-47ad-a412-fd899f9cd3a6"
click at [560, 398] on select "Select Upload Mock Session Plan 8/26 Canva PDF 8/28 Canva PDF 8/28 Worksheet 9/…" at bounding box center [750, 415] width 381 height 34
click at [965, 418] on icon "button" at bounding box center [965, 415] width 14 height 14
select select
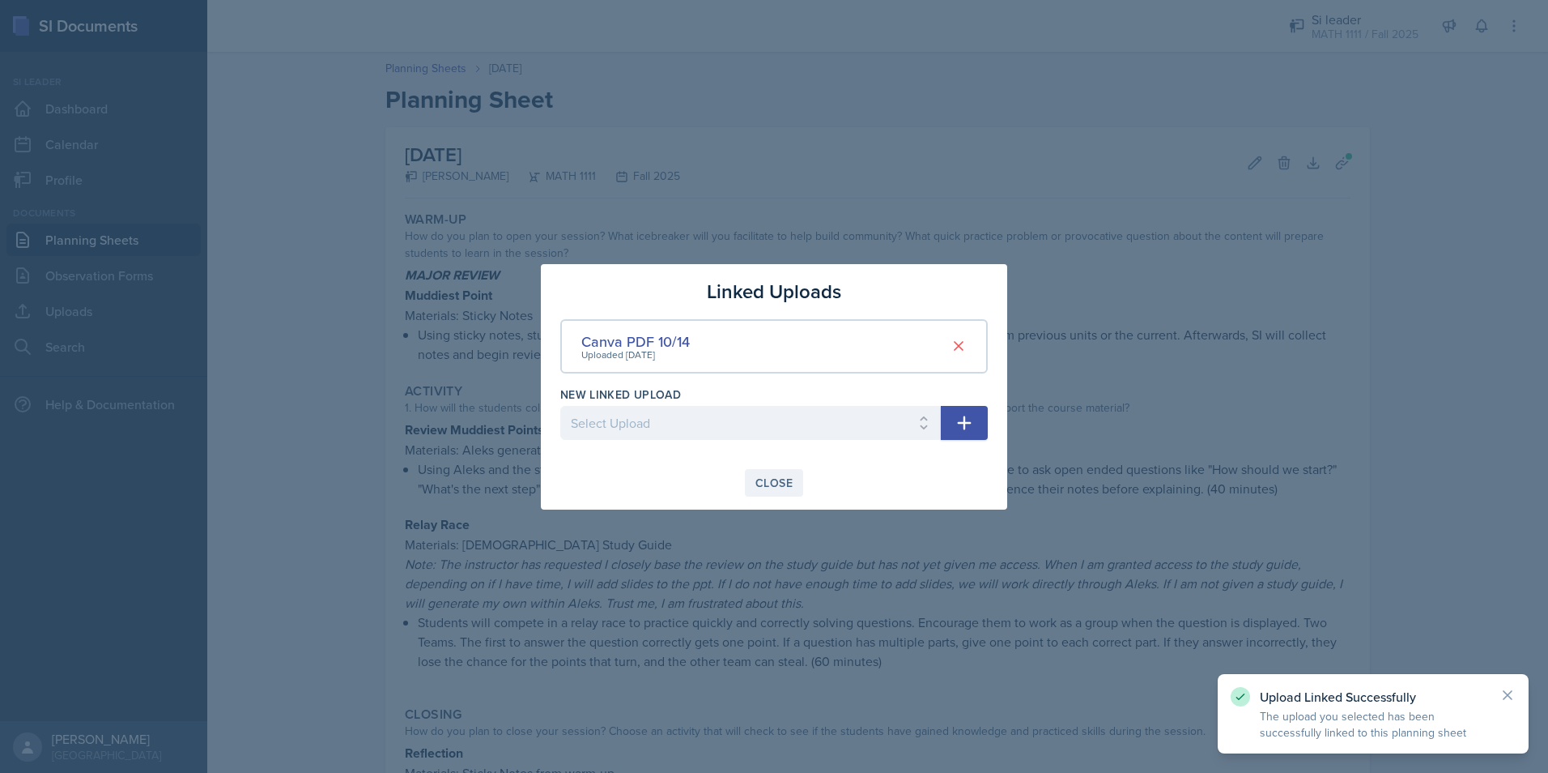
click at [770, 483] on div "Close" at bounding box center [774, 482] width 37 height 13
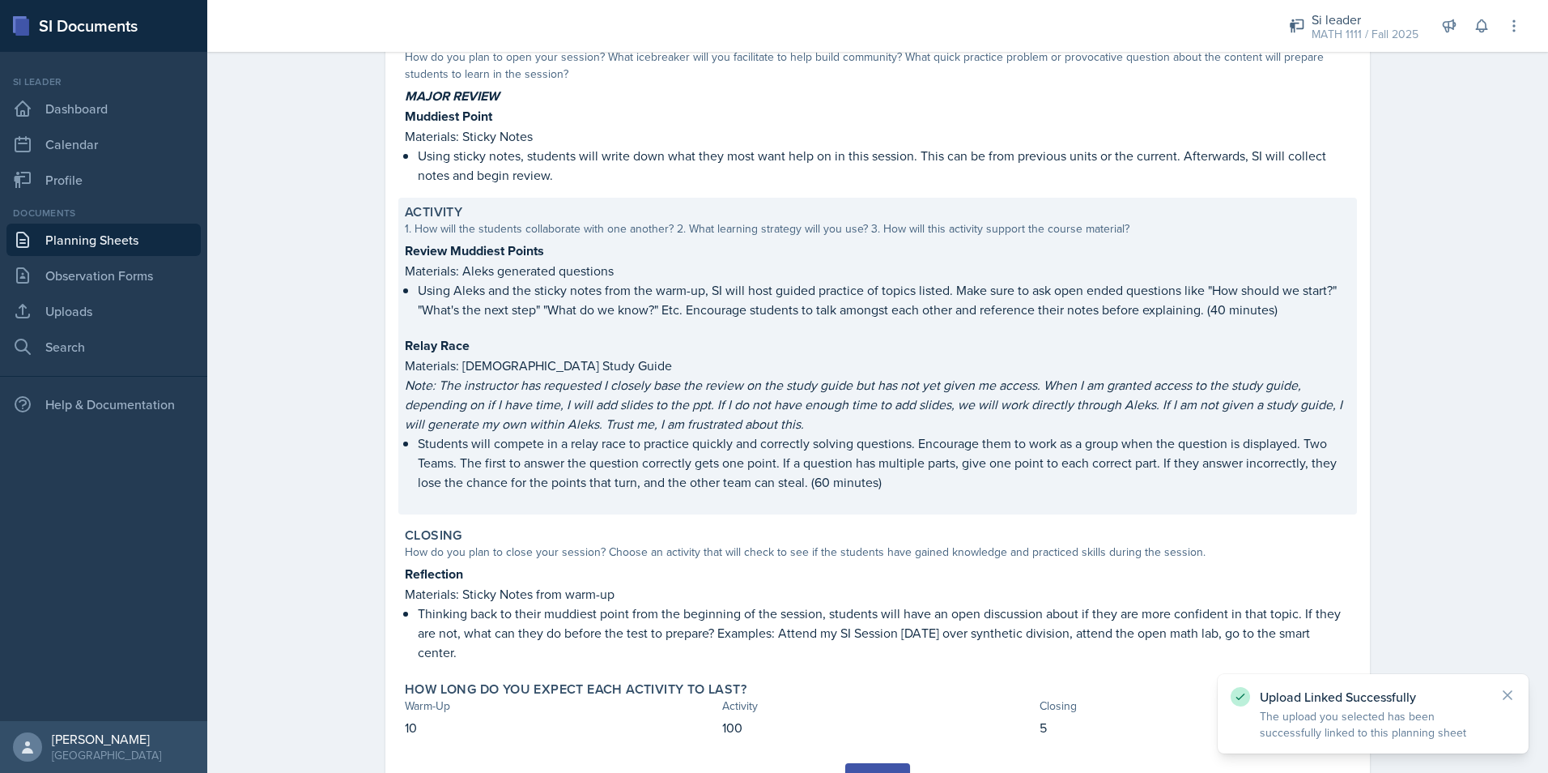
scroll to position [255, 0]
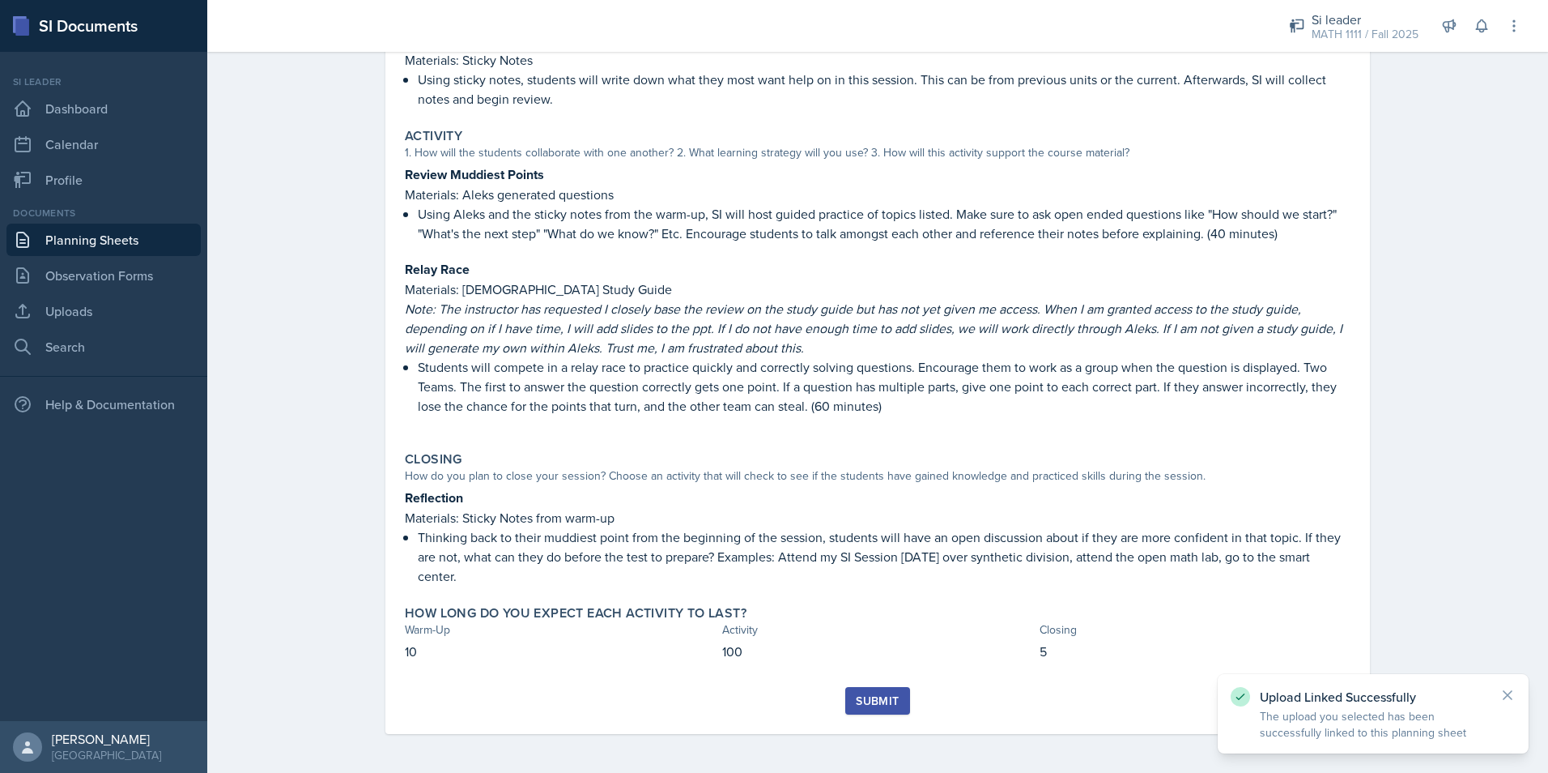
click at [884, 694] on div "Submit" at bounding box center [877, 700] width 43 height 13
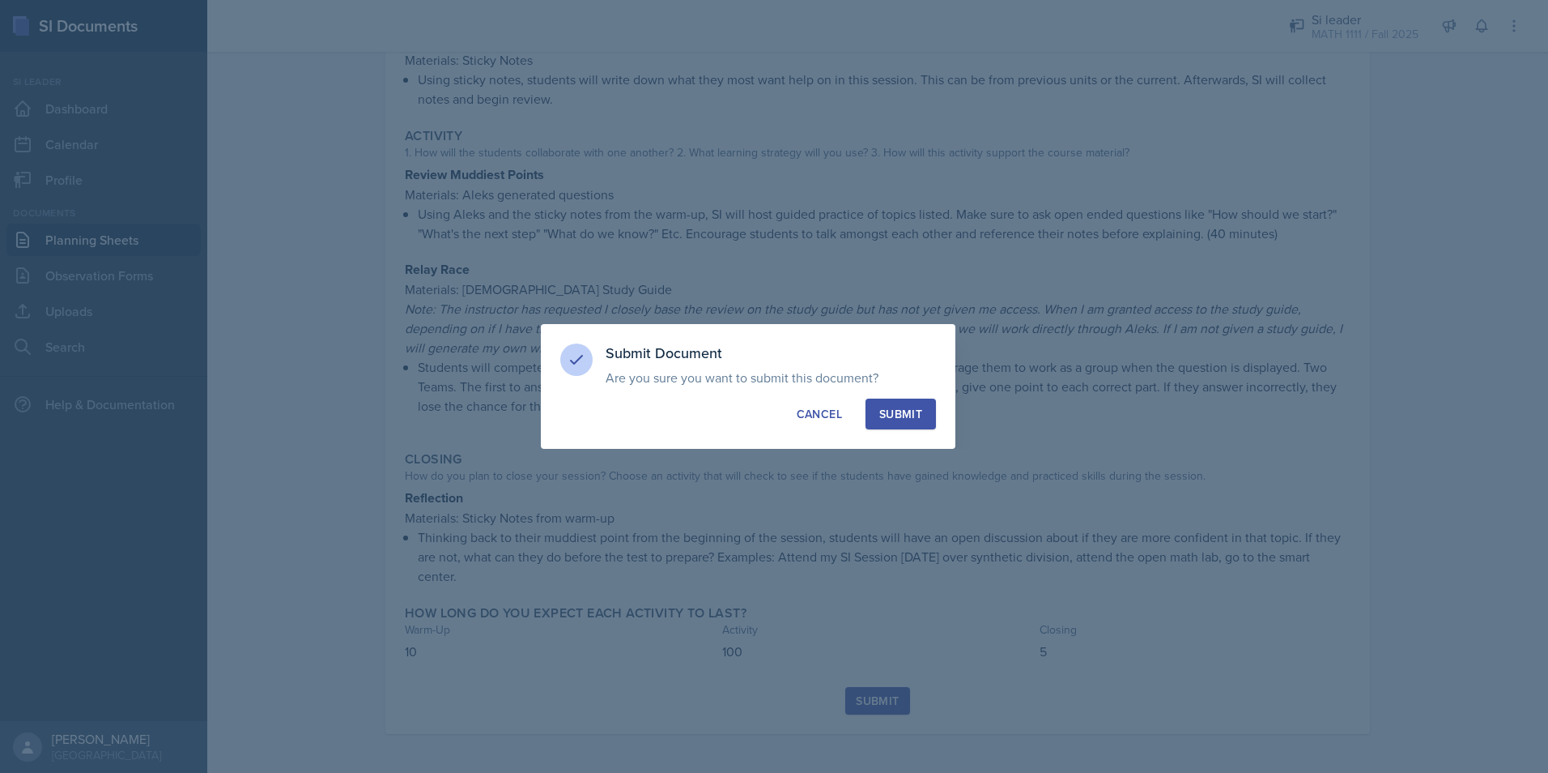
click at [924, 411] on button "Submit" at bounding box center [901, 413] width 70 height 31
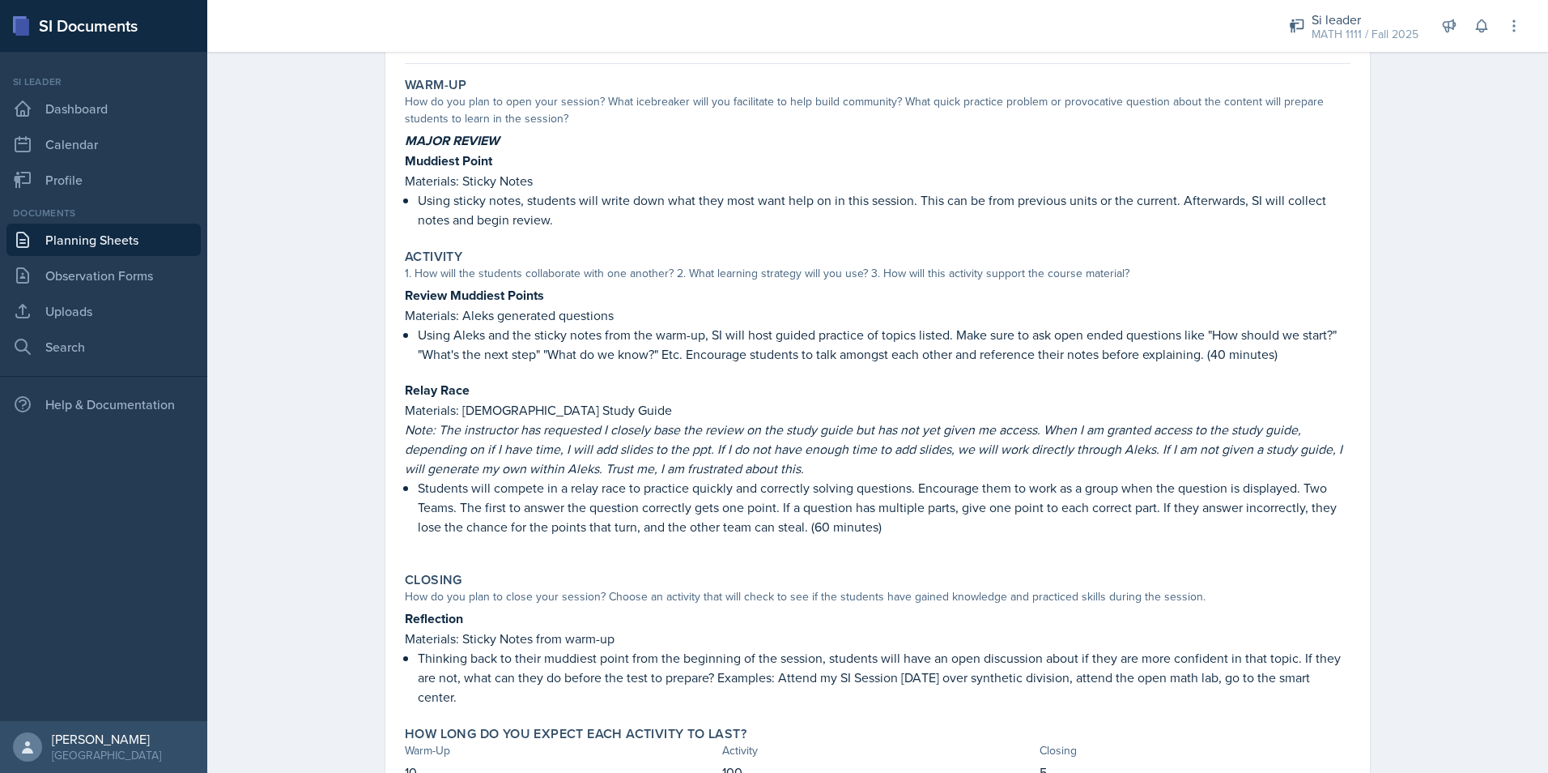
scroll to position [0, 0]
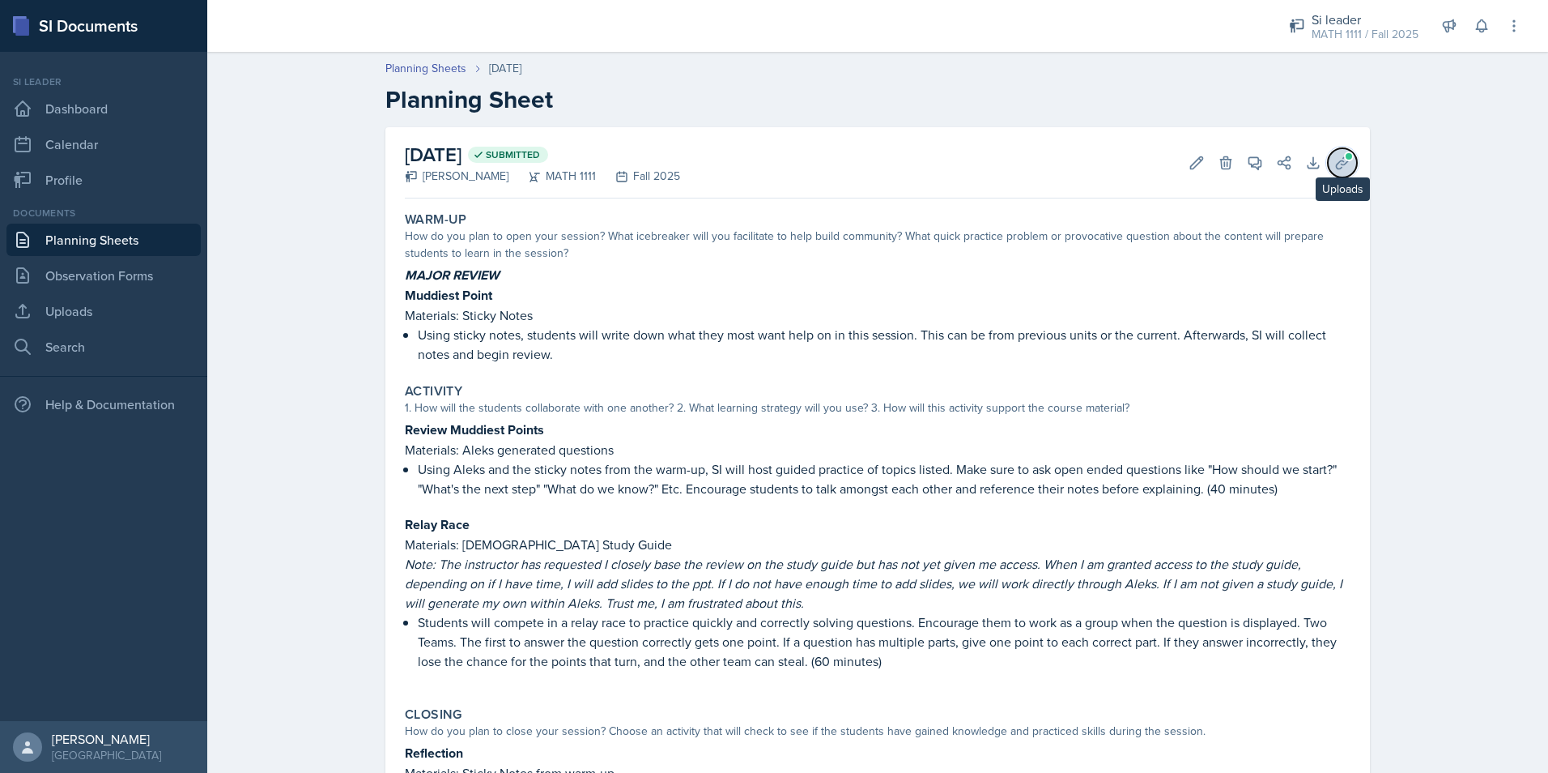
click at [1336, 165] on icon at bounding box center [1343, 163] width 16 height 16
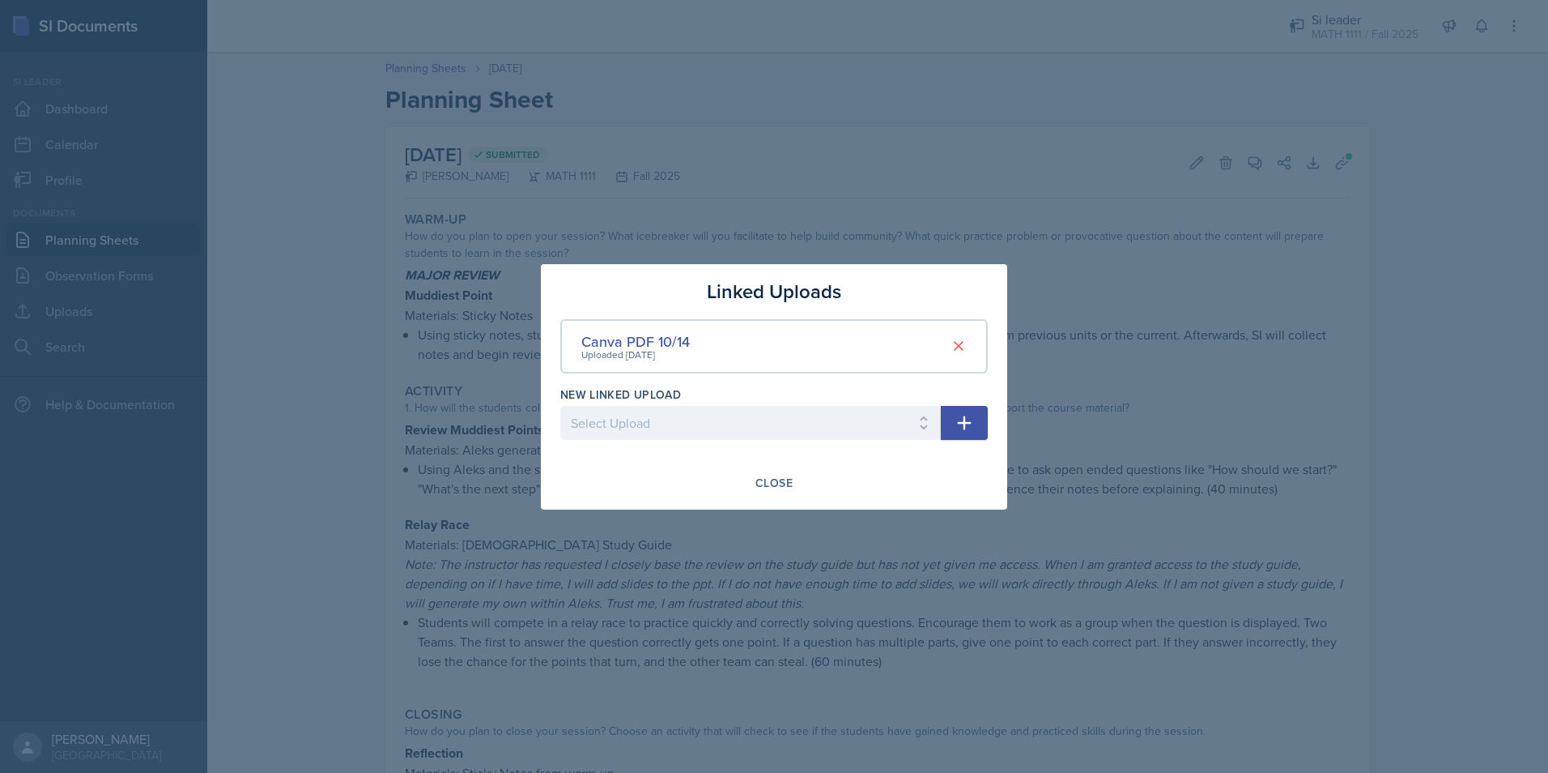
click at [1246, 283] on div at bounding box center [774, 386] width 1548 height 773
